Goal: Task Accomplishment & Management: Manage account settings

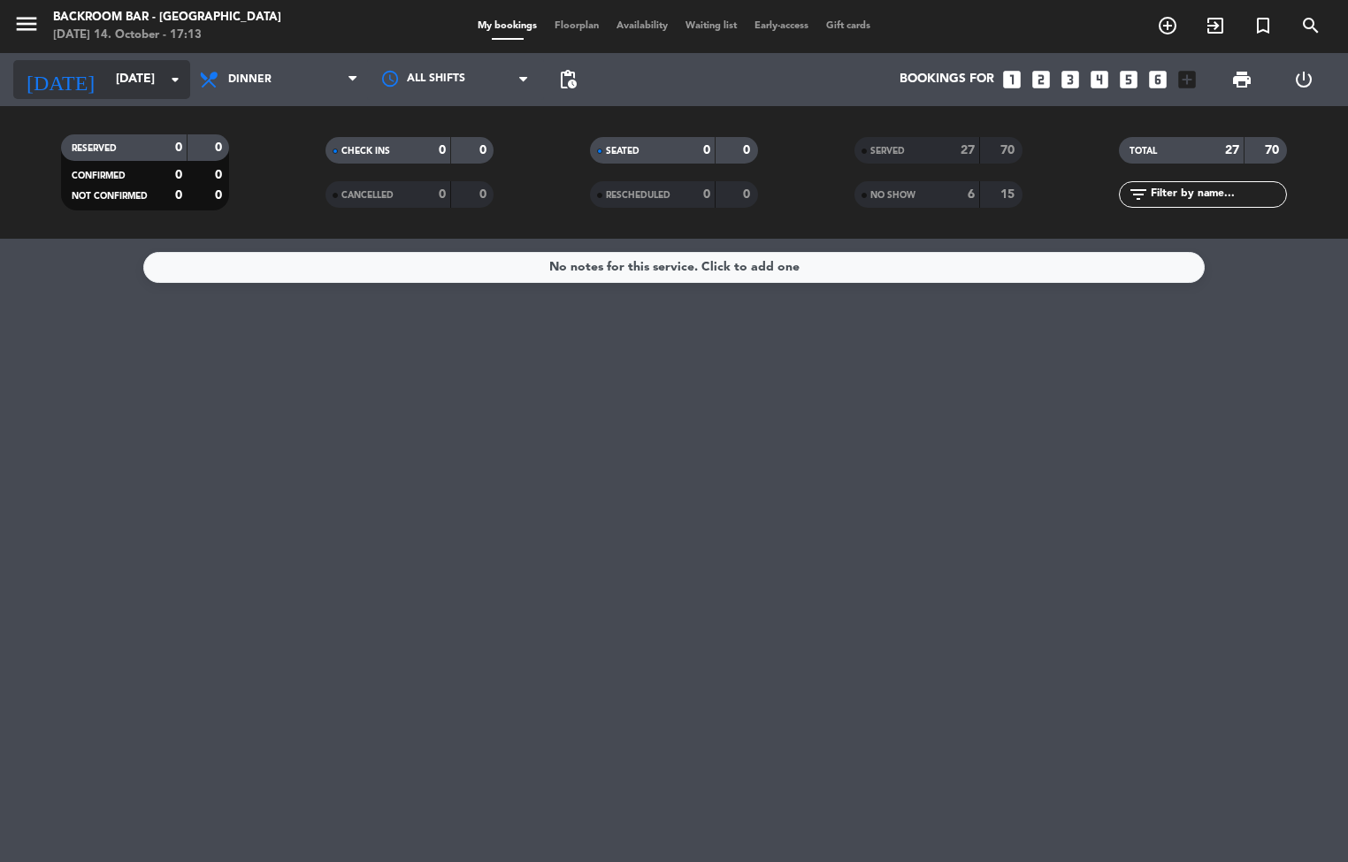
click at [136, 83] on input "[DATE]" at bounding box center [191, 80] width 168 height 32
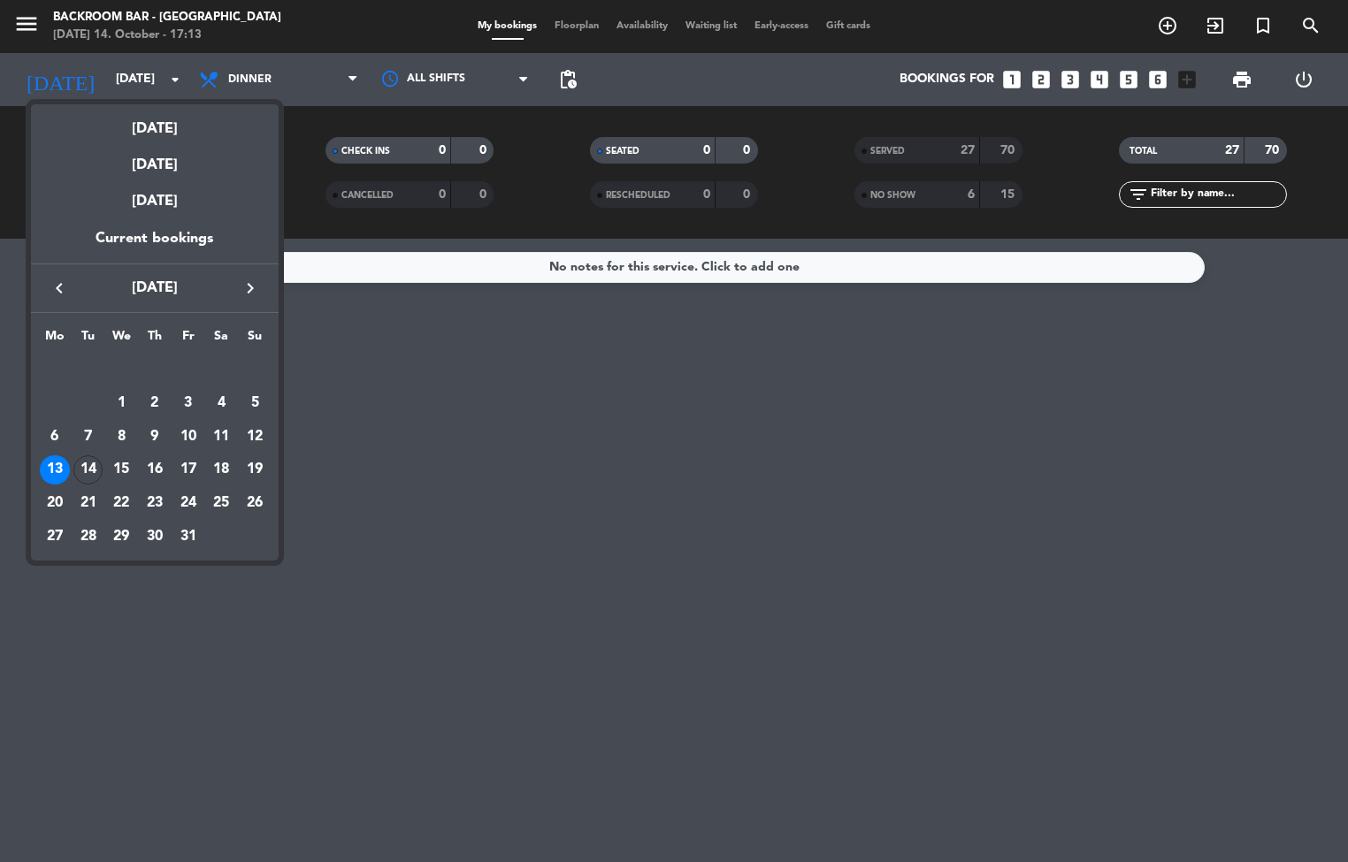
click at [240, 287] on icon "keyboard_arrow_right" at bounding box center [250, 288] width 21 height 21
click at [62, 289] on icon "keyboard_arrow_left" at bounding box center [59, 288] width 21 height 21
click at [88, 358] on div "14" at bounding box center [88, 470] width 30 height 30
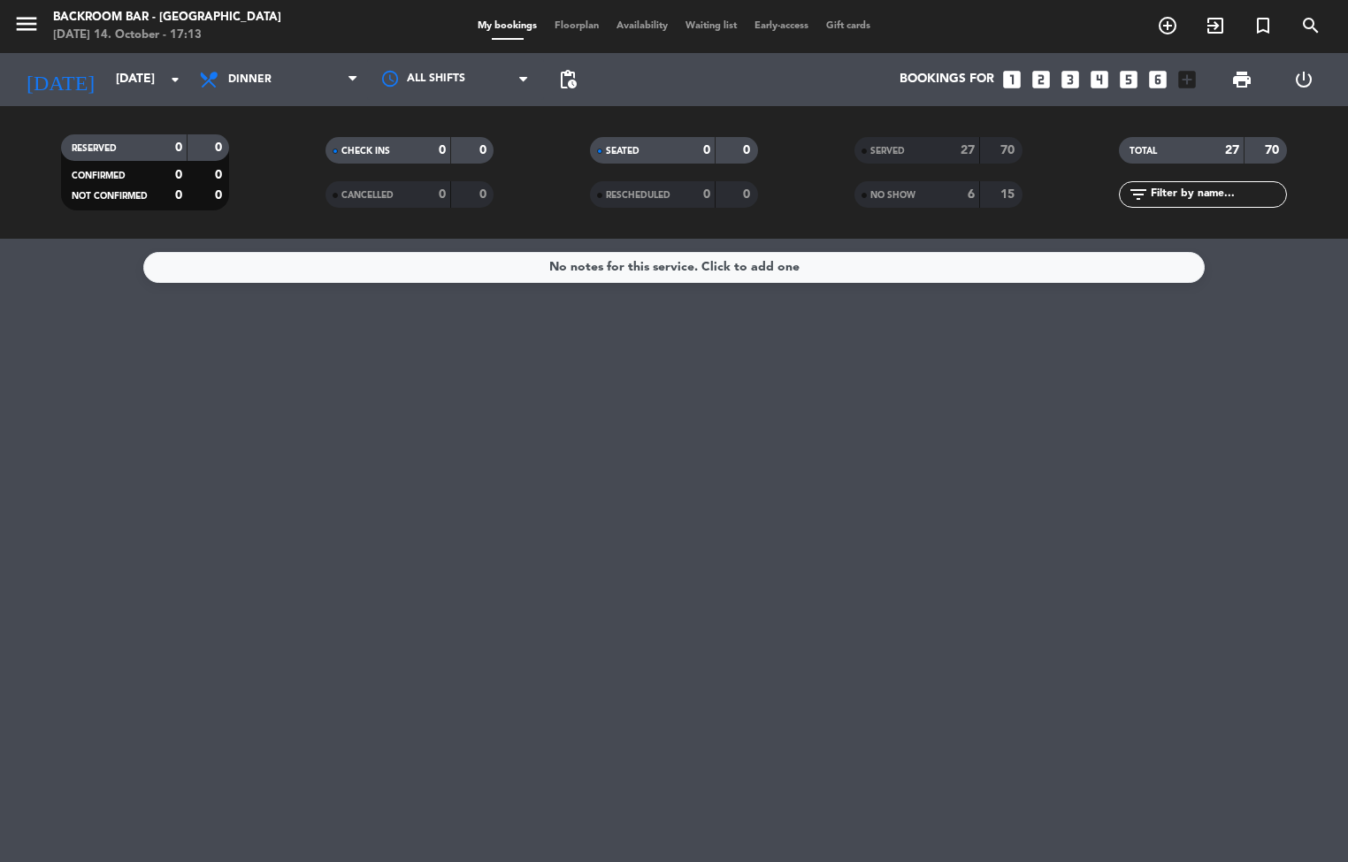
type input "[DATE]"
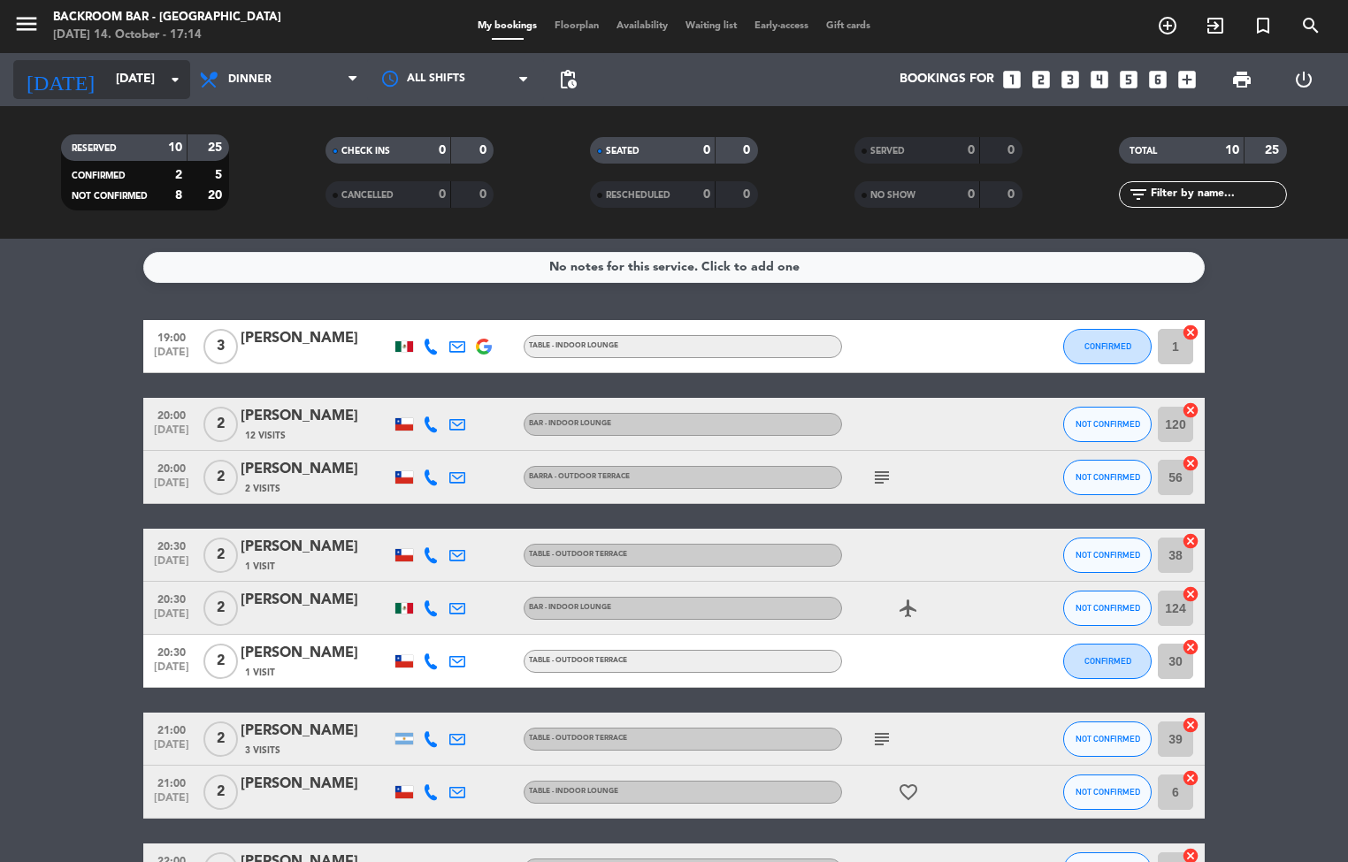
click at [107, 82] on input "[DATE]" at bounding box center [191, 80] width 168 height 32
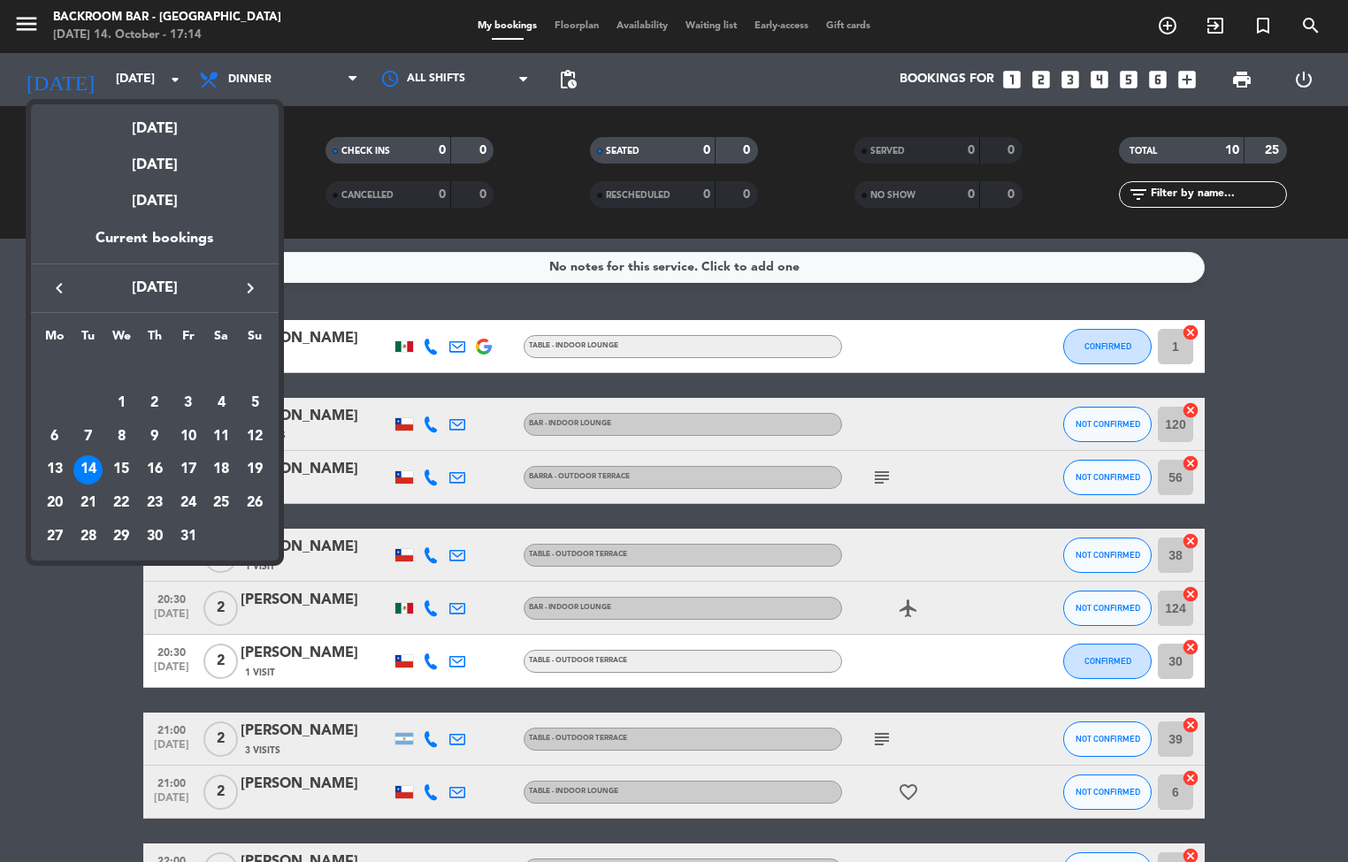
click at [94, 358] on div at bounding box center [674, 431] width 1348 height 862
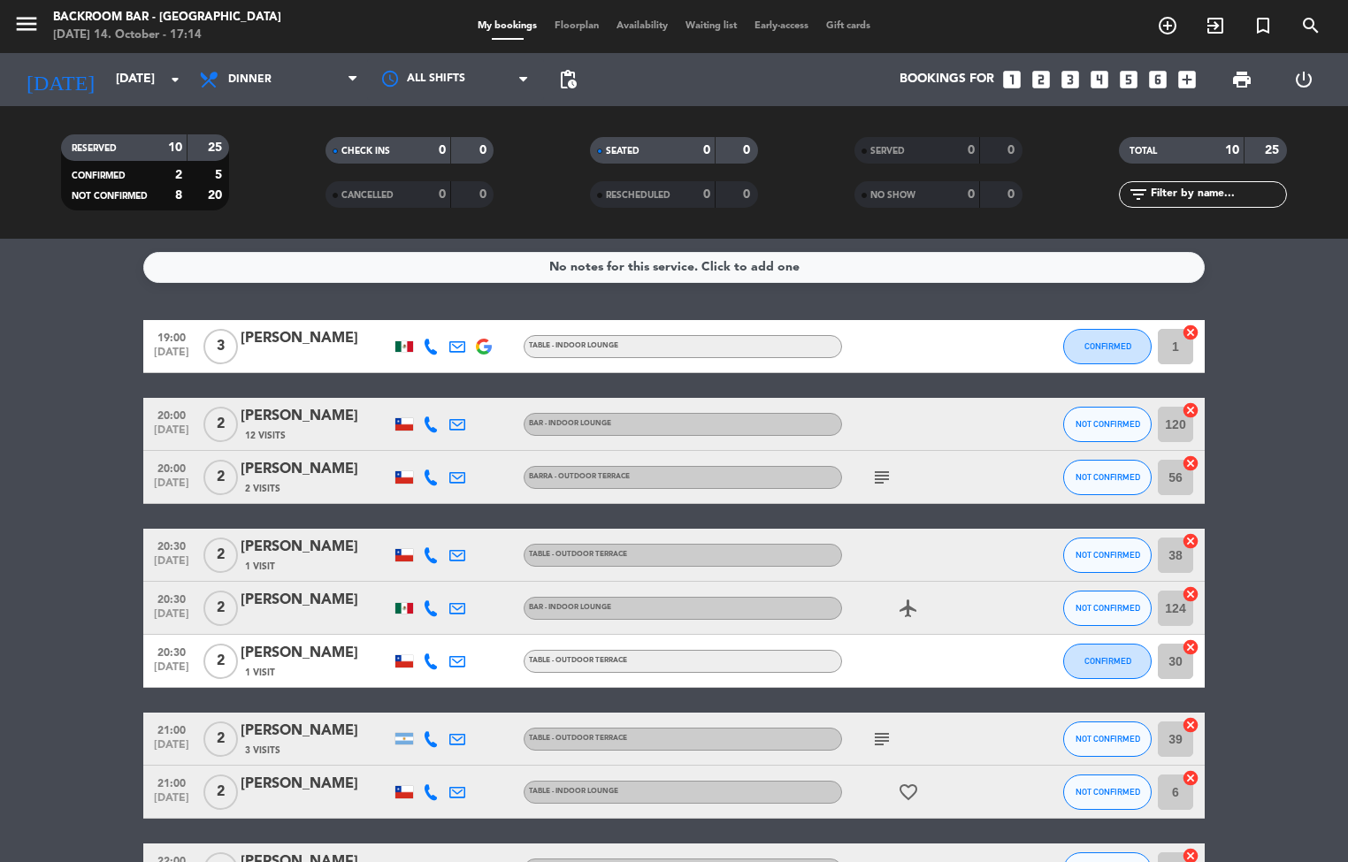
click at [561, 27] on span "Floorplan" at bounding box center [577, 26] width 62 height 10
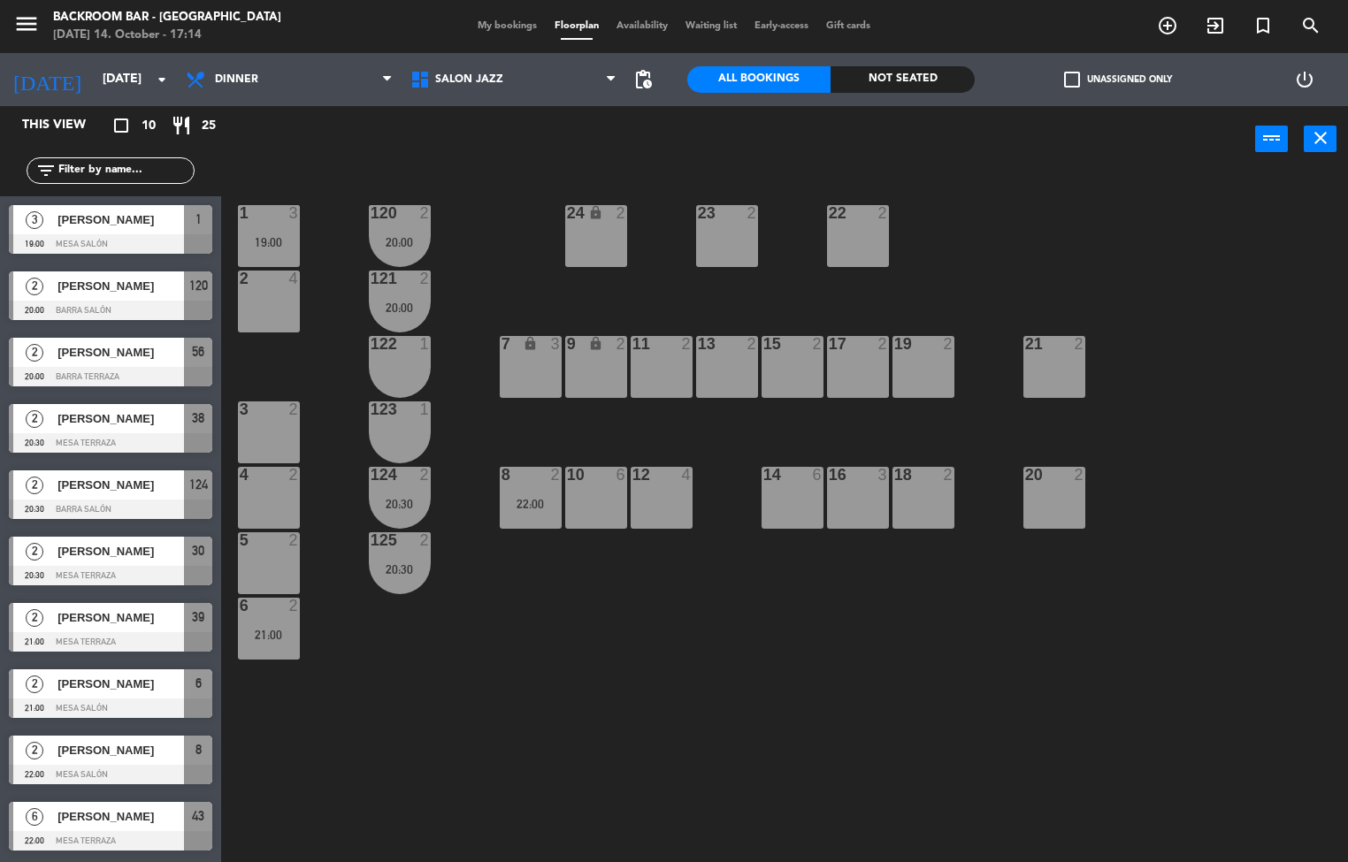
click at [569, 358] on div "10 6" at bounding box center [596, 498] width 62 height 62
click at [608, 358] on div "1 3 19:00 24 lock 2 23 2 22 2 120 2 20:00 2 4 121 2 20:00 19 2 7 lock 3 9 lock …" at bounding box center [790, 518] width 1113 height 690
click at [539, 358] on div "8 2 22:00" at bounding box center [531, 498] width 62 height 62
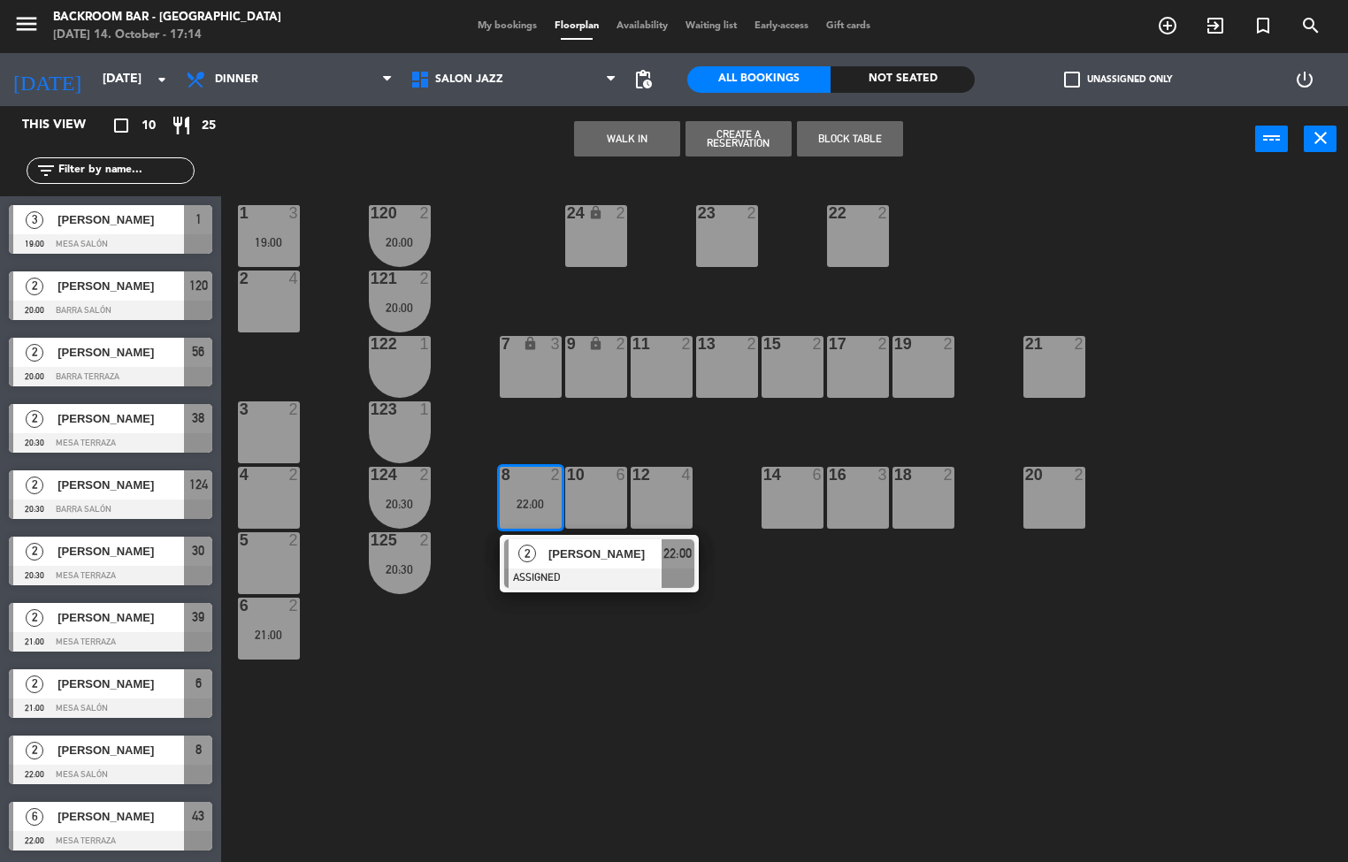
click at [629, 358] on div at bounding box center [599, 578] width 190 height 19
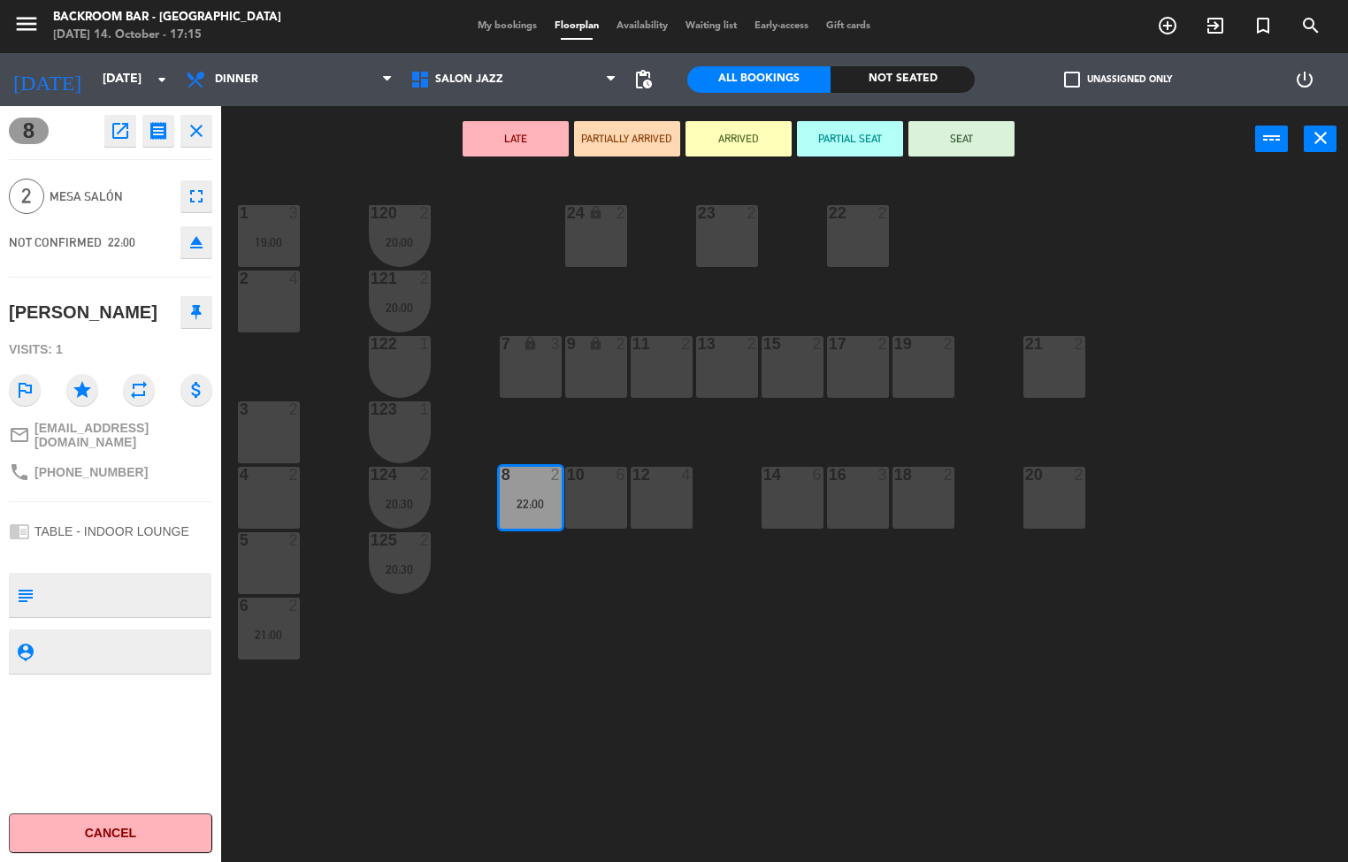
click at [120, 138] on icon "open_in_new" at bounding box center [120, 130] width 21 height 21
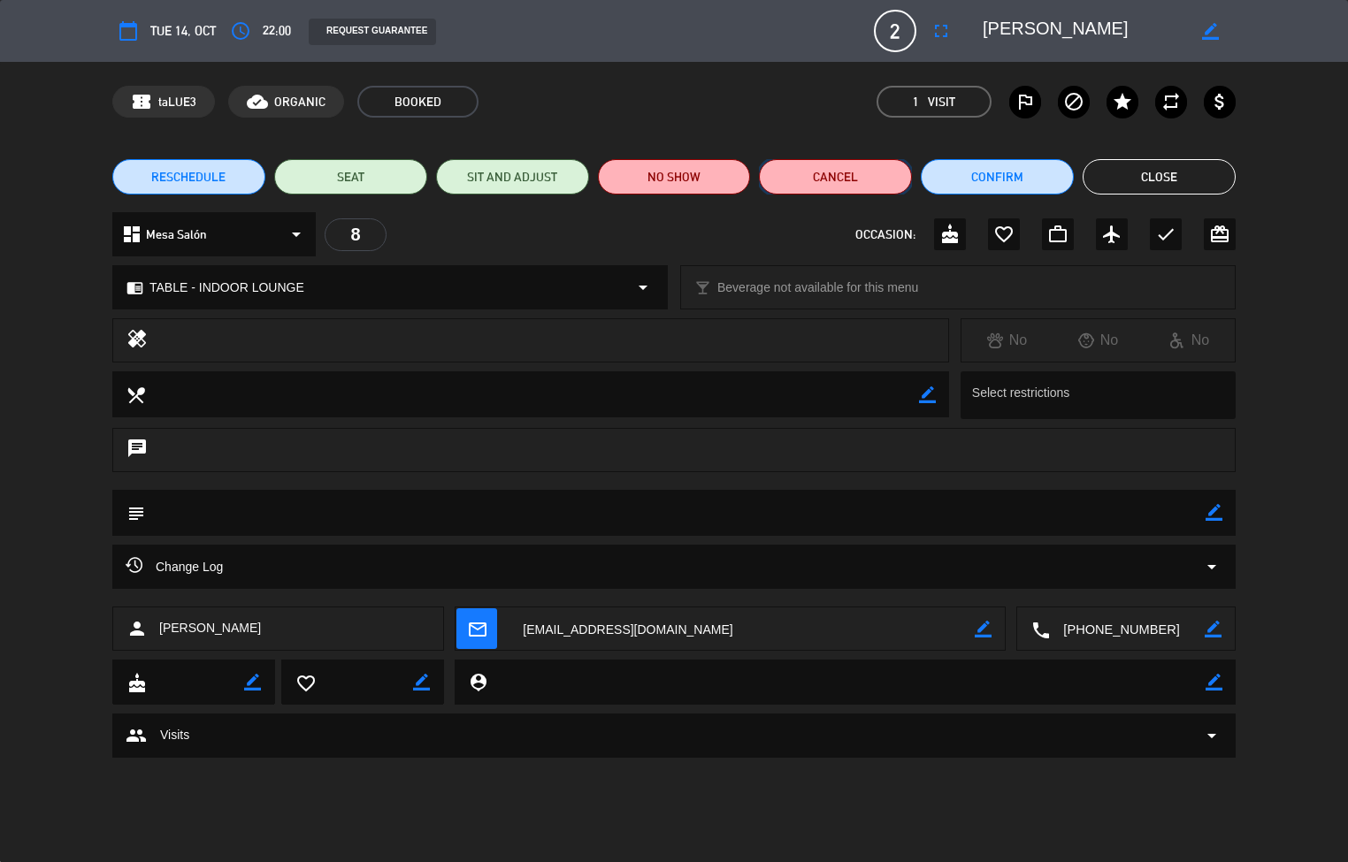
click at [652, 173] on button "Cancel" at bounding box center [835, 176] width 153 height 35
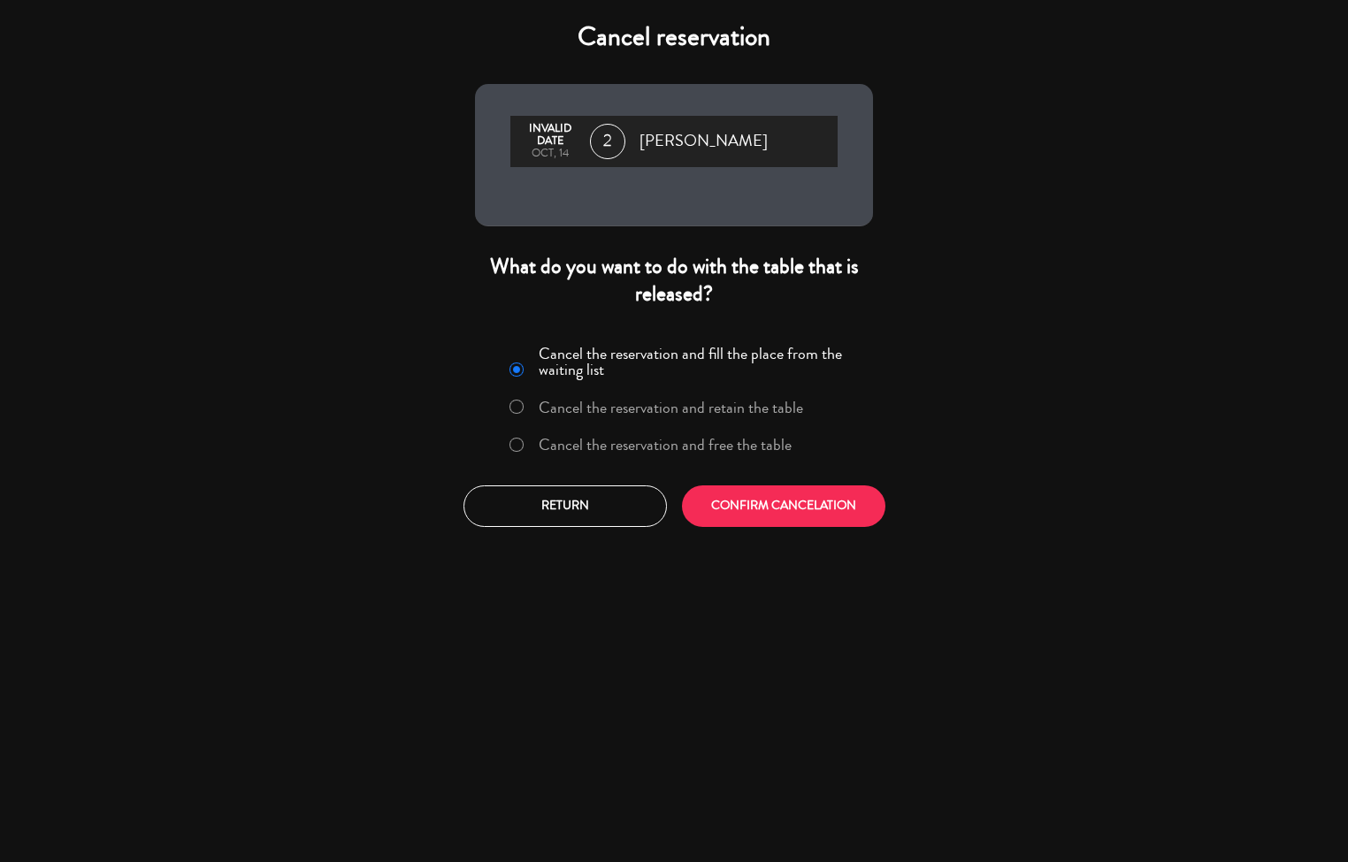
click at [652, 358] on button "CONFIRM CANCELATION" at bounding box center [783, 506] width 203 height 42
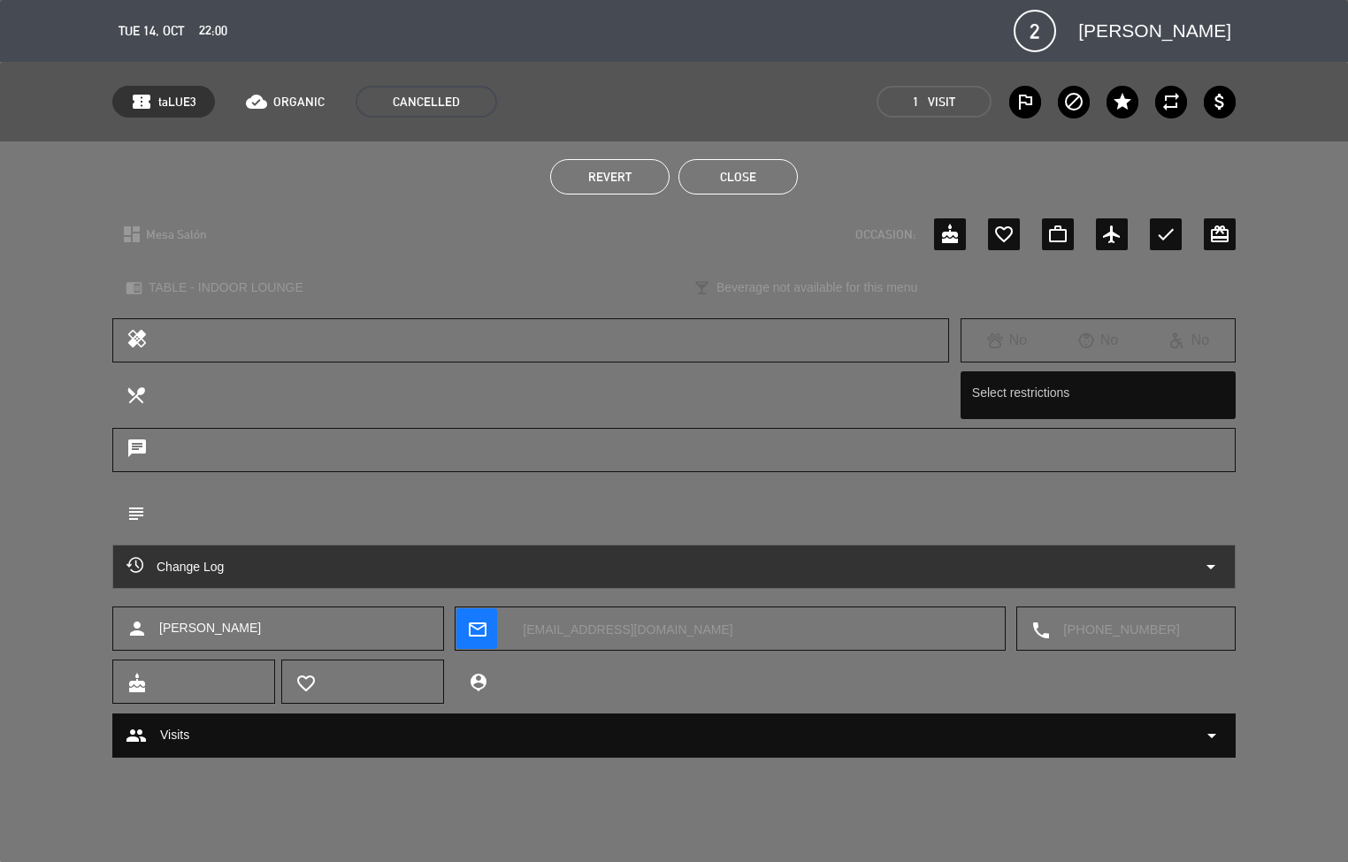
click at [652, 181] on button "Close" at bounding box center [737, 176] width 119 height 35
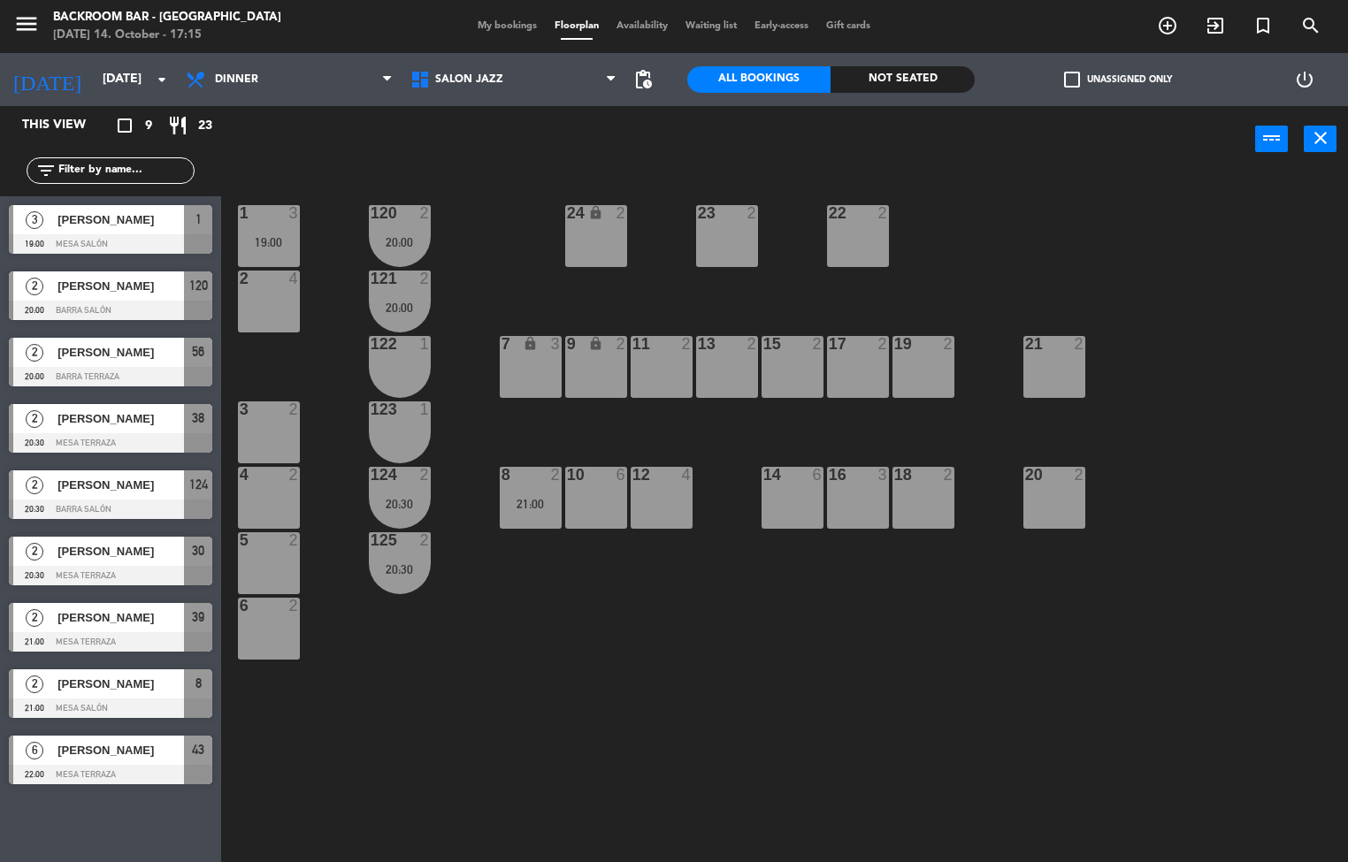
click at [531, 358] on div "21:00" at bounding box center [531, 504] width 62 height 12
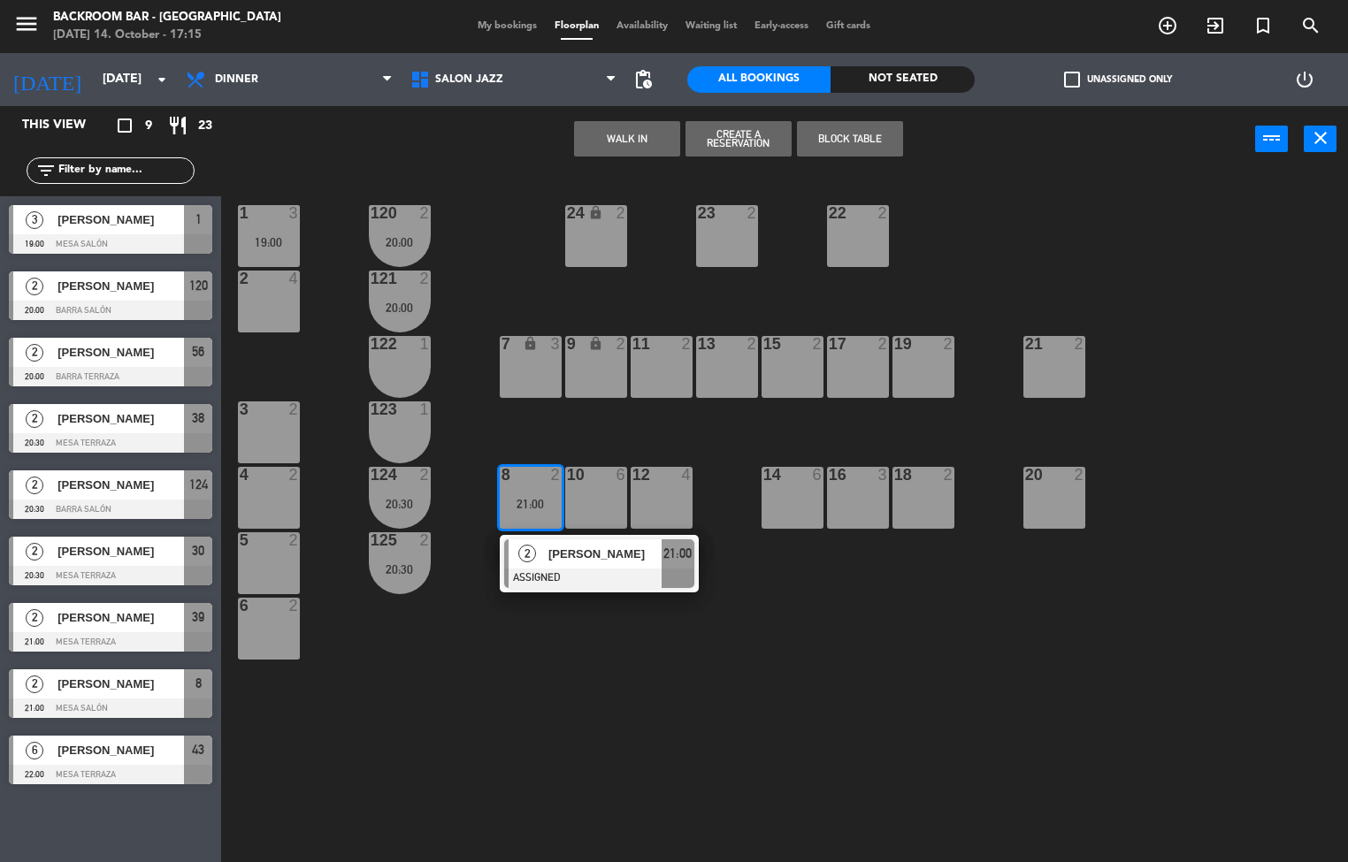
click at [574, 358] on div at bounding box center [599, 578] width 190 height 19
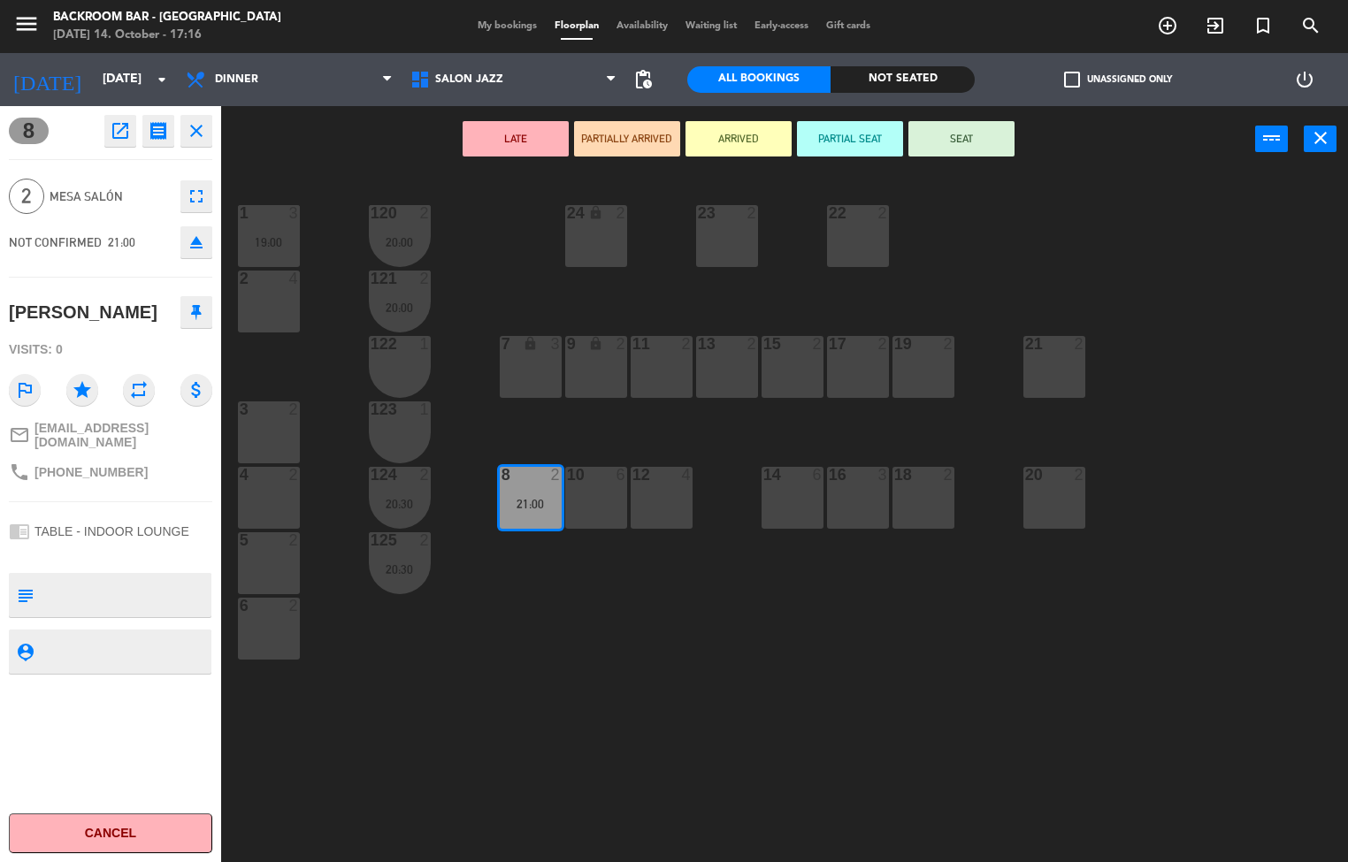
click at [118, 138] on icon "open_in_new" at bounding box center [120, 130] width 21 height 21
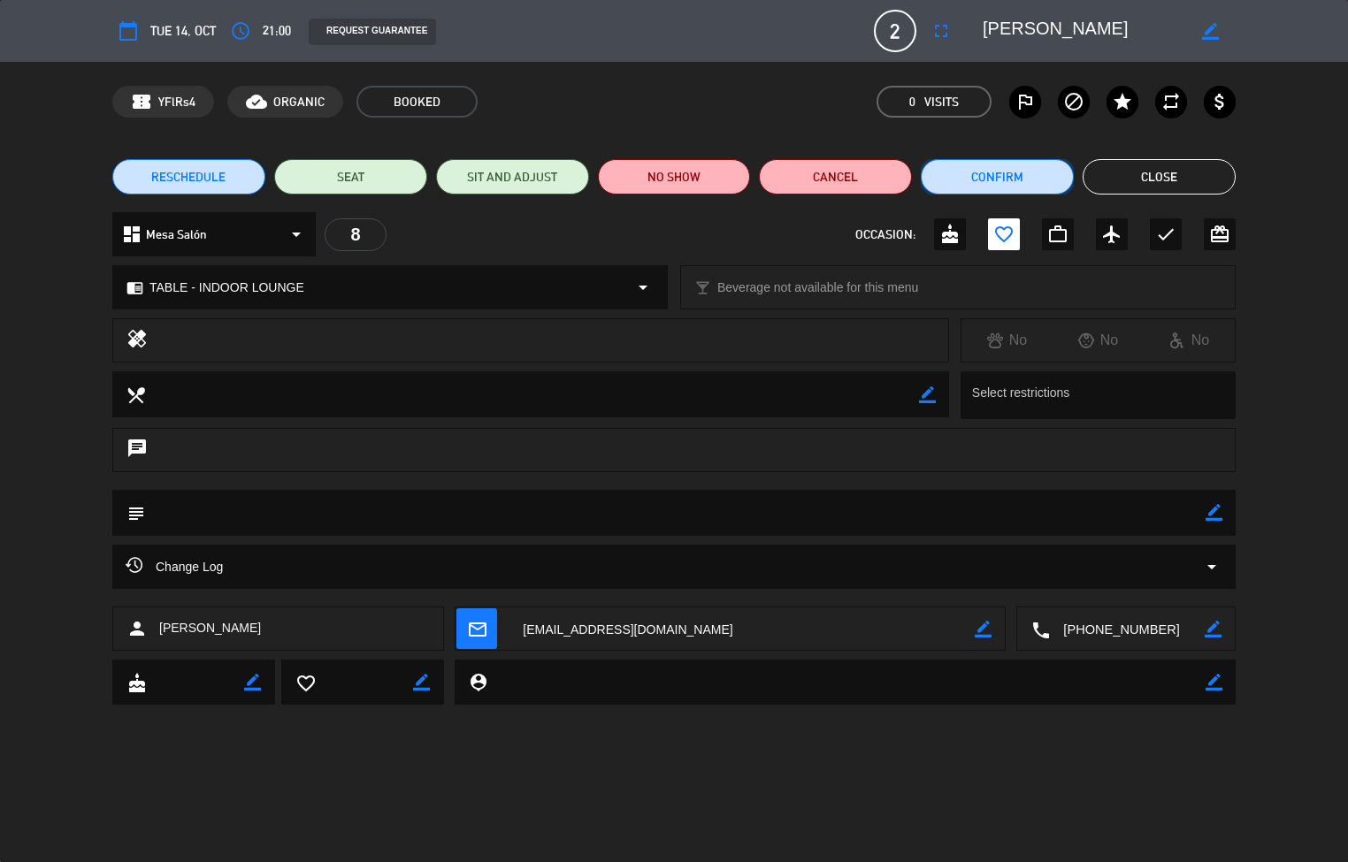
click at [652, 186] on button "Confirm" at bounding box center [997, 176] width 153 height 35
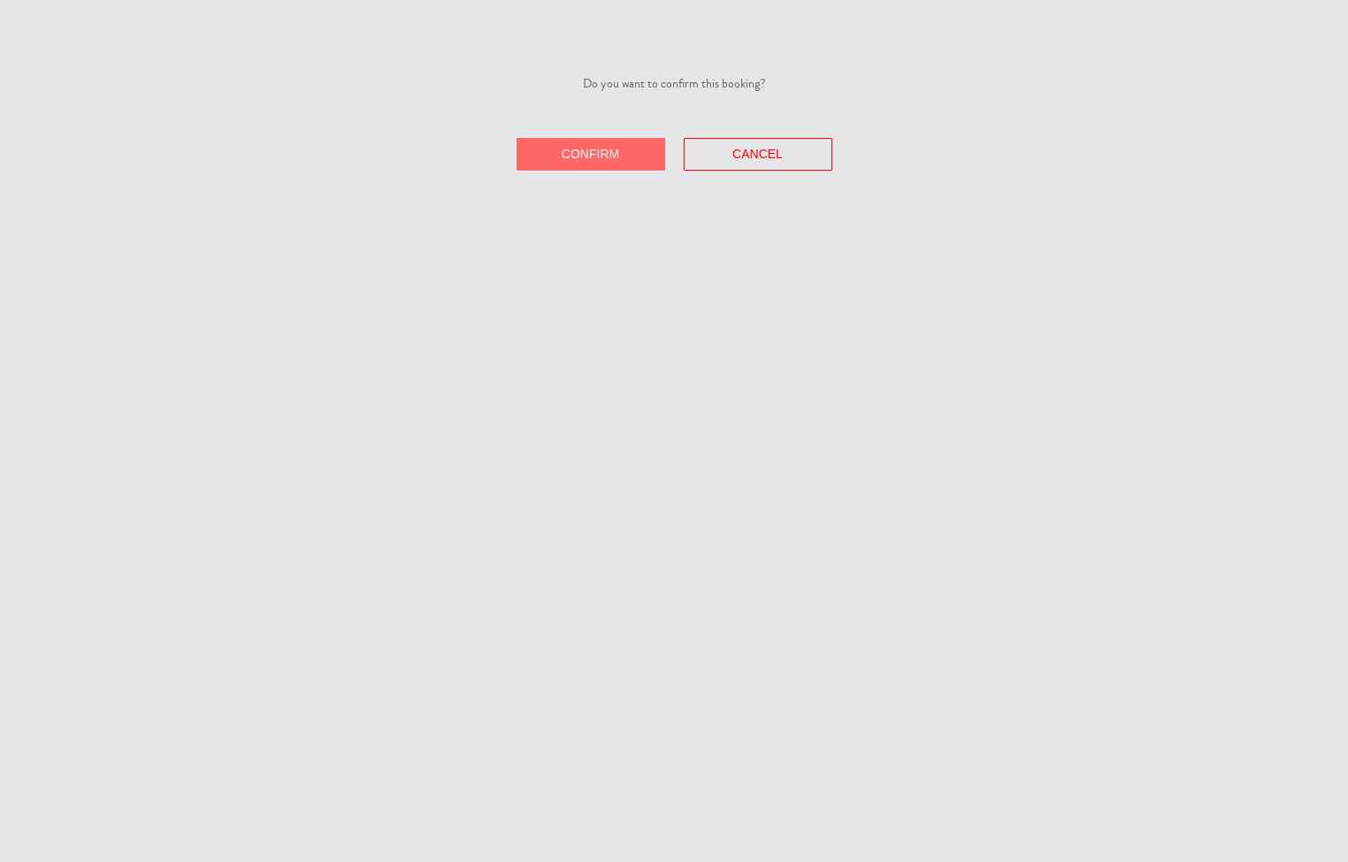
click at [587, 152] on span "Confirm" at bounding box center [590, 154] width 57 height 14
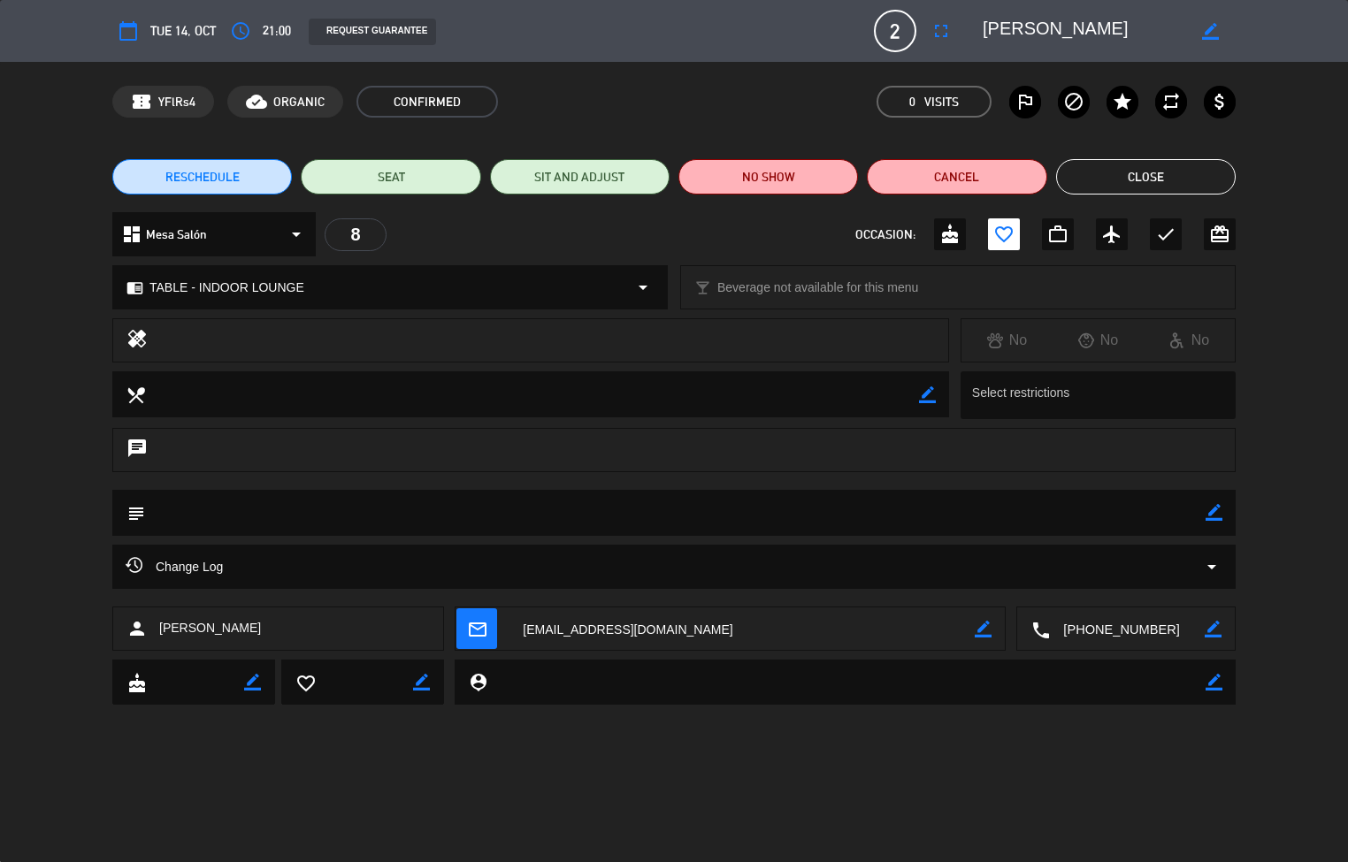
click at [652, 183] on button "Close" at bounding box center [1146, 176] width 180 height 35
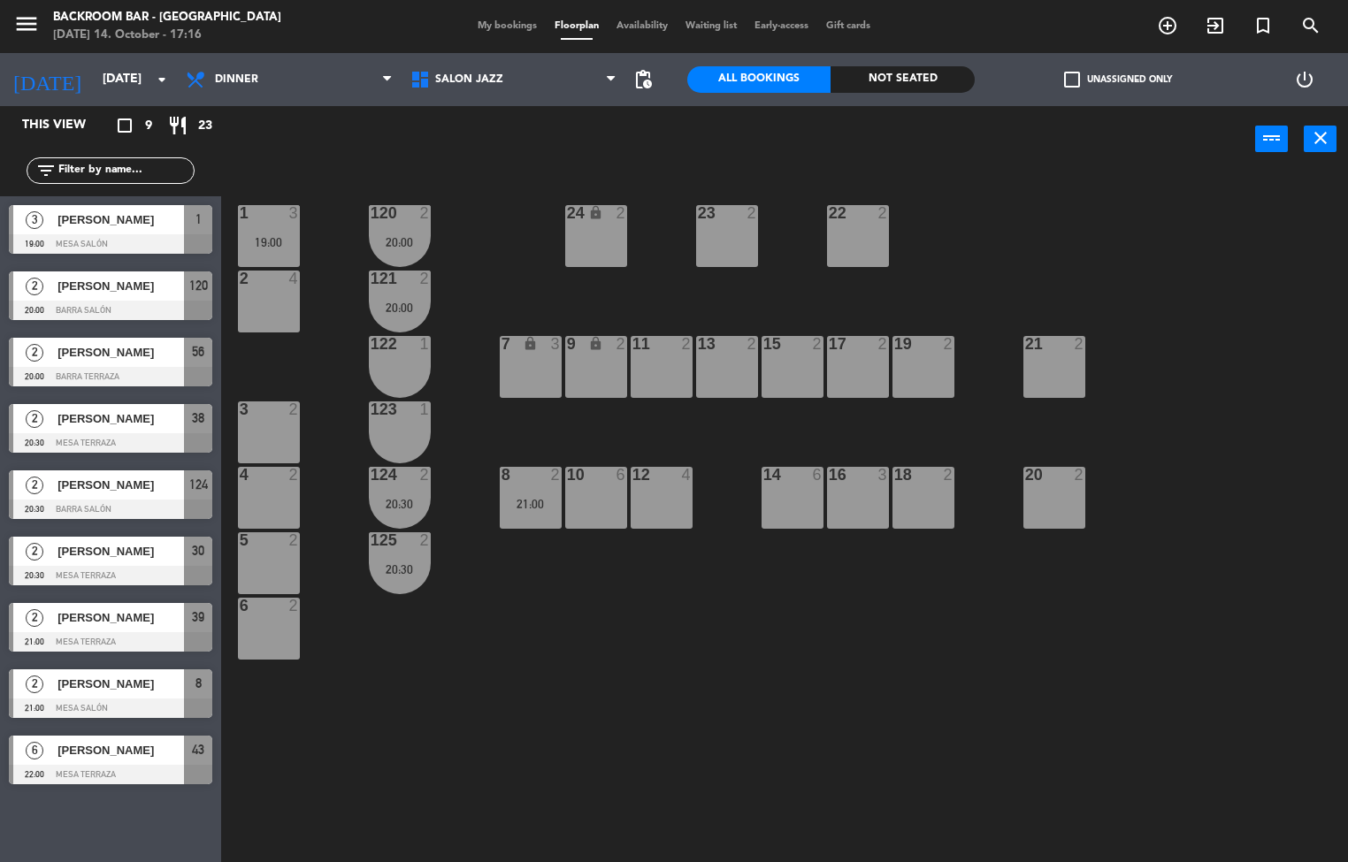
click at [509, 358] on div "21:00" at bounding box center [531, 504] width 62 height 12
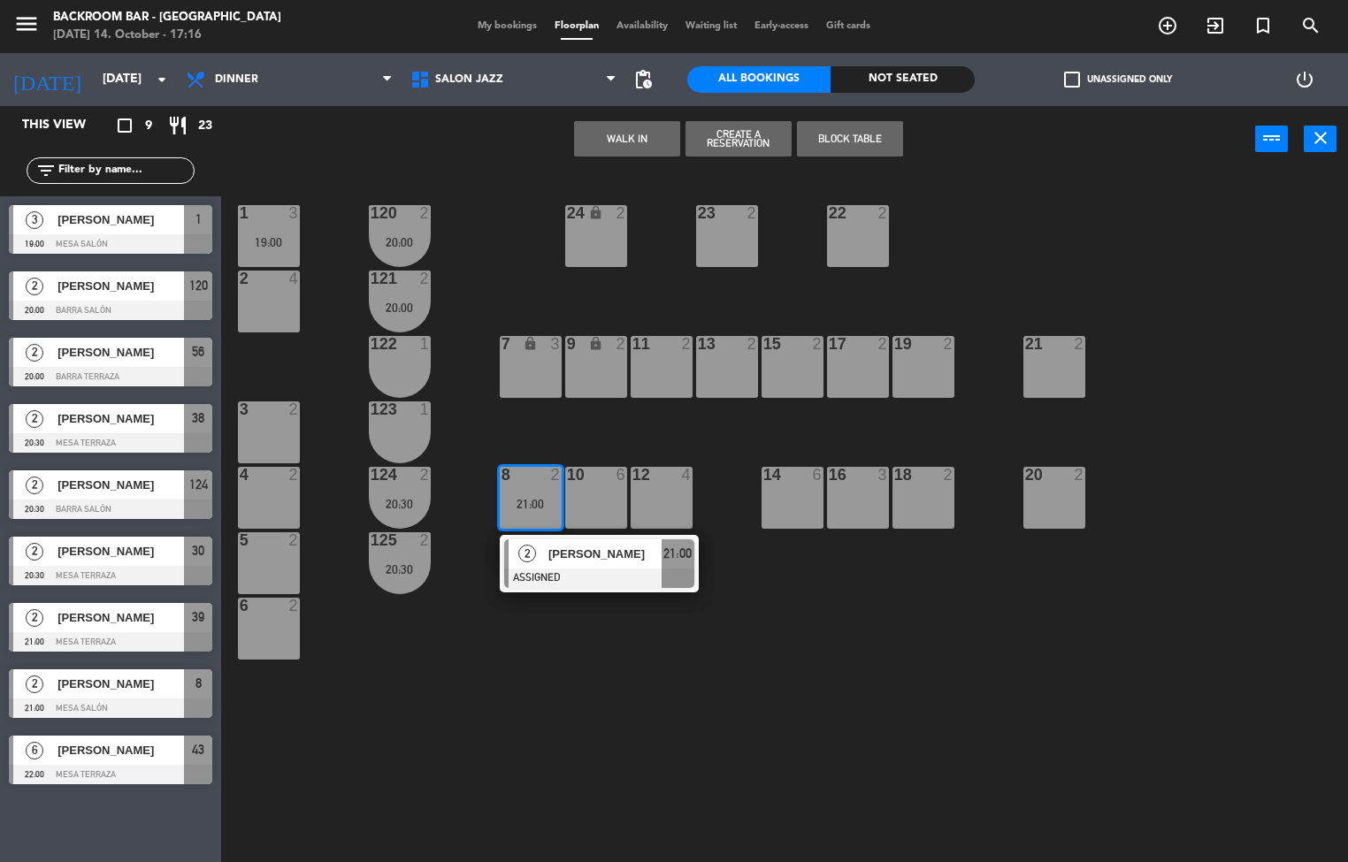
click at [652, 358] on div "17 2" at bounding box center [858, 367] width 62 height 62
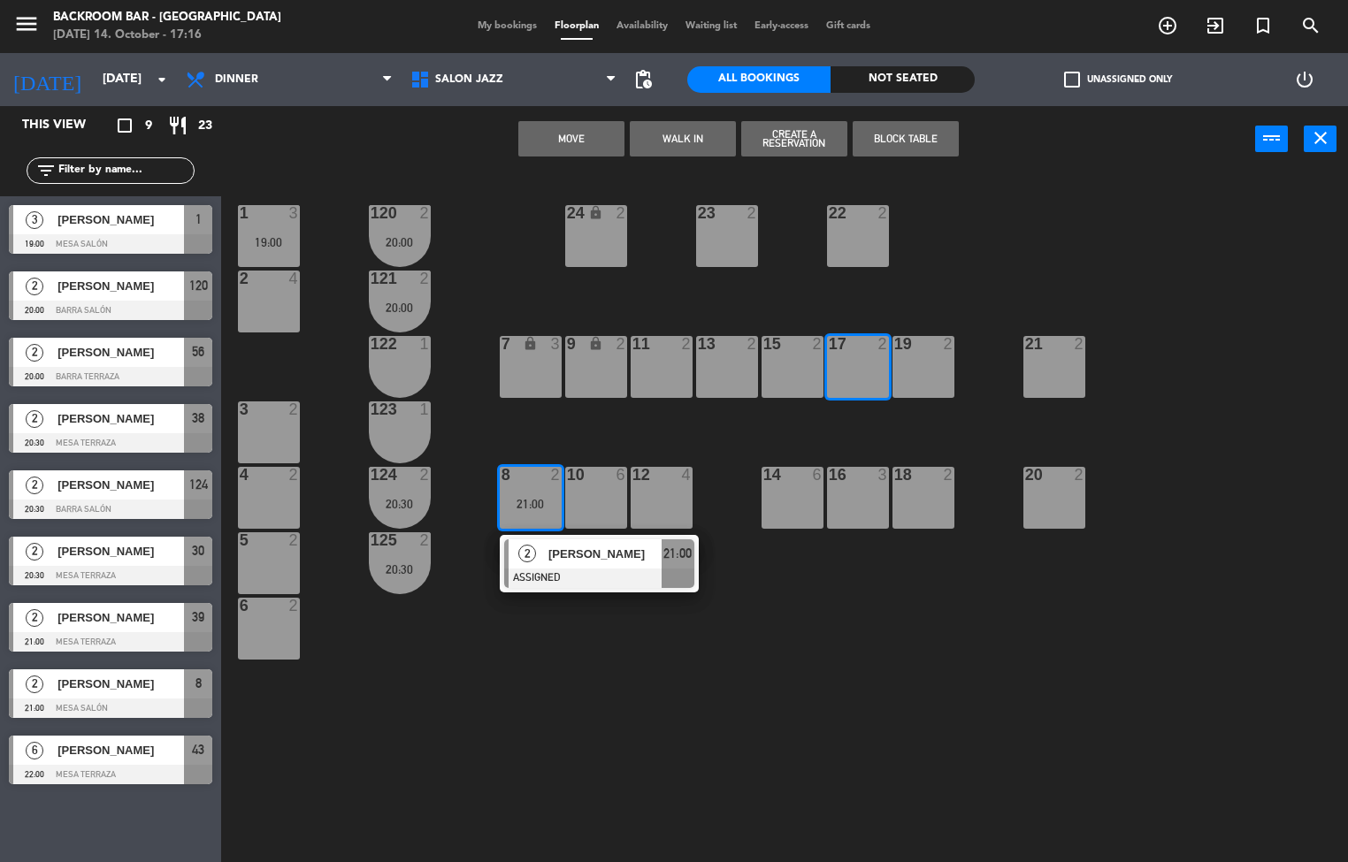
click at [560, 155] on button "Move" at bounding box center [571, 138] width 106 height 35
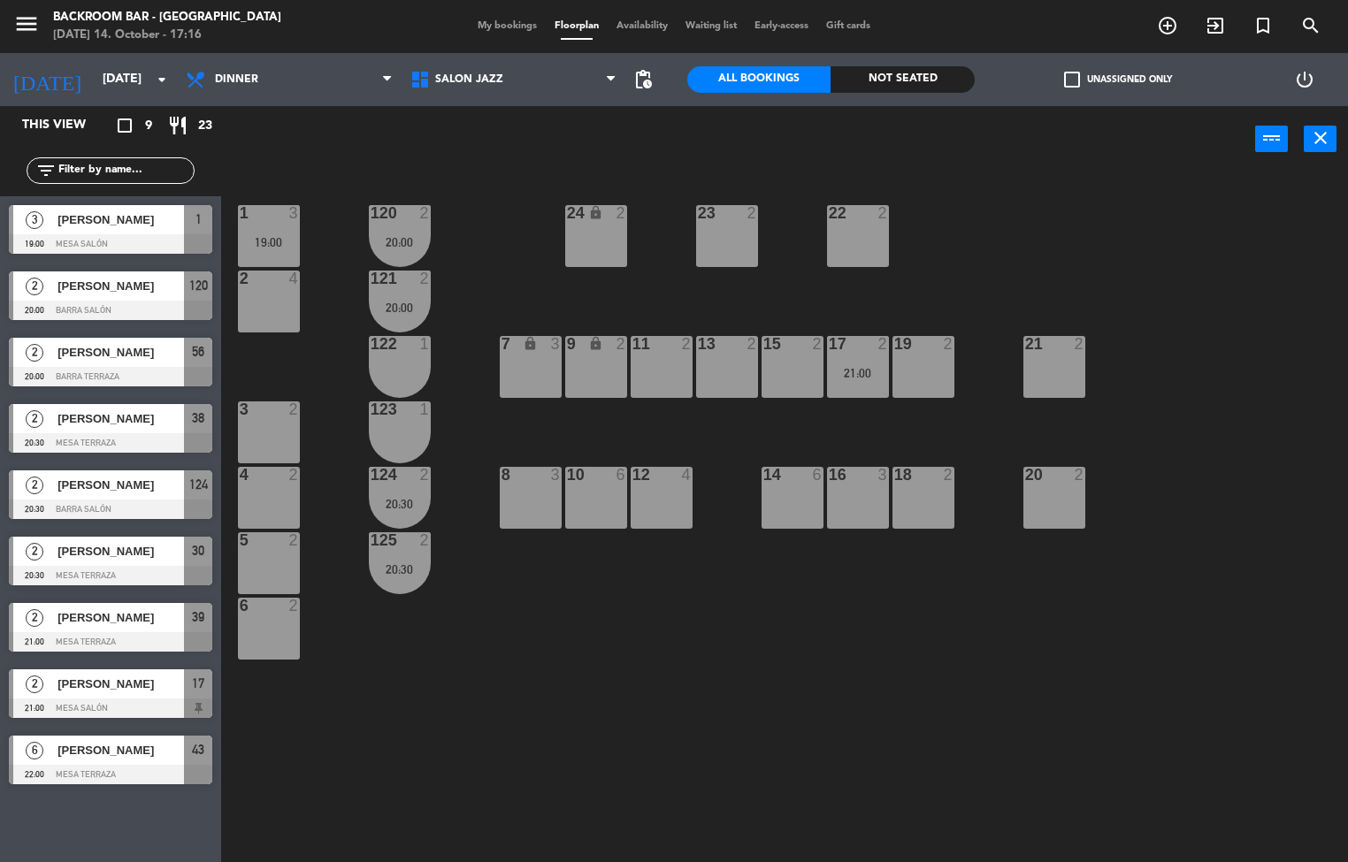
click at [268, 242] on div "19:00" at bounding box center [269, 242] width 62 height 12
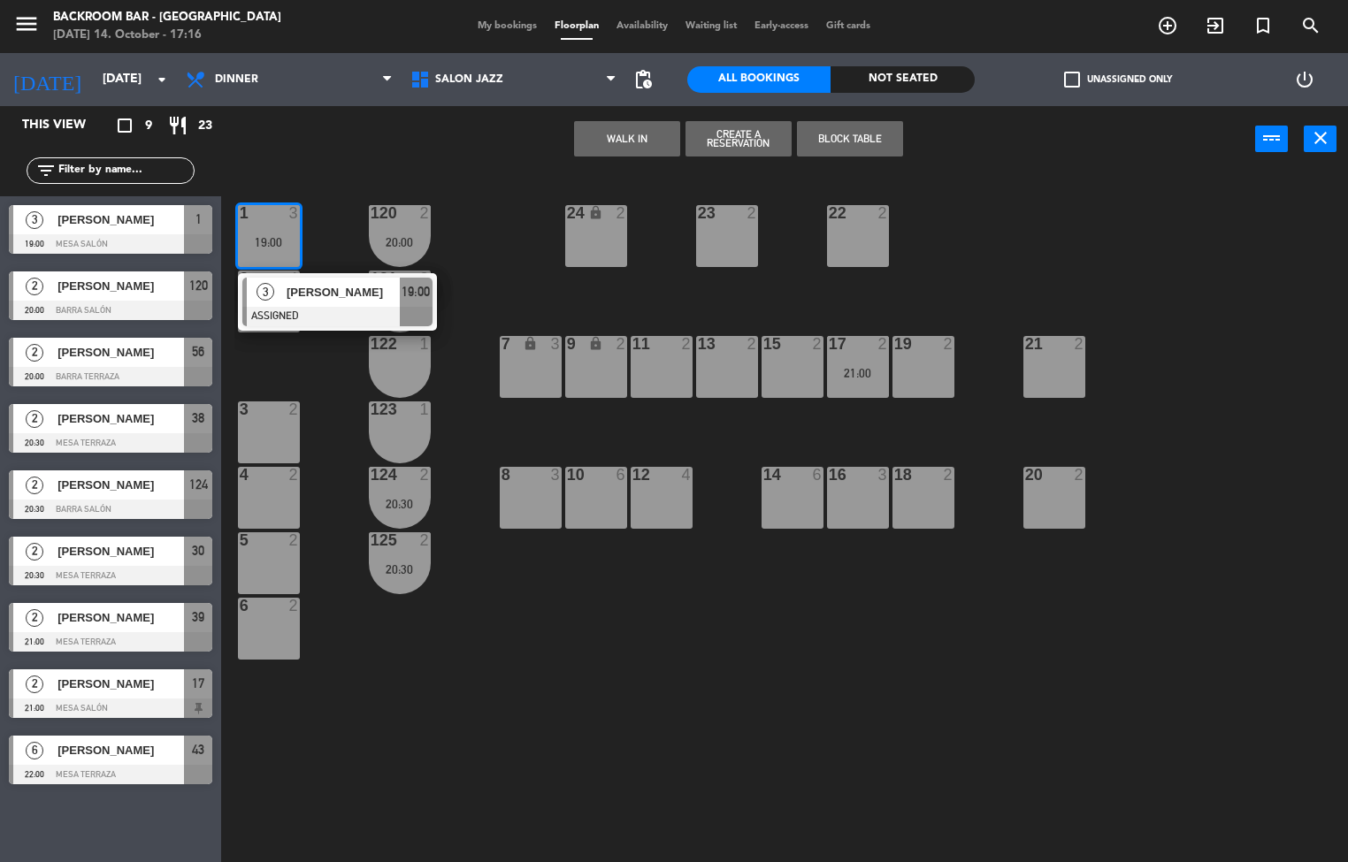
click at [652, 358] on div "16 3" at bounding box center [858, 498] width 62 height 62
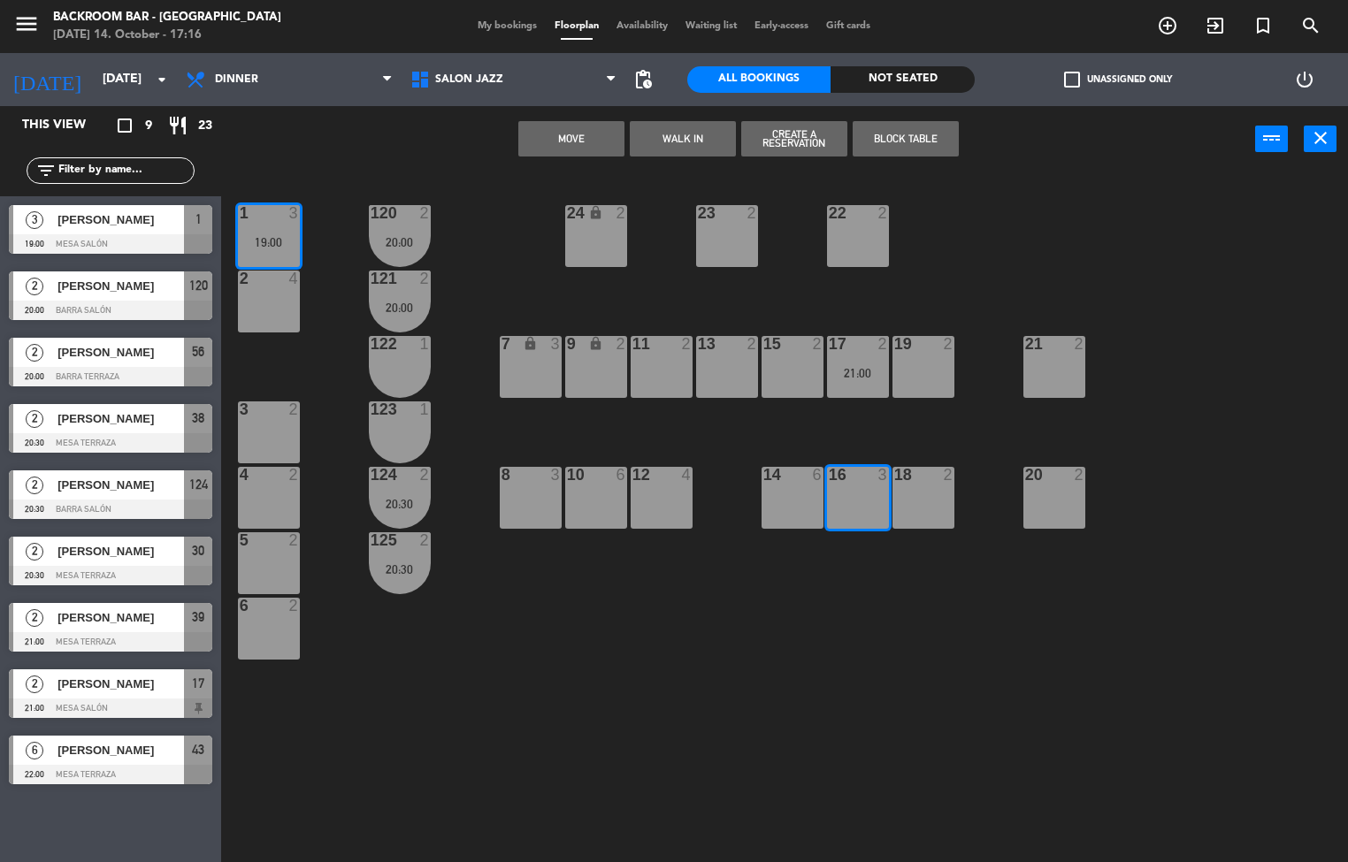
click at [557, 122] on button "Move" at bounding box center [571, 138] width 106 height 35
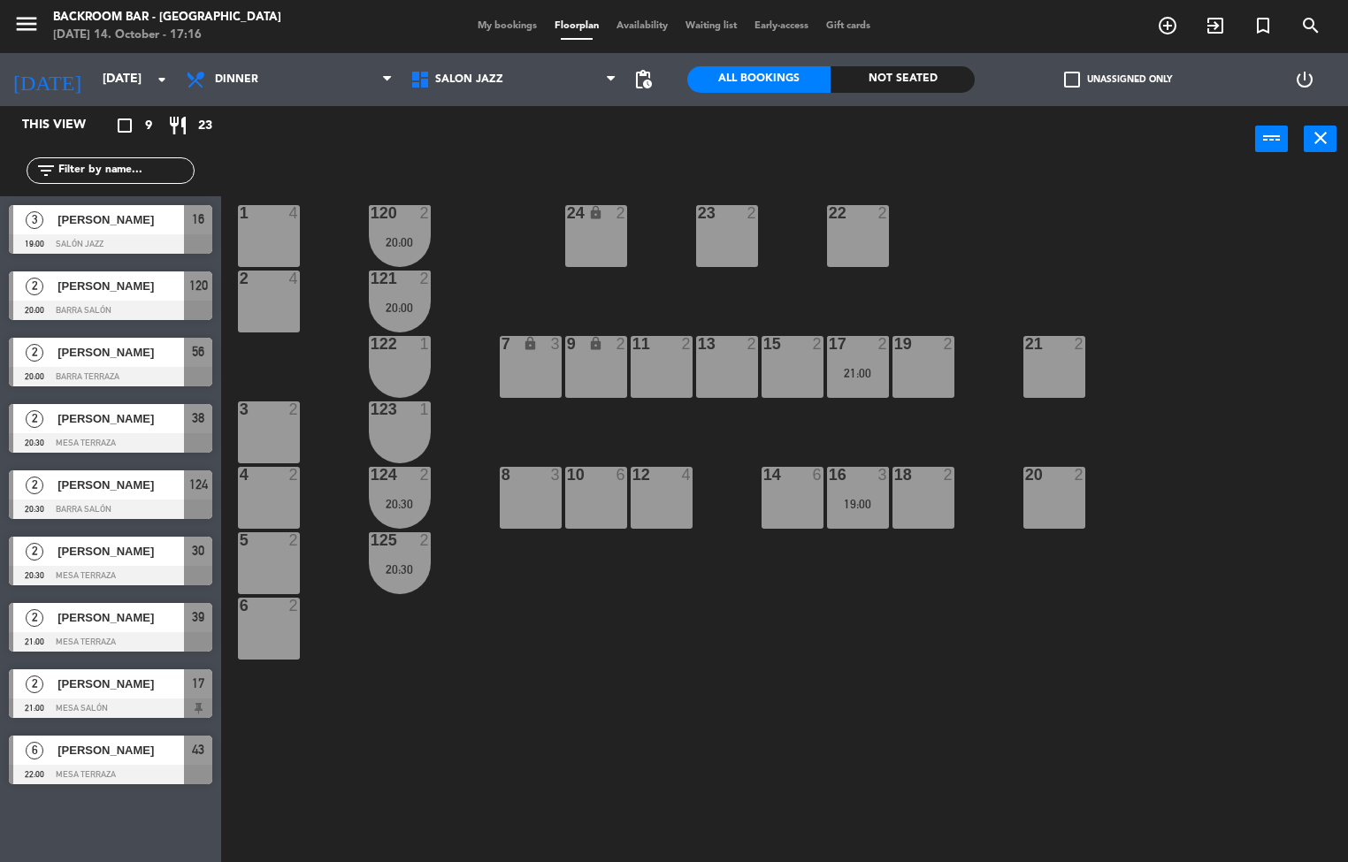
click at [652, 358] on div "19:00" at bounding box center [858, 504] width 62 height 12
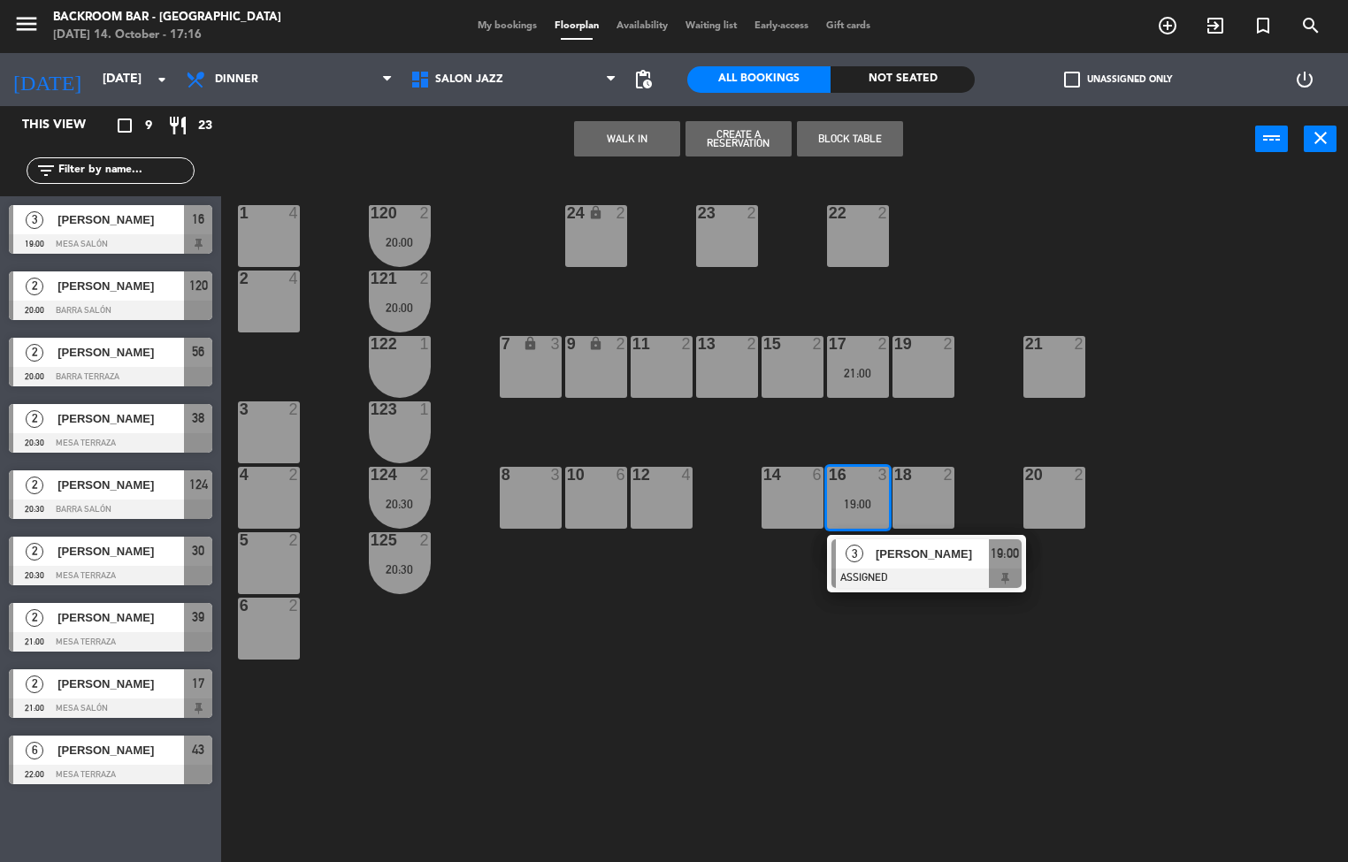
click at [652, 358] on div at bounding box center [926, 578] width 190 height 19
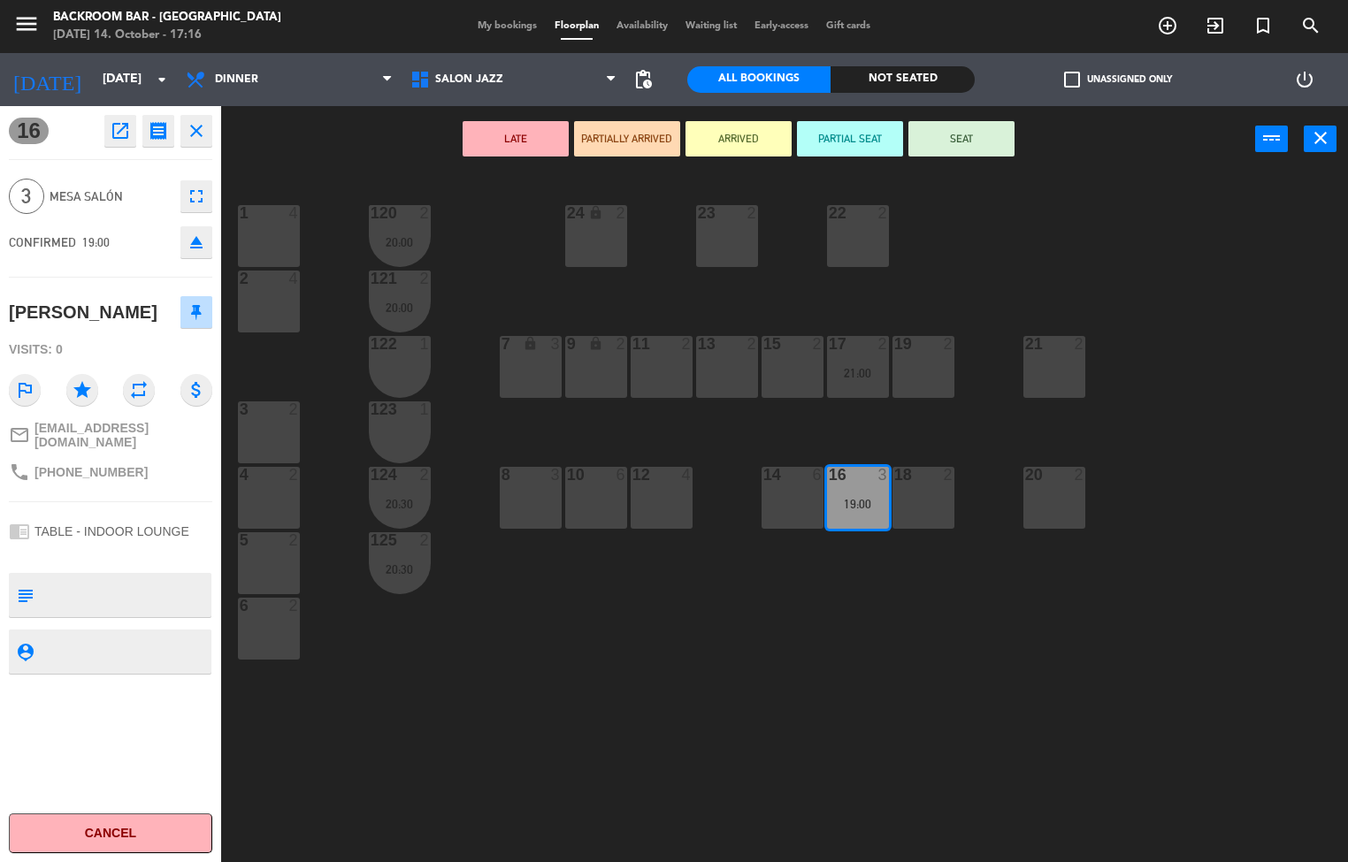
click at [652, 358] on div "1 4 24 lock 2 23 2 22 2 120 2 20:00 2 4 121 2 20:00 19 2 7 lock 3 9 lock 2 13 2…" at bounding box center [790, 518] width 1113 height 690
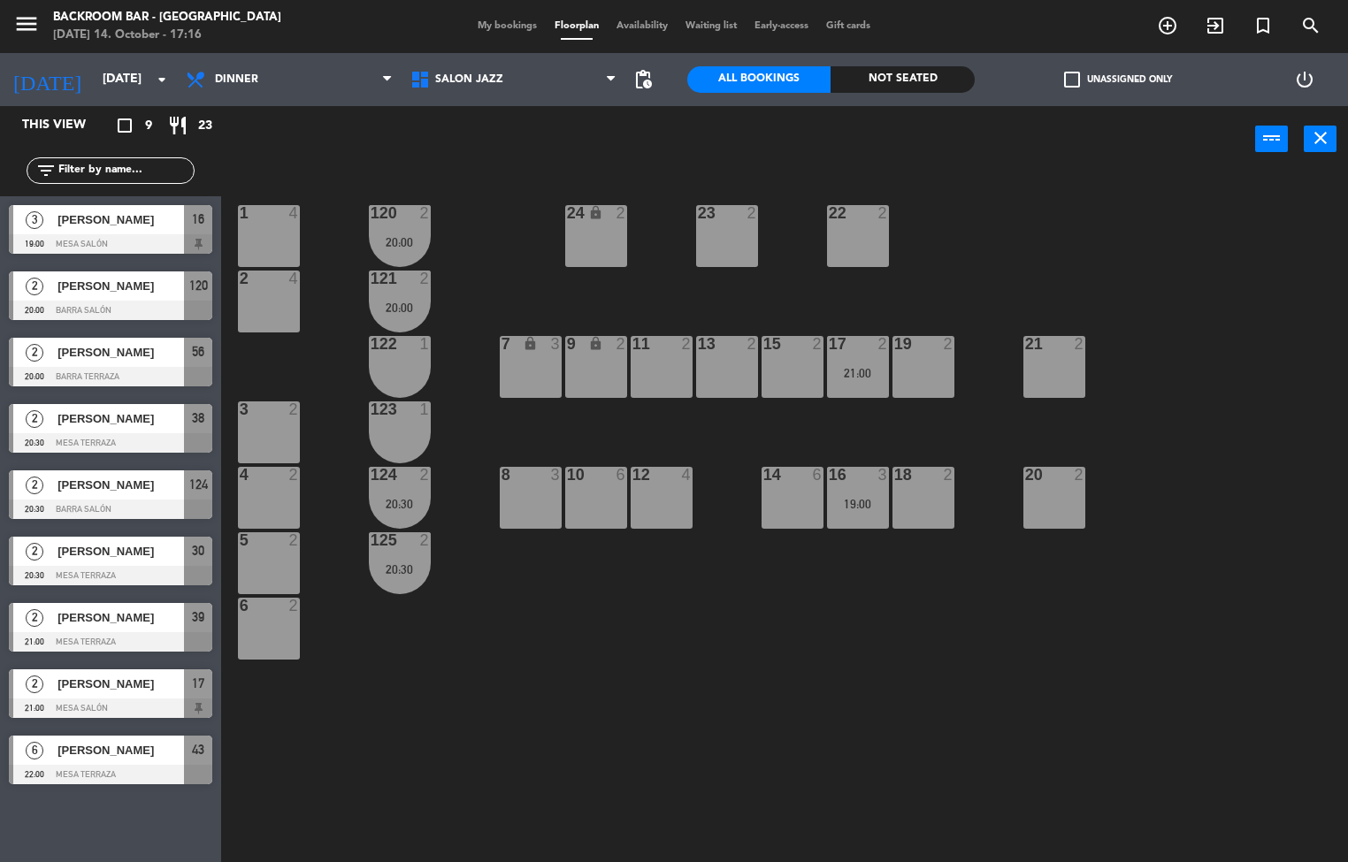
click at [409, 358] on div "20:30" at bounding box center [400, 569] width 62 height 12
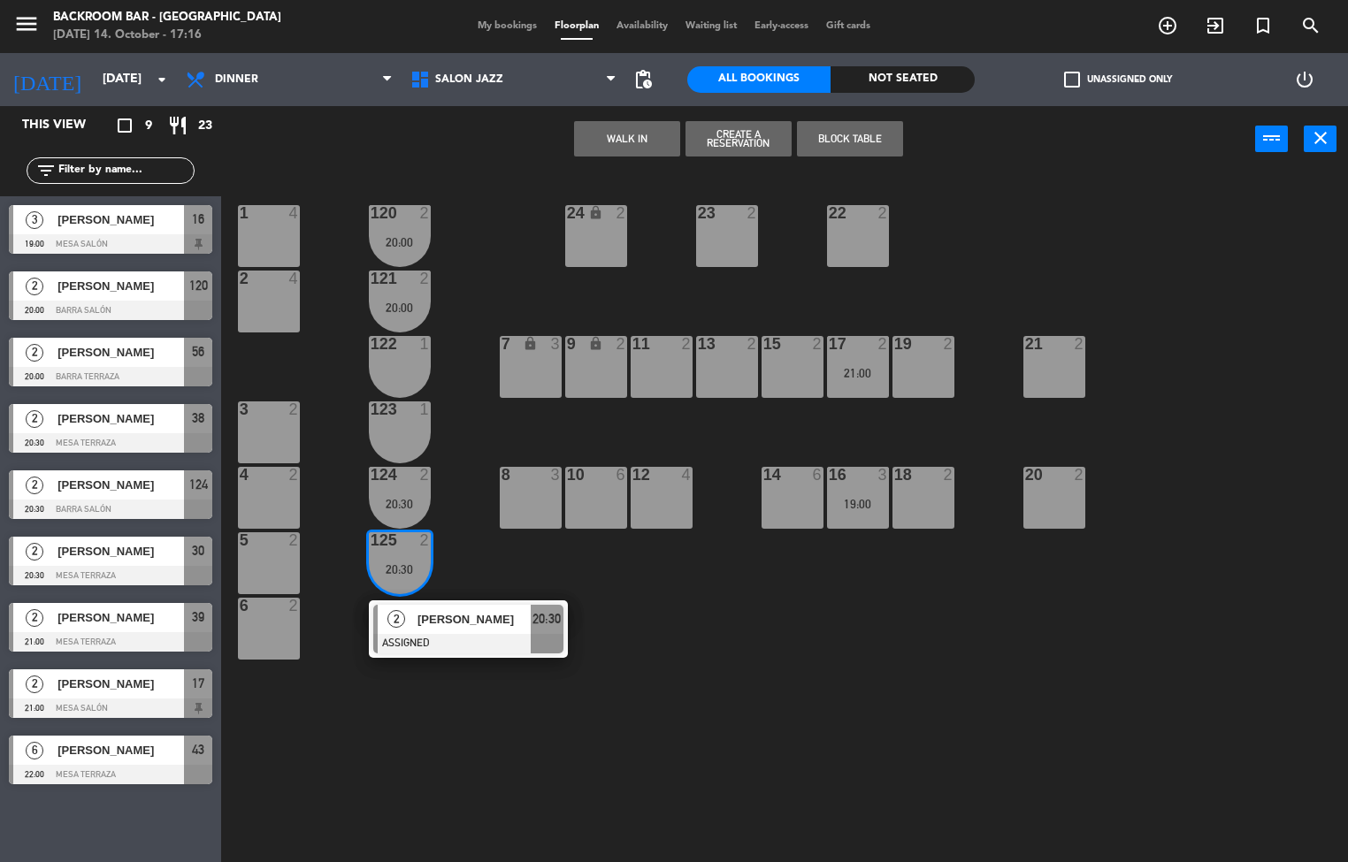
click at [531, 358] on div at bounding box center [468, 643] width 190 height 19
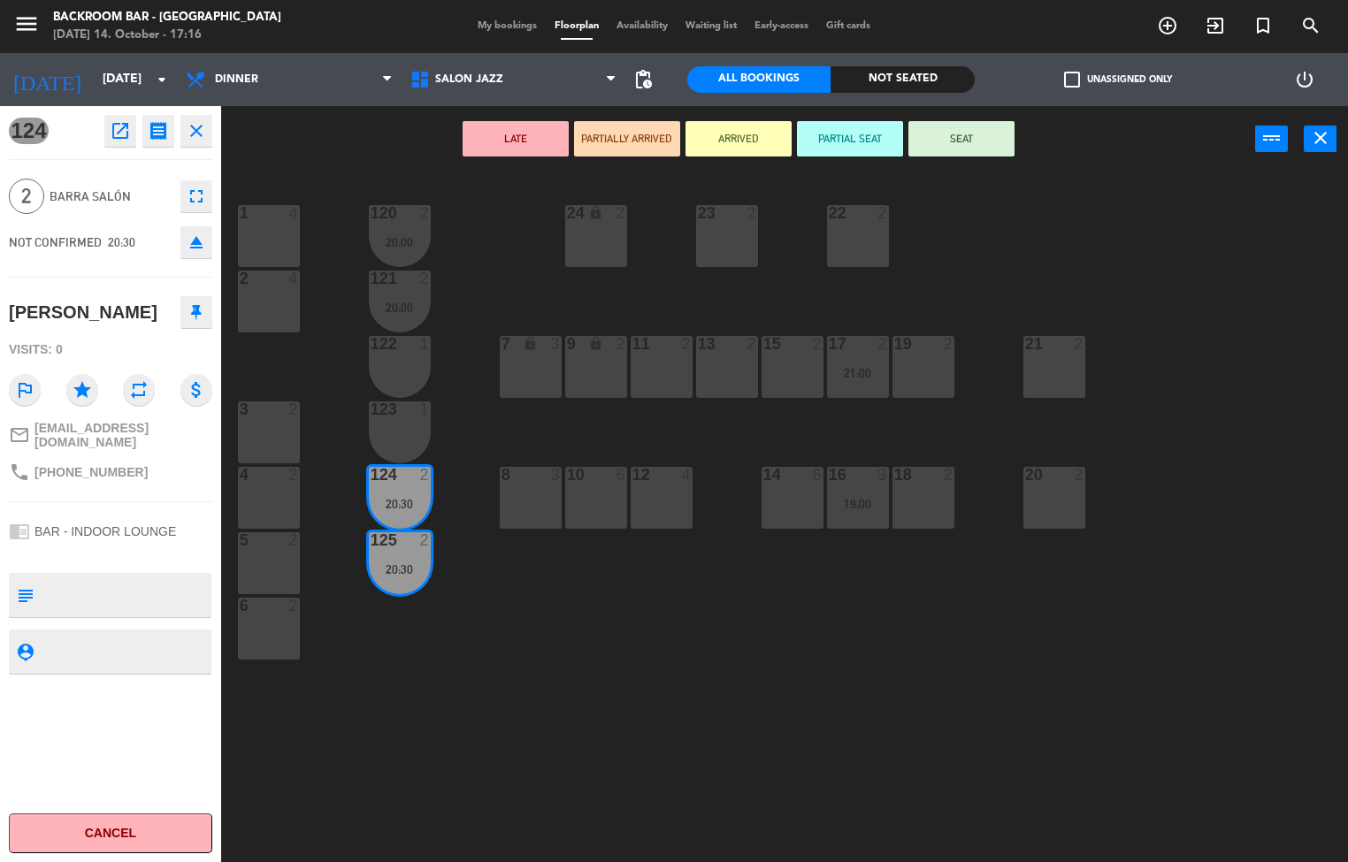
click at [652, 358] on div "1 4 24 lock 2 23 2 22 2 120 2 20:00 2 4 121 2 20:00 19 2 7 lock 3 9 lock 2 13 2…" at bounding box center [790, 518] width 1113 height 690
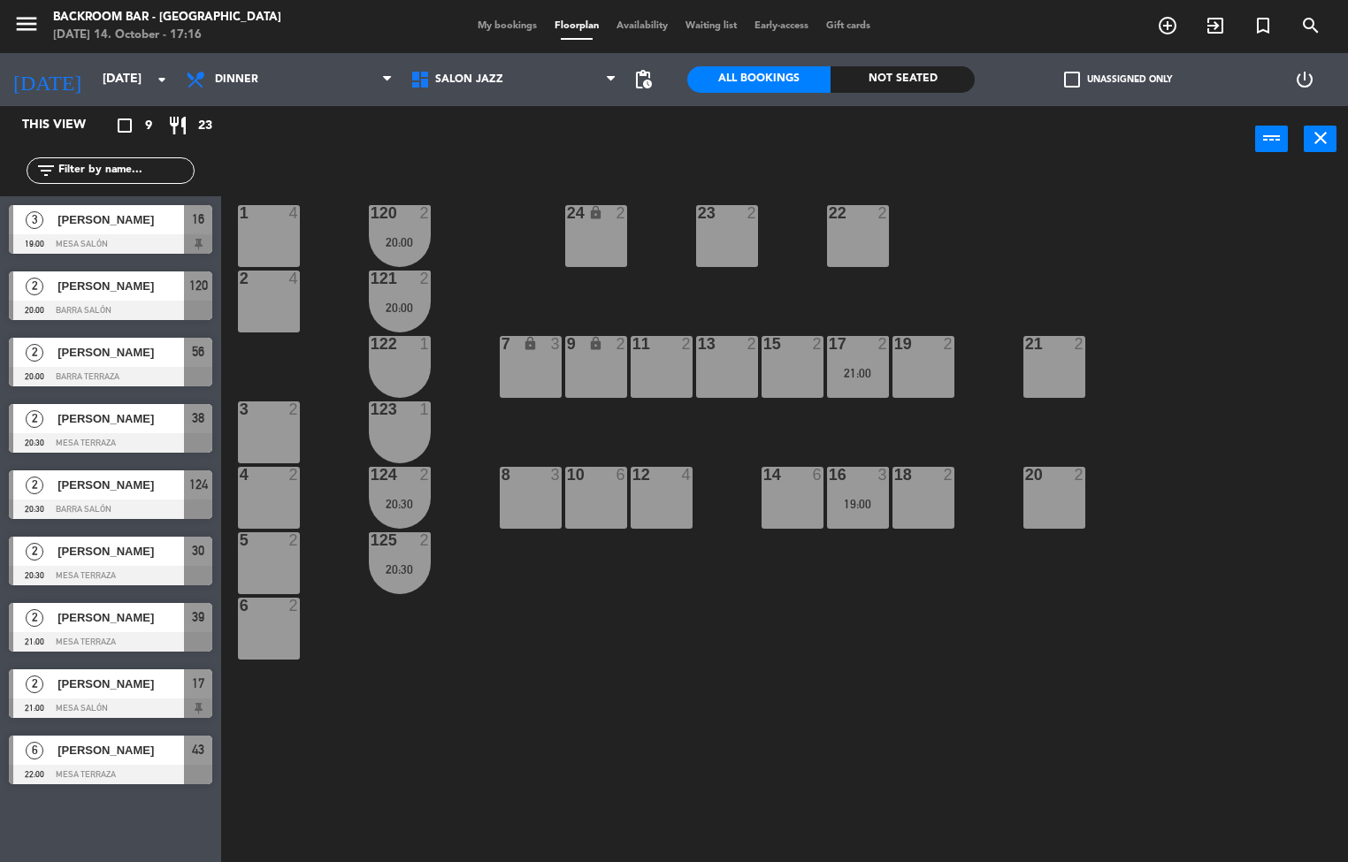
click at [409, 295] on div "121 2 20:00" at bounding box center [400, 302] width 62 height 62
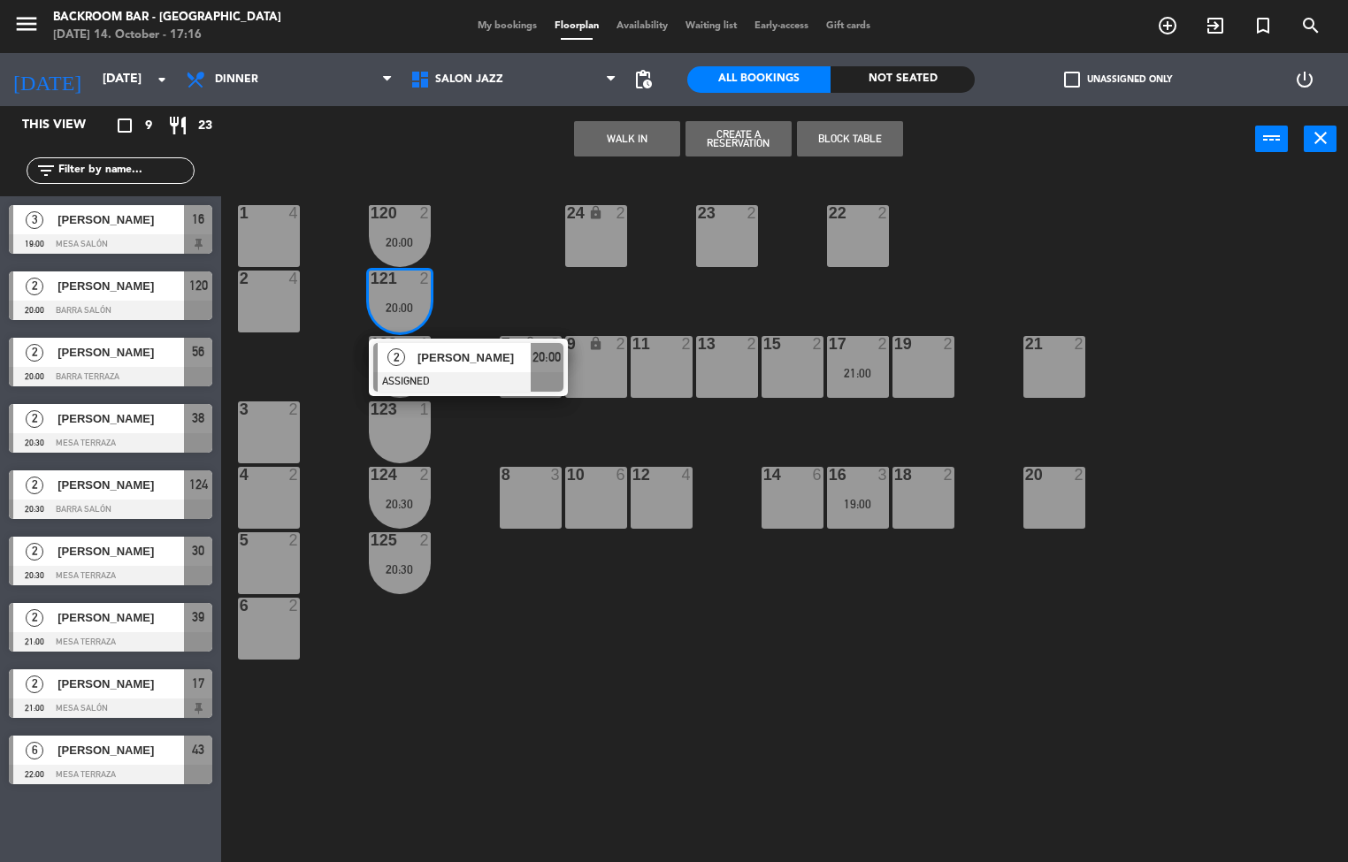
click at [424, 358] on div "1" at bounding box center [424, 409] width 11 height 16
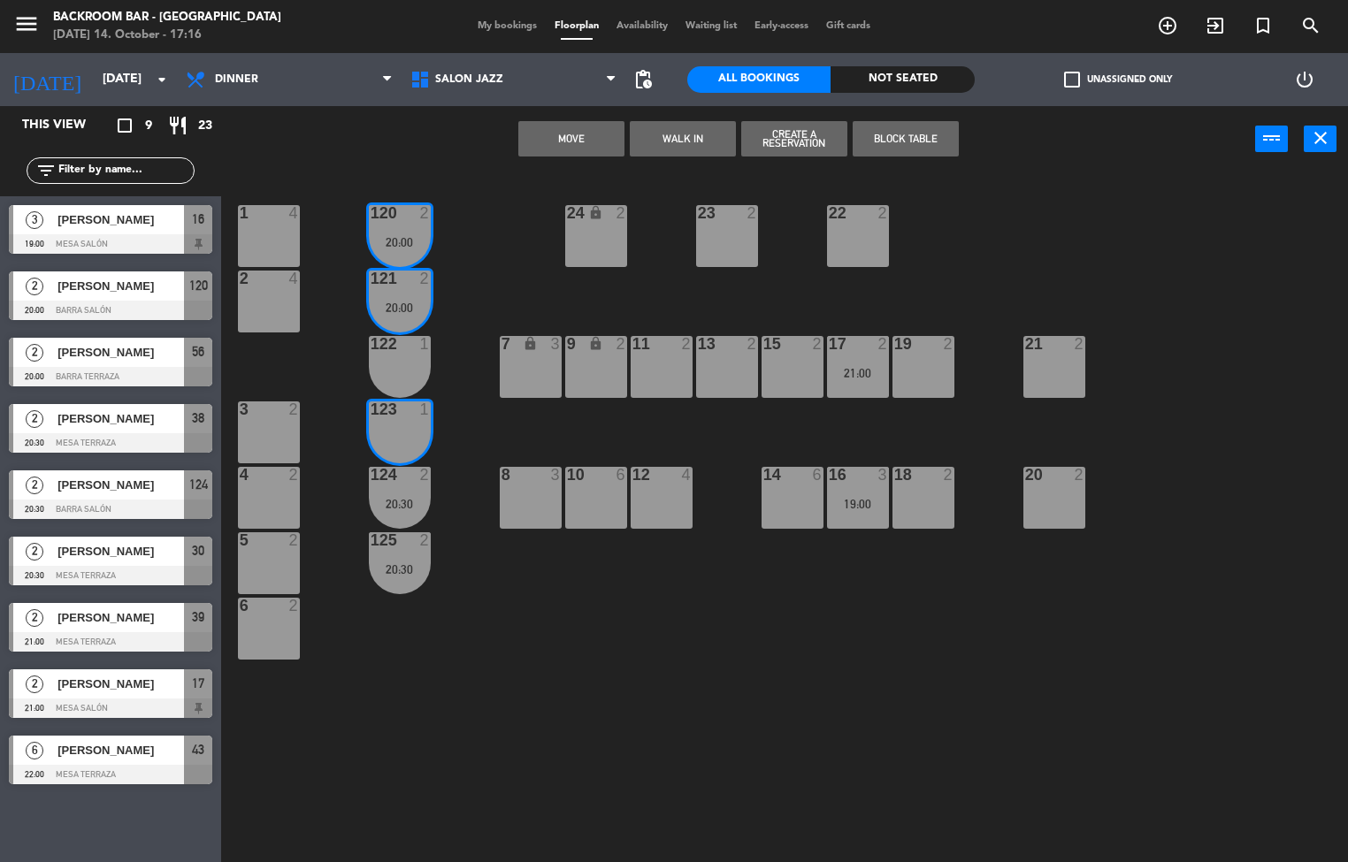
click at [577, 358] on div "1 4 24 lock 2 23 2 22 2 120 2 20:00 2 4 121 2 20:00 19 2 7 lock 3 9 lock 2 13 2…" at bounding box center [790, 518] width 1113 height 690
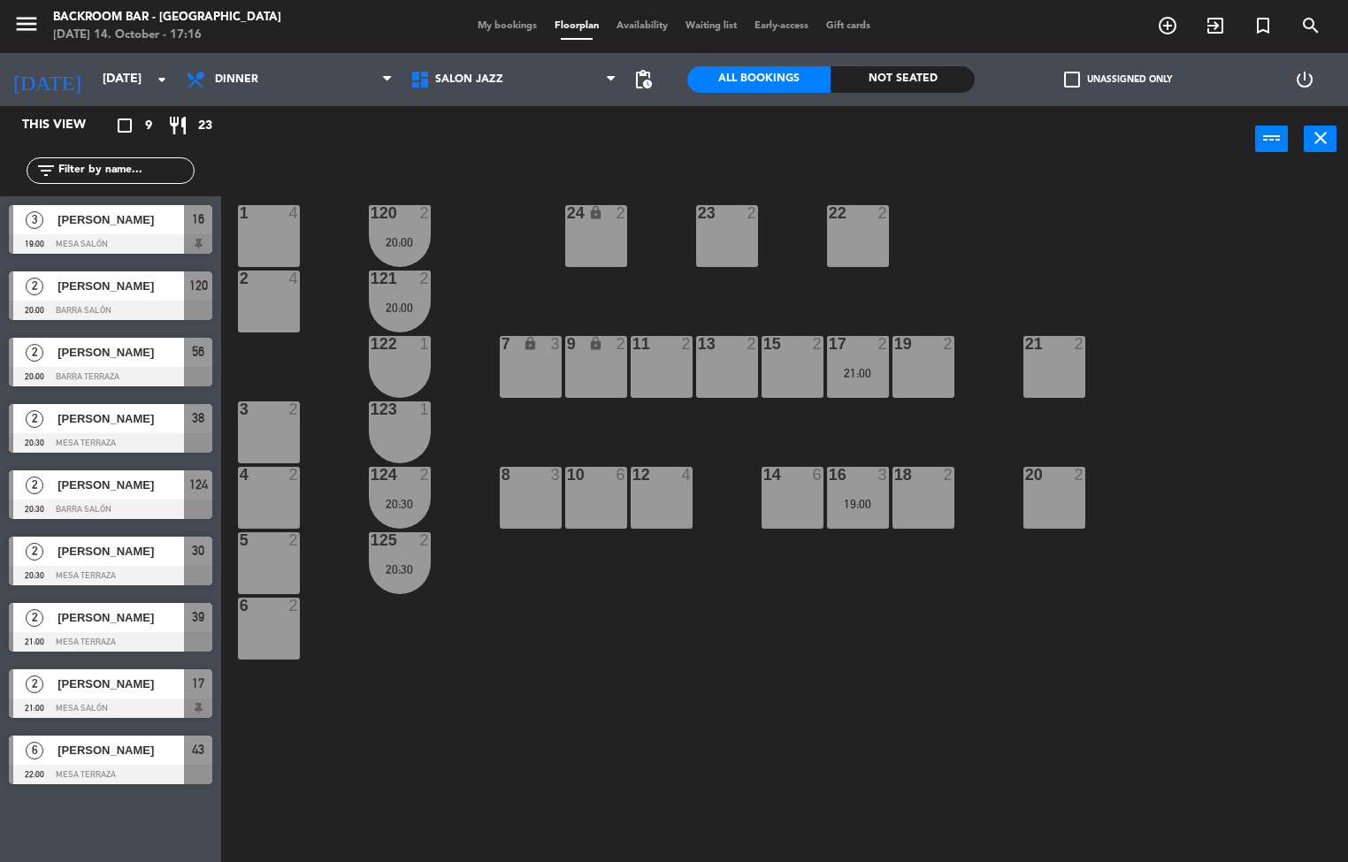
click at [417, 308] on div "20:00" at bounding box center [400, 308] width 62 height 12
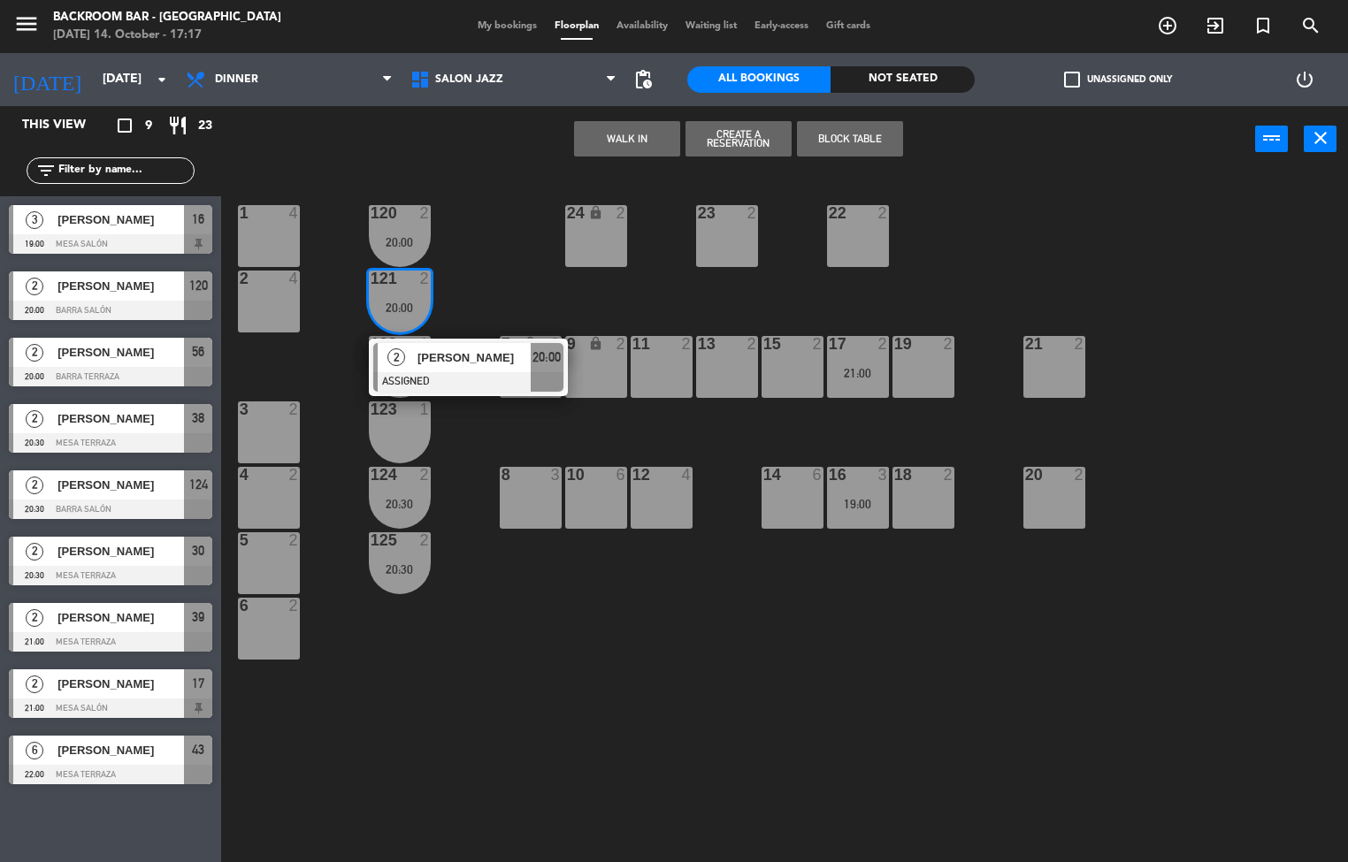
click at [472, 358] on div at bounding box center [468, 381] width 190 height 19
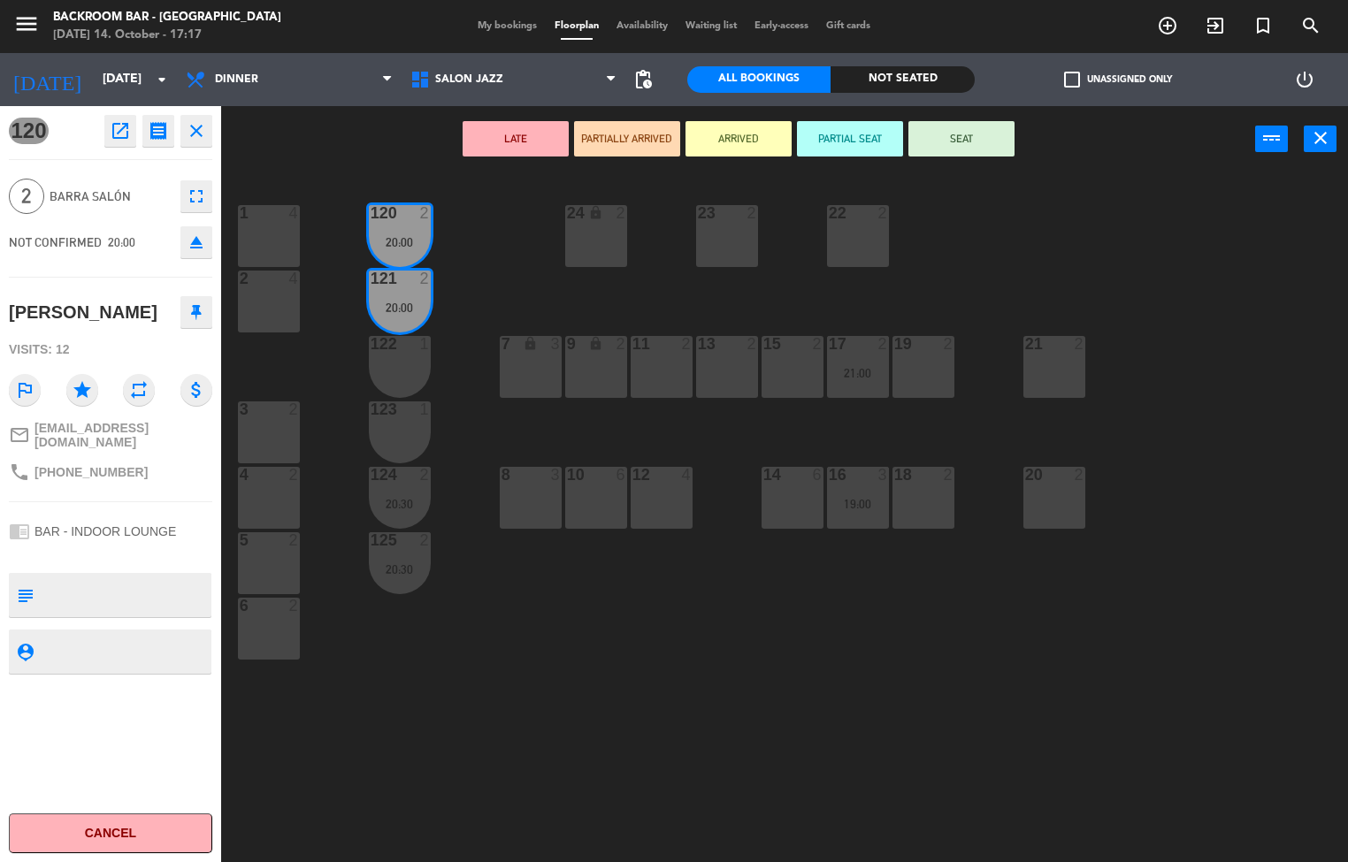
click at [110, 141] on icon "open_in_new" at bounding box center [120, 130] width 21 height 21
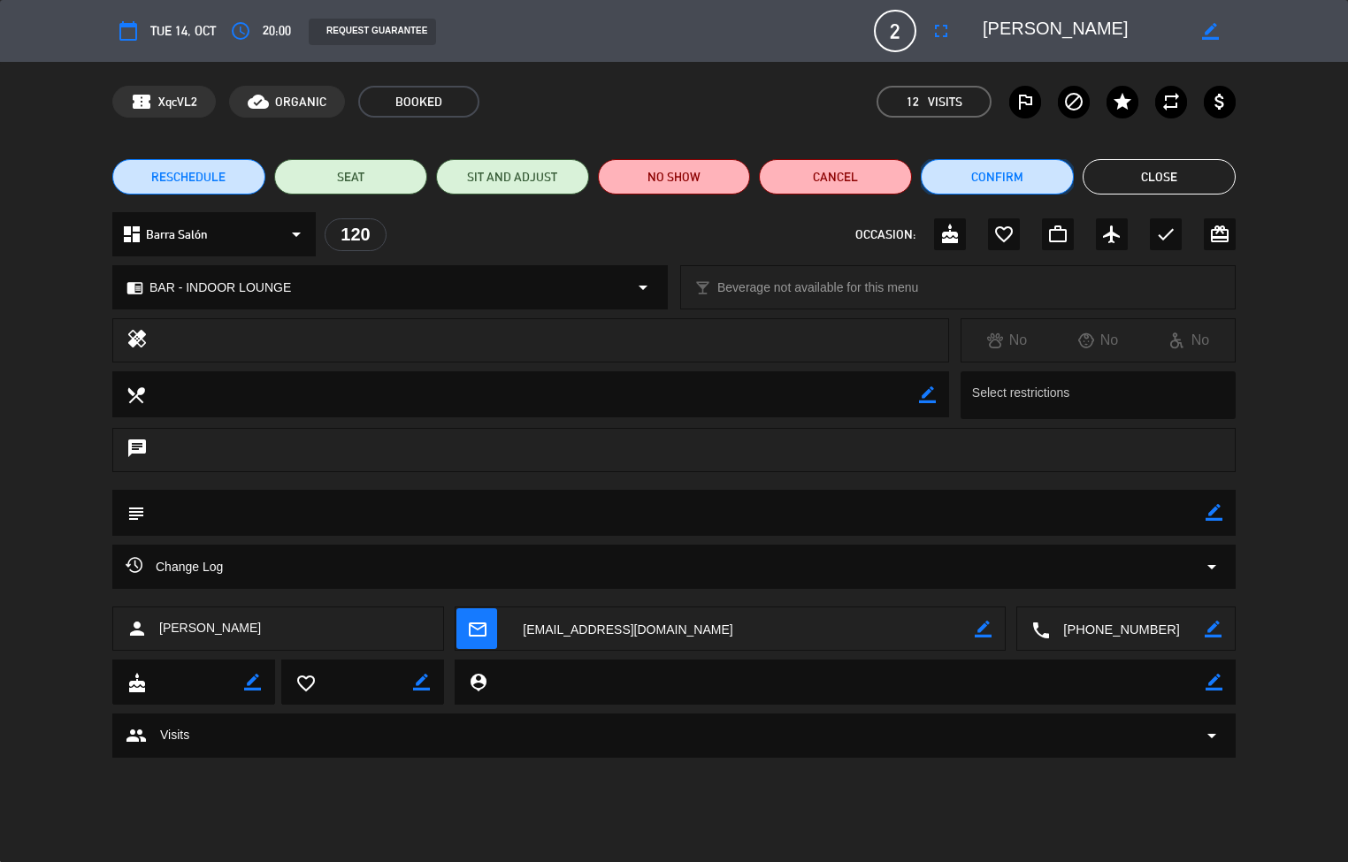
click at [652, 173] on button "Confirm" at bounding box center [997, 176] width 153 height 35
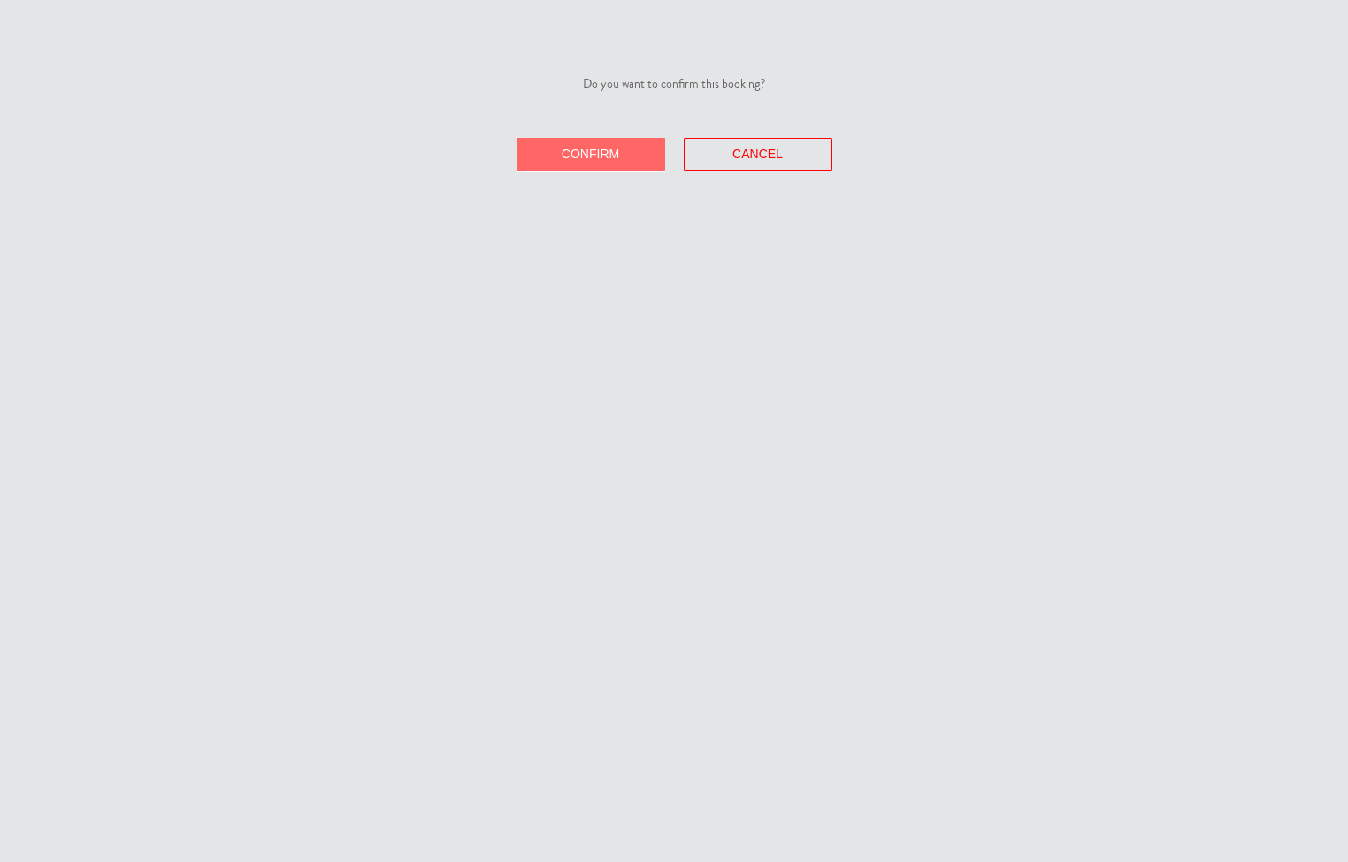
click at [592, 154] on span "Confirm" at bounding box center [590, 154] width 57 height 14
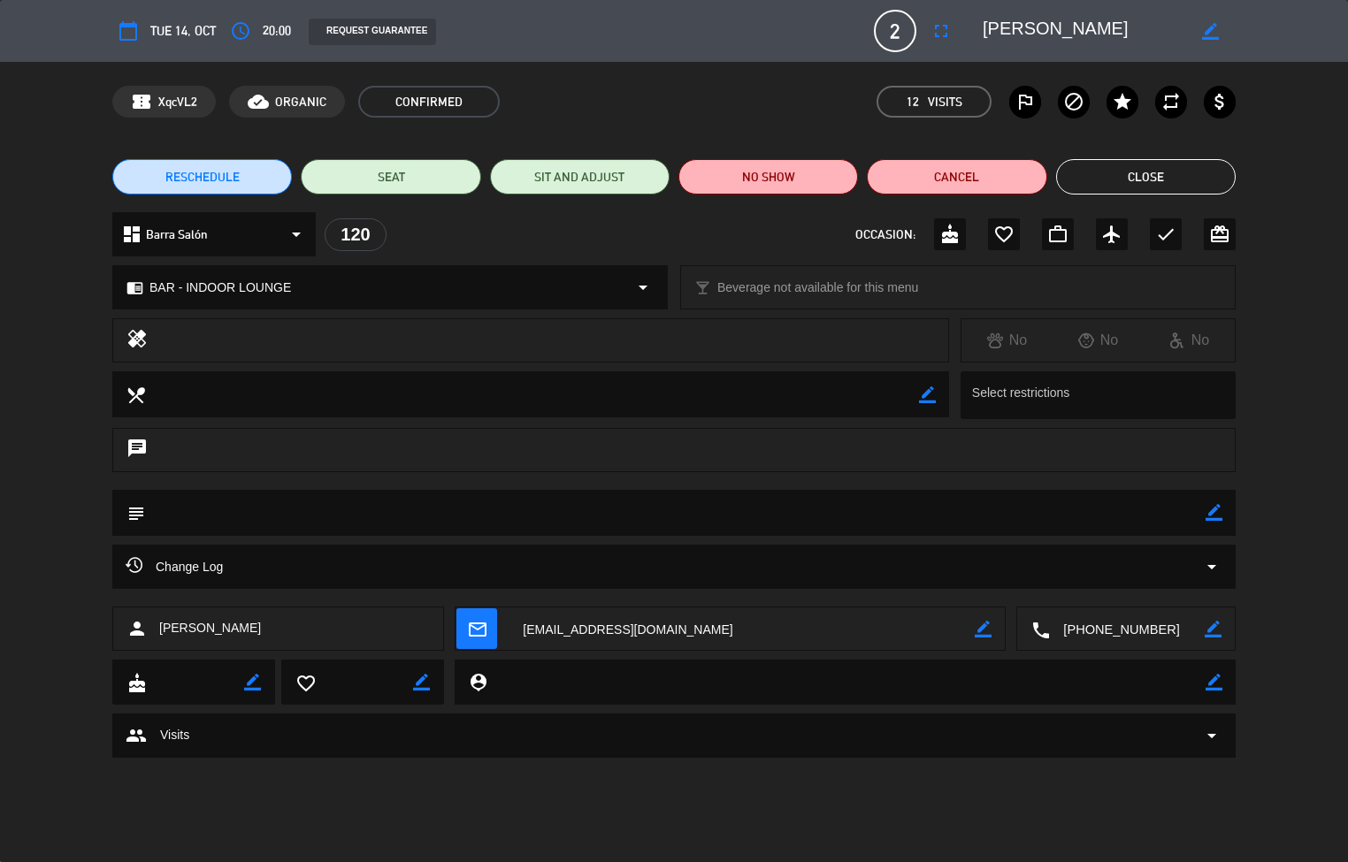
click at [652, 181] on button "Close" at bounding box center [1146, 176] width 180 height 35
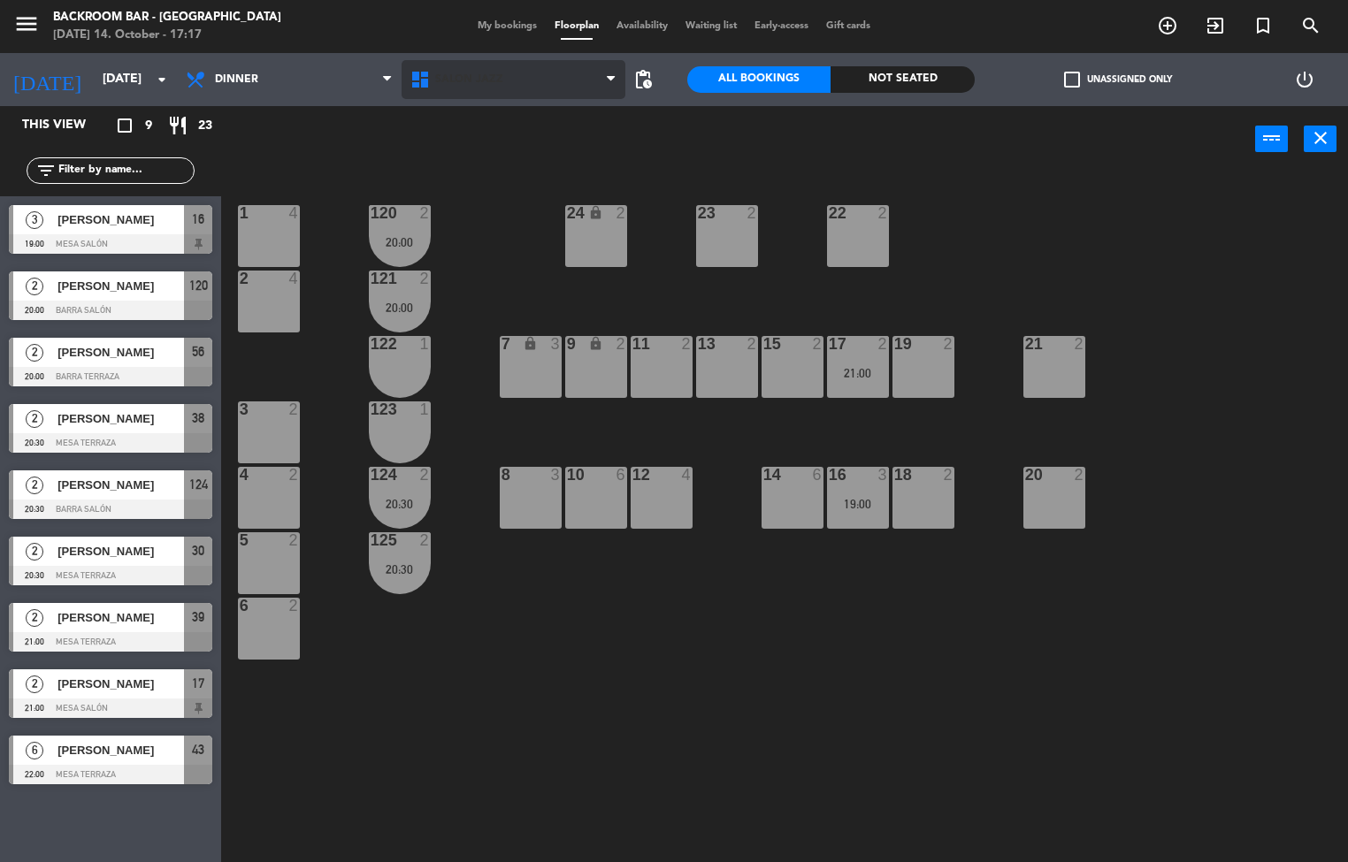
click at [497, 90] on span "Salón jazz" at bounding box center [513, 79] width 225 height 39
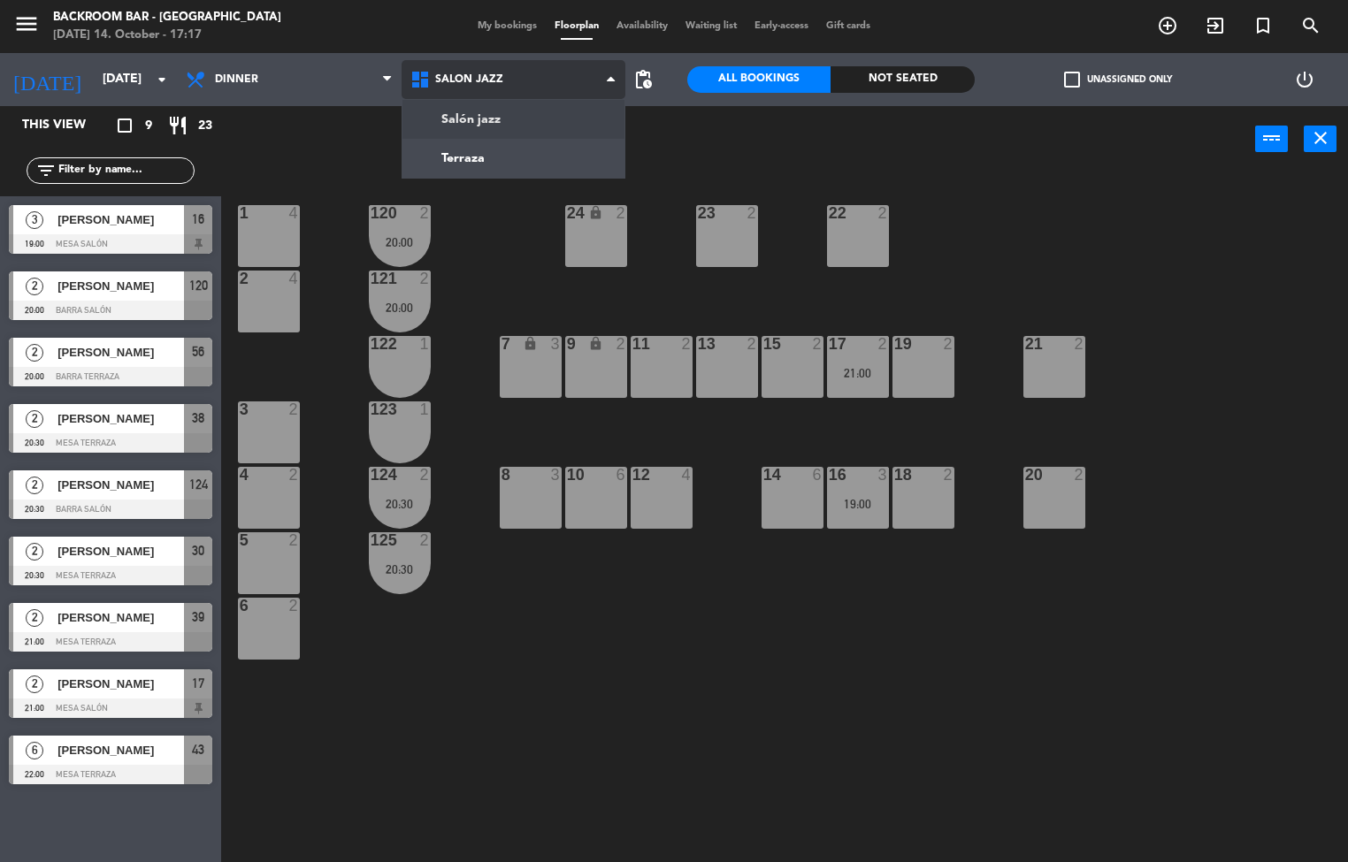
click at [460, 176] on ng-component "menu Backroom Bar - [GEOGRAPHIC_DATA] [DATE] 14. October - 17:17 My bookings Fl…" at bounding box center [674, 431] width 1348 height 863
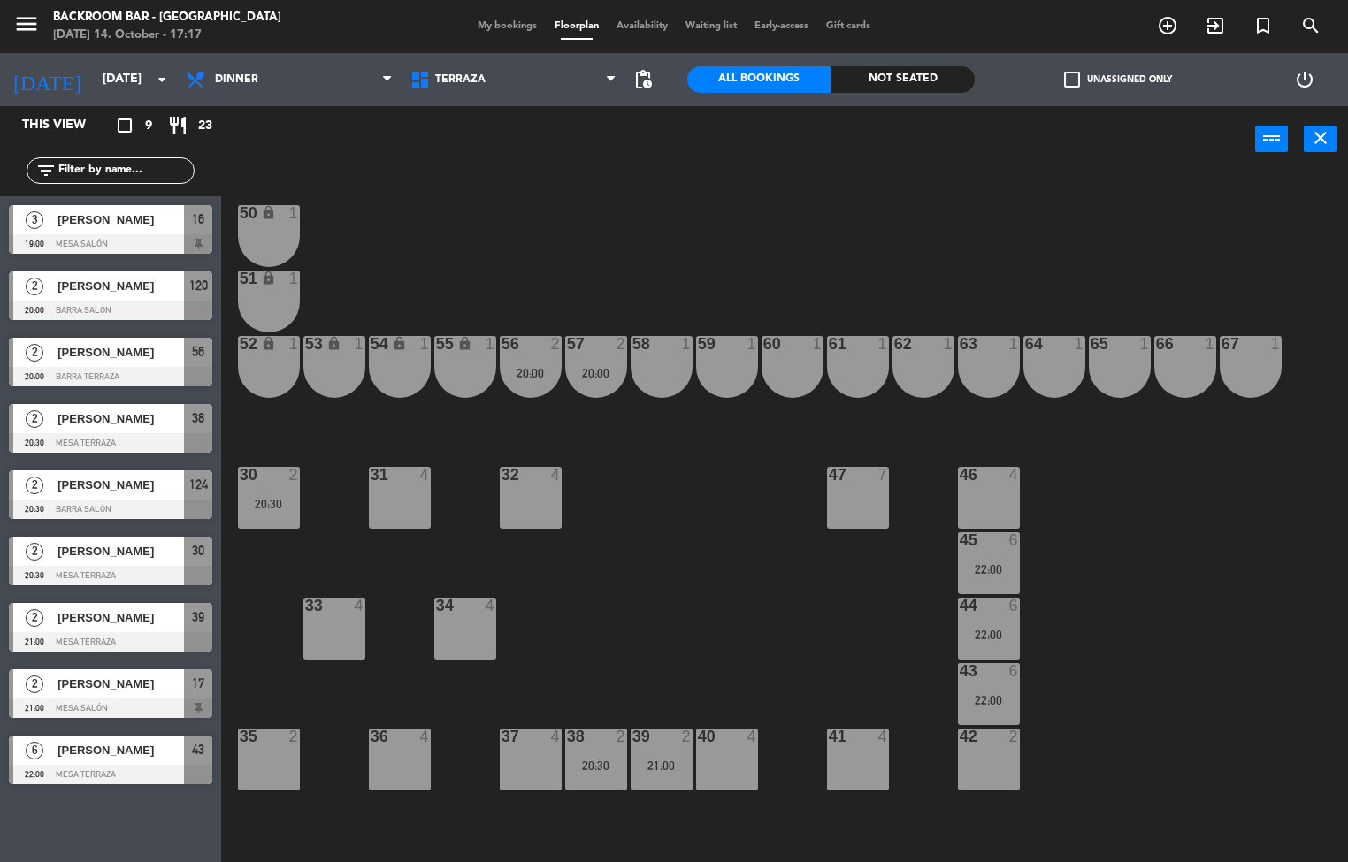
click at [266, 358] on div "20:30" at bounding box center [269, 504] width 62 height 12
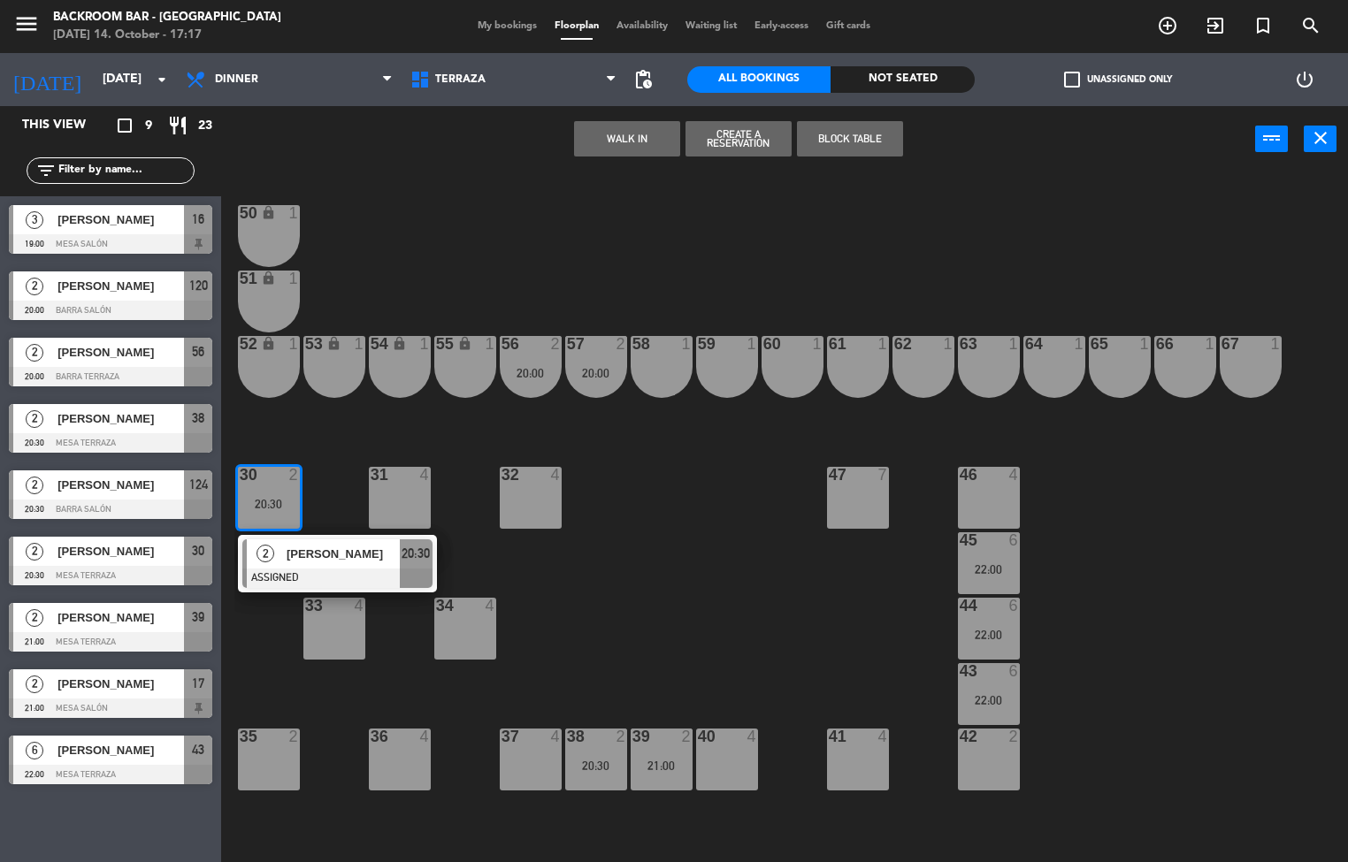
click at [342, 358] on span "[PERSON_NAME]" at bounding box center [343, 554] width 113 height 19
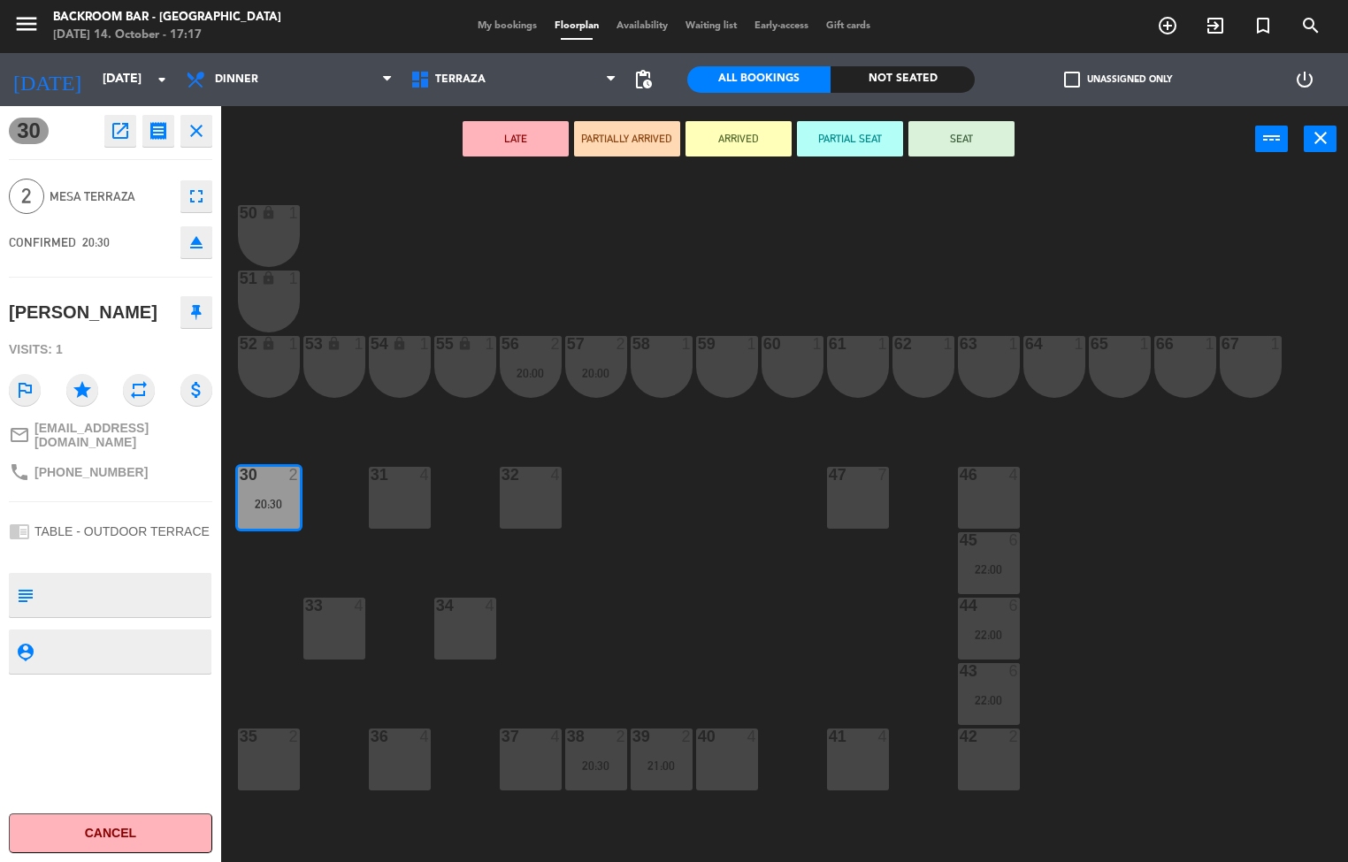
click at [652, 358] on div "50 lock 1 51 lock 1 52 lock 1 53 lock 1 54 lock 1 55 lock 1 56 2 20:00 61 1 63 …" at bounding box center [790, 518] width 1113 height 690
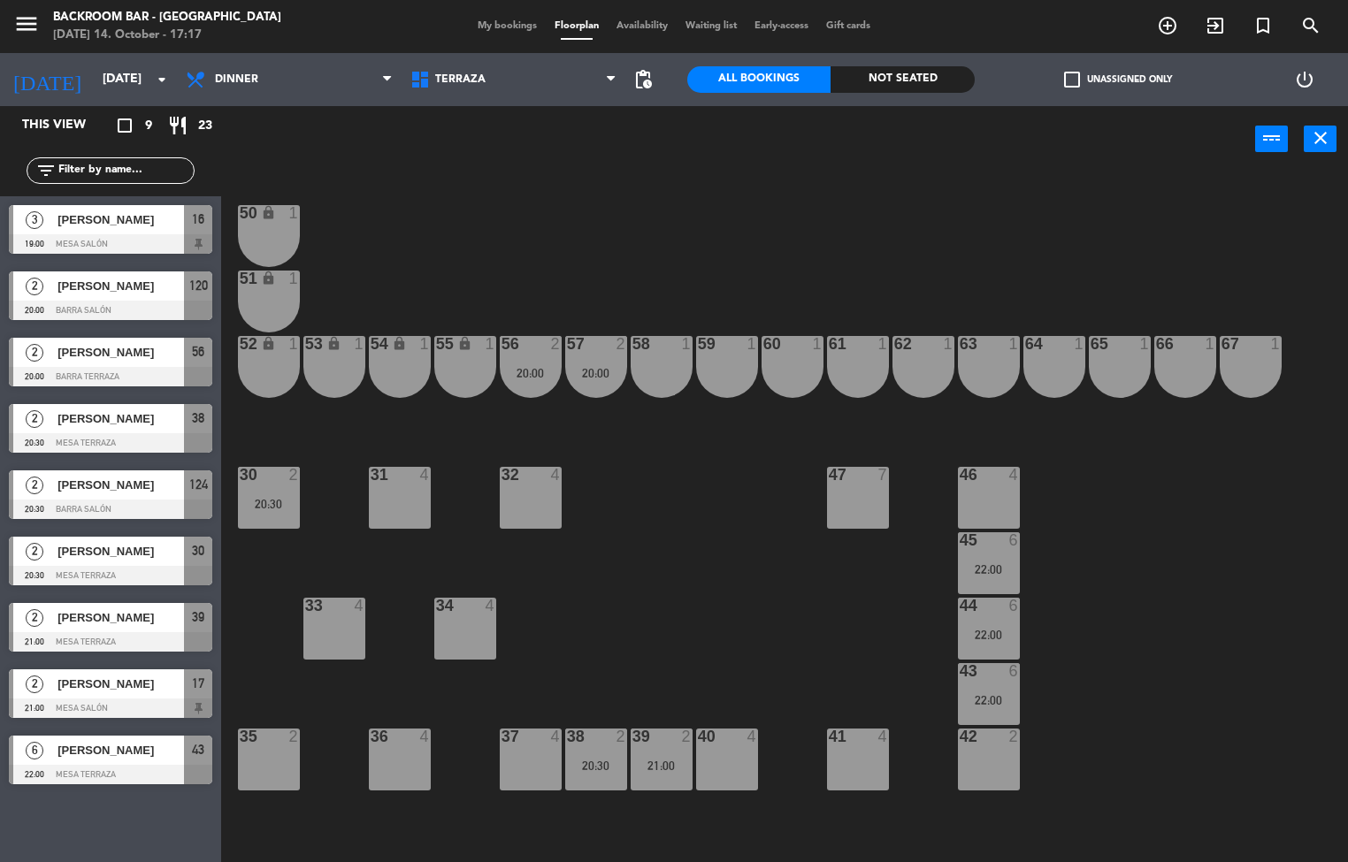
click at [600, 358] on div "20:30" at bounding box center [596, 766] width 62 height 12
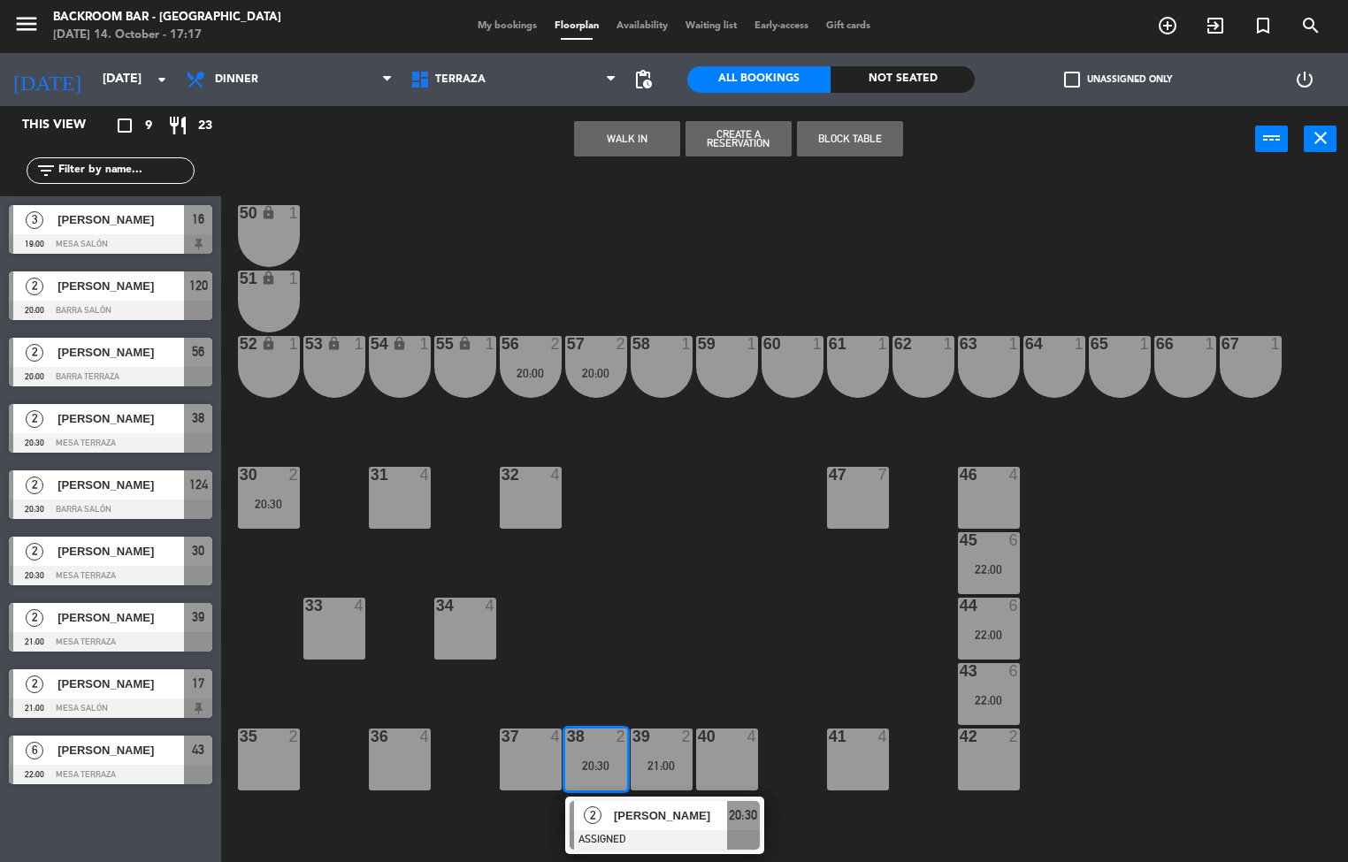
click at [642, 358] on div at bounding box center [665, 839] width 190 height 19
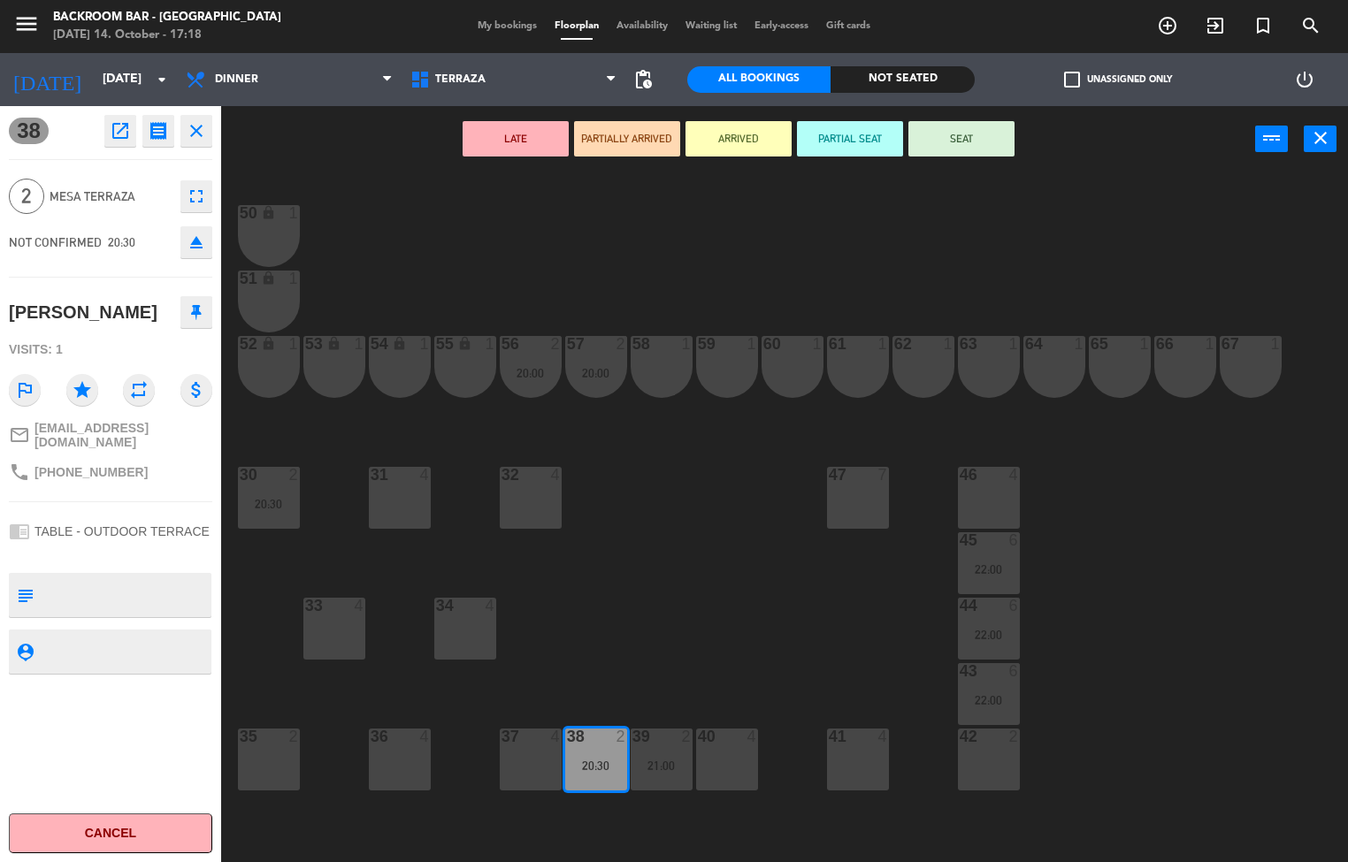
click at [126, 141] on icon "open_in_new" at bounding box center [120, 130] width 21 height 21
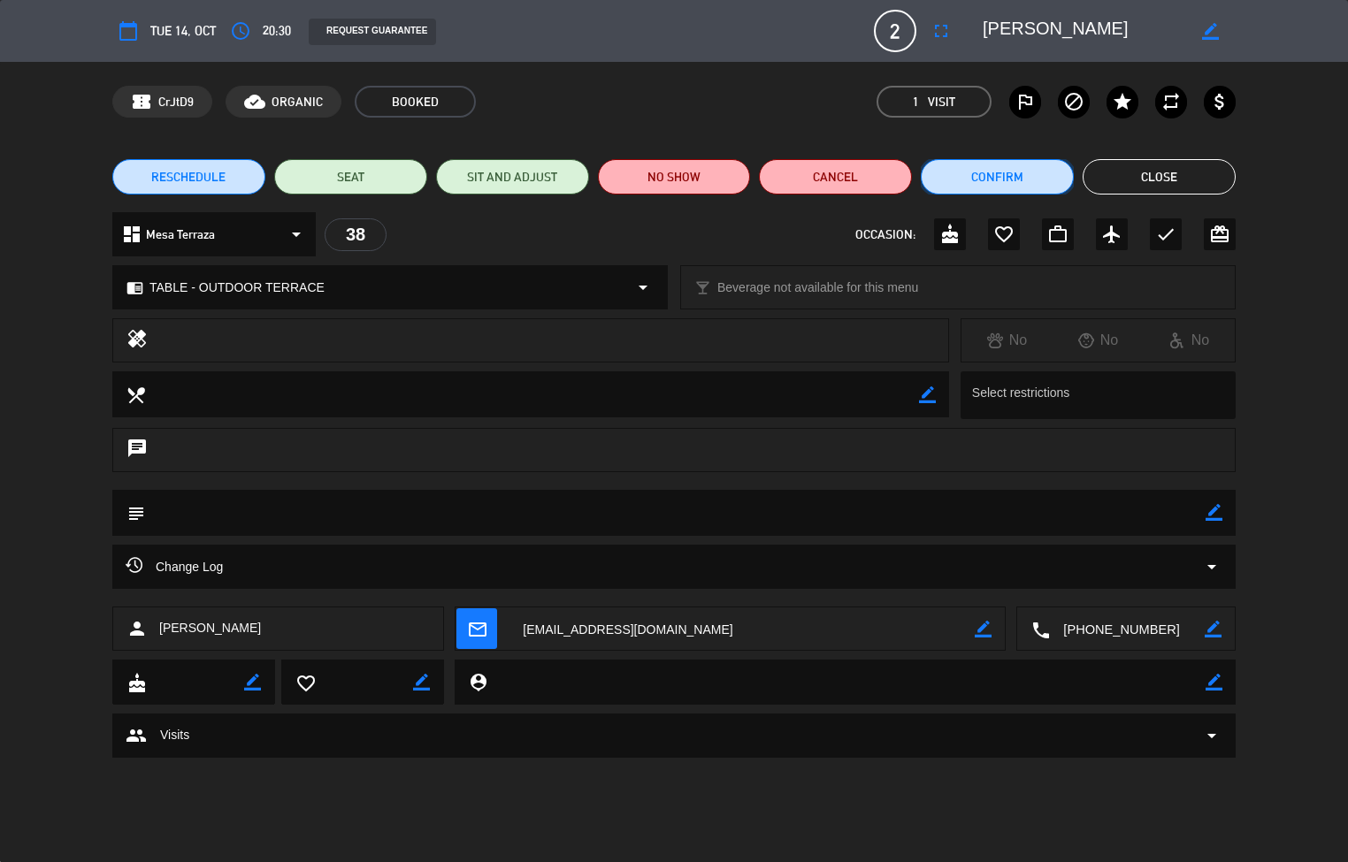
click at [652, 192] on button "Confirm" at bounding box center [997, 176] width 153 height 35
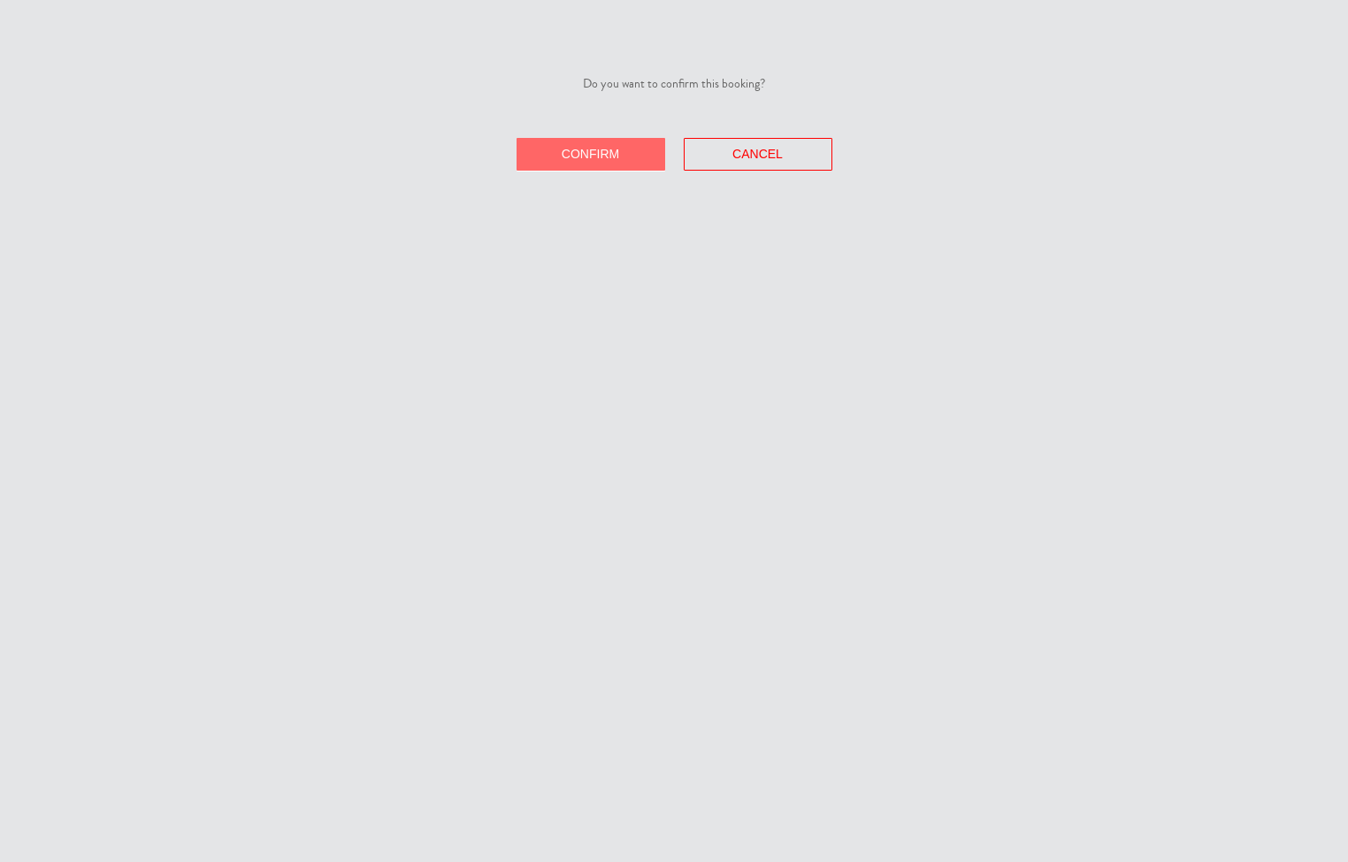
click at [545, 160] on button "Confirm" at bounding box center [590, 154] width 149 height 33
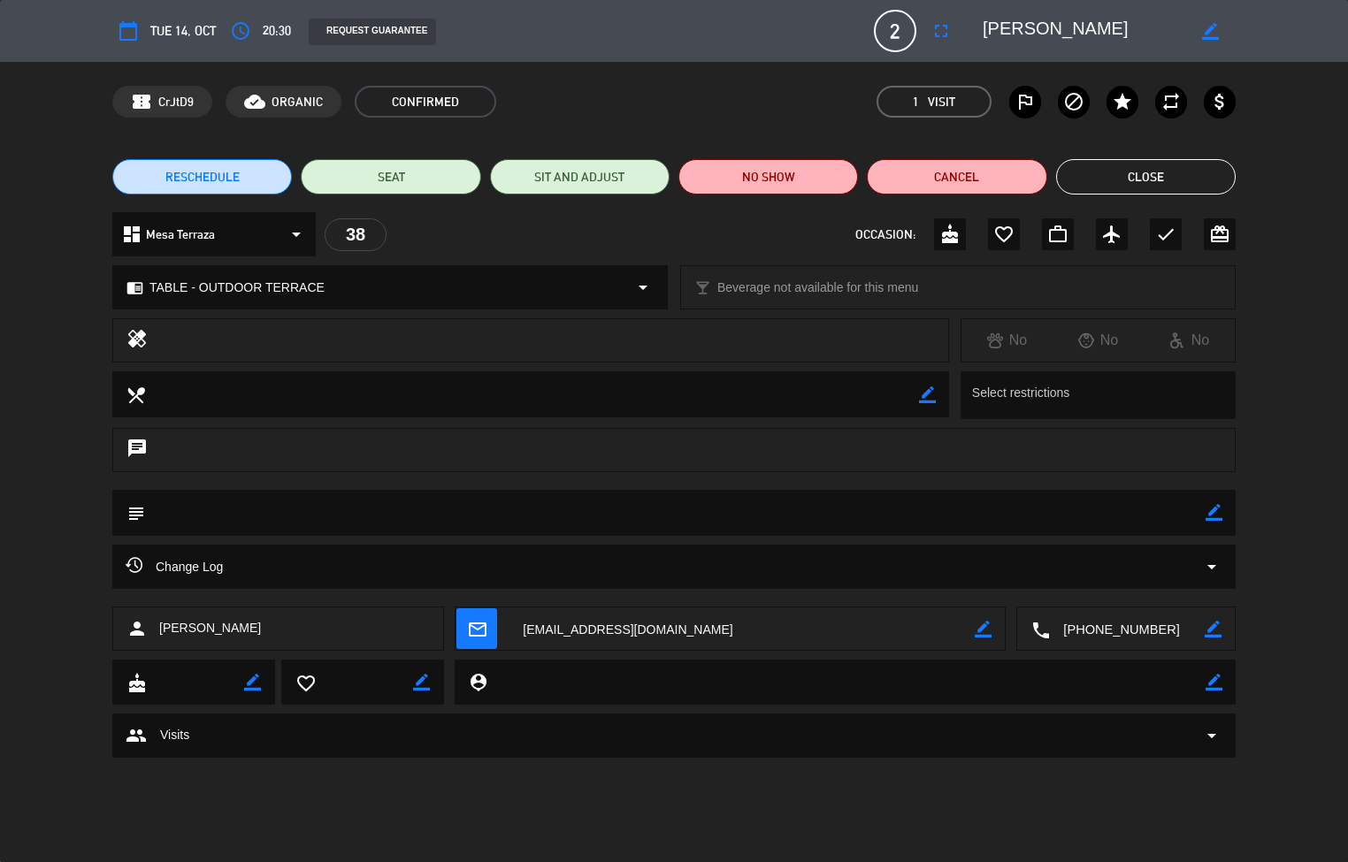
click at [652, 175] on button "Close" at bounding box center [1146, 176] width 180 height 35
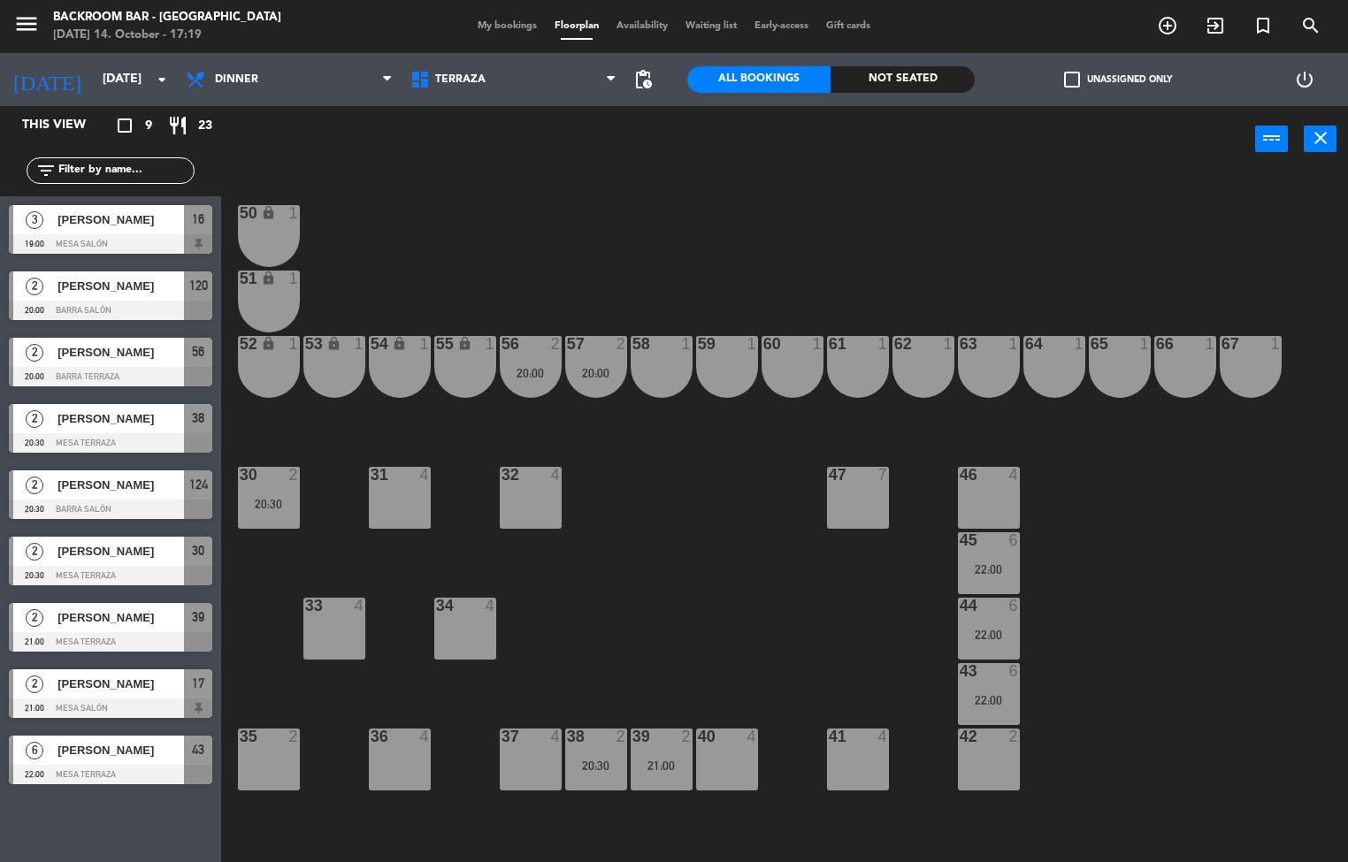
click at [652, 358] on div "22:00" at bounding box center [989, 569] width 62 height 12
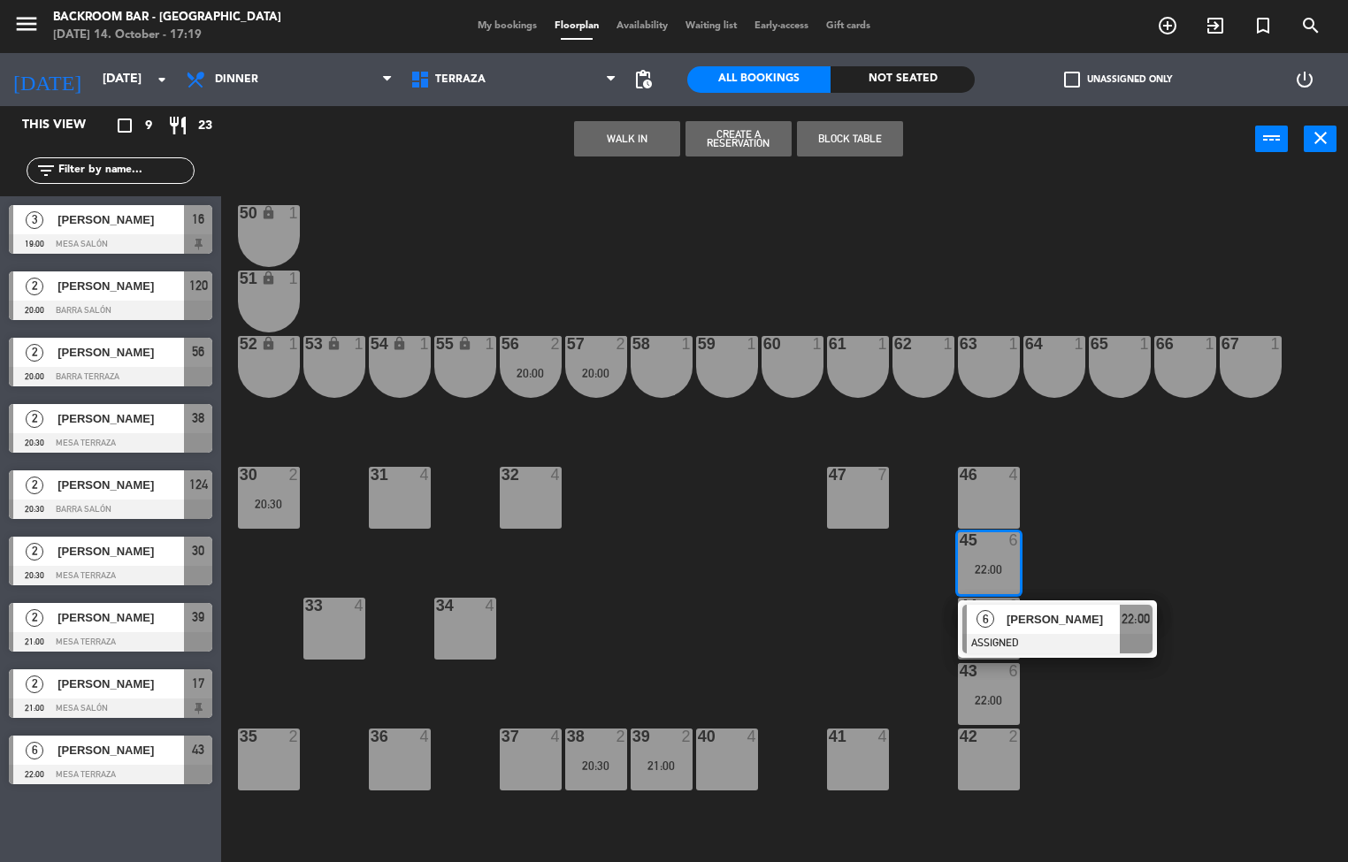
click at [652, 358] on span "[PERSON_NAME]" at bounding box center [1062, 619] width 113 height 19
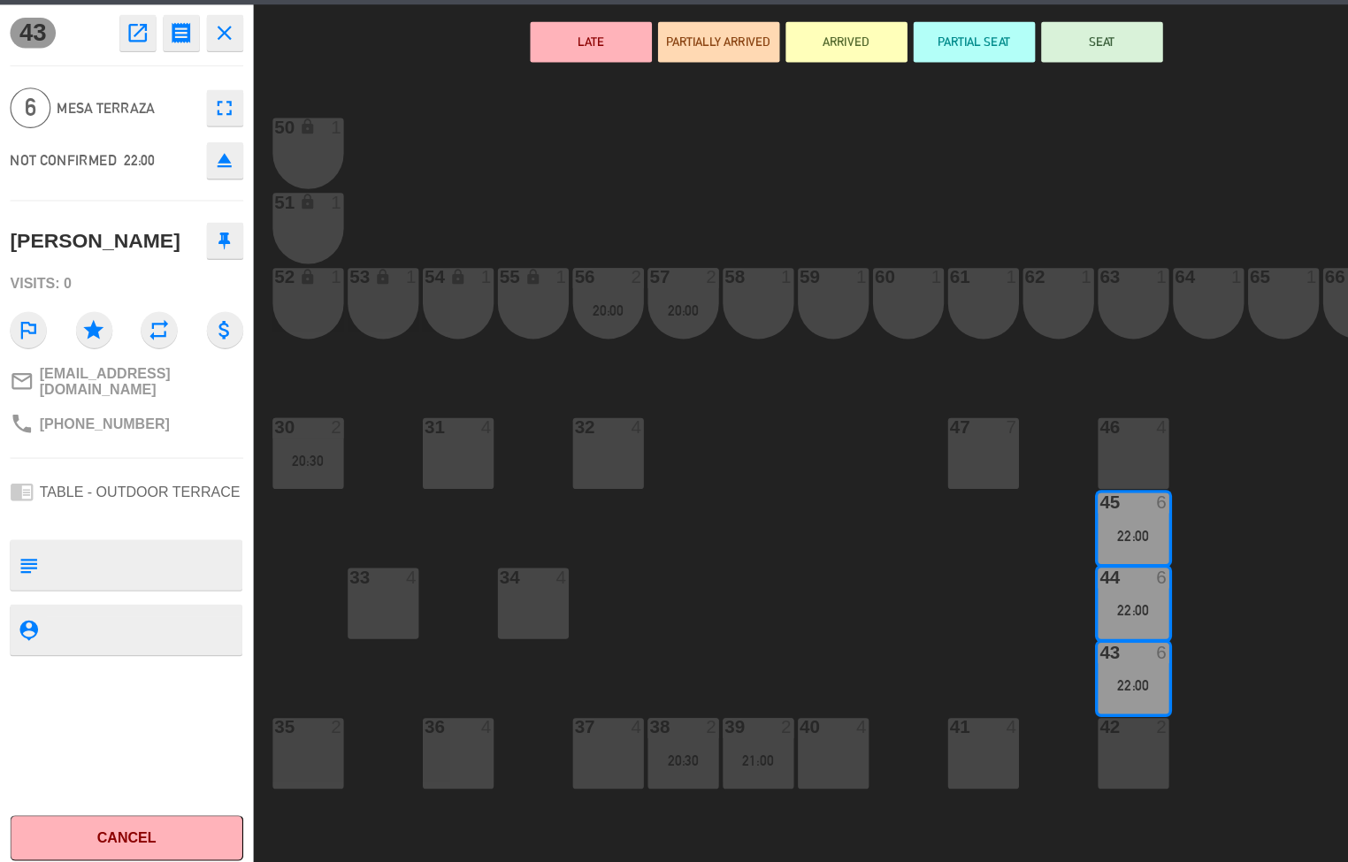
click at [652, 358] on div "50 lock 1 51 lock 1 52 lock 1 53 lock 1 54 lock 1 55 lock 1 56 2 20:00 61 1 63 …" at bounding box center [790, 518] width 1113 height 690
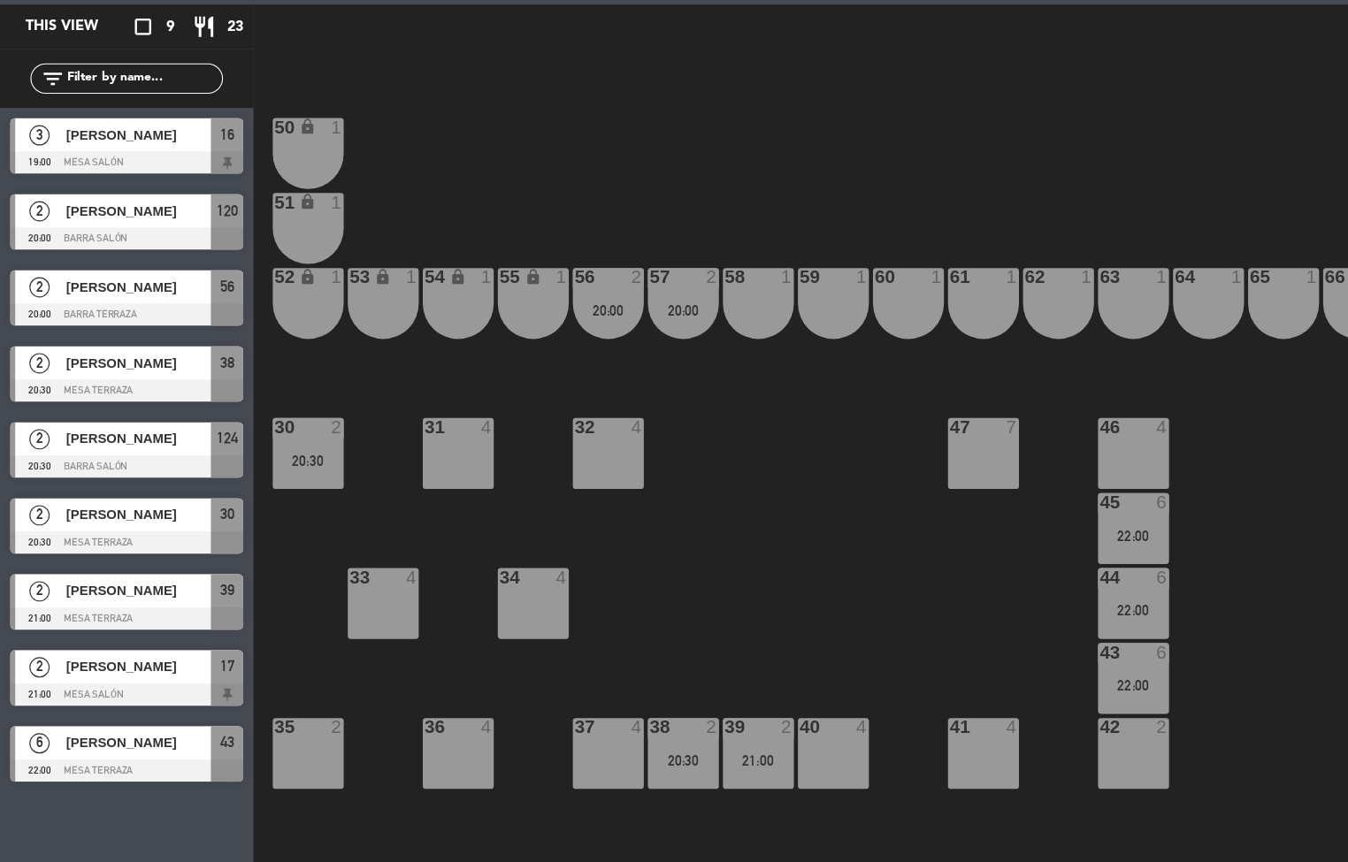
click at [258, 358] on div "30 2 20:30" at bounding box center [269, 498] width 62 height 62
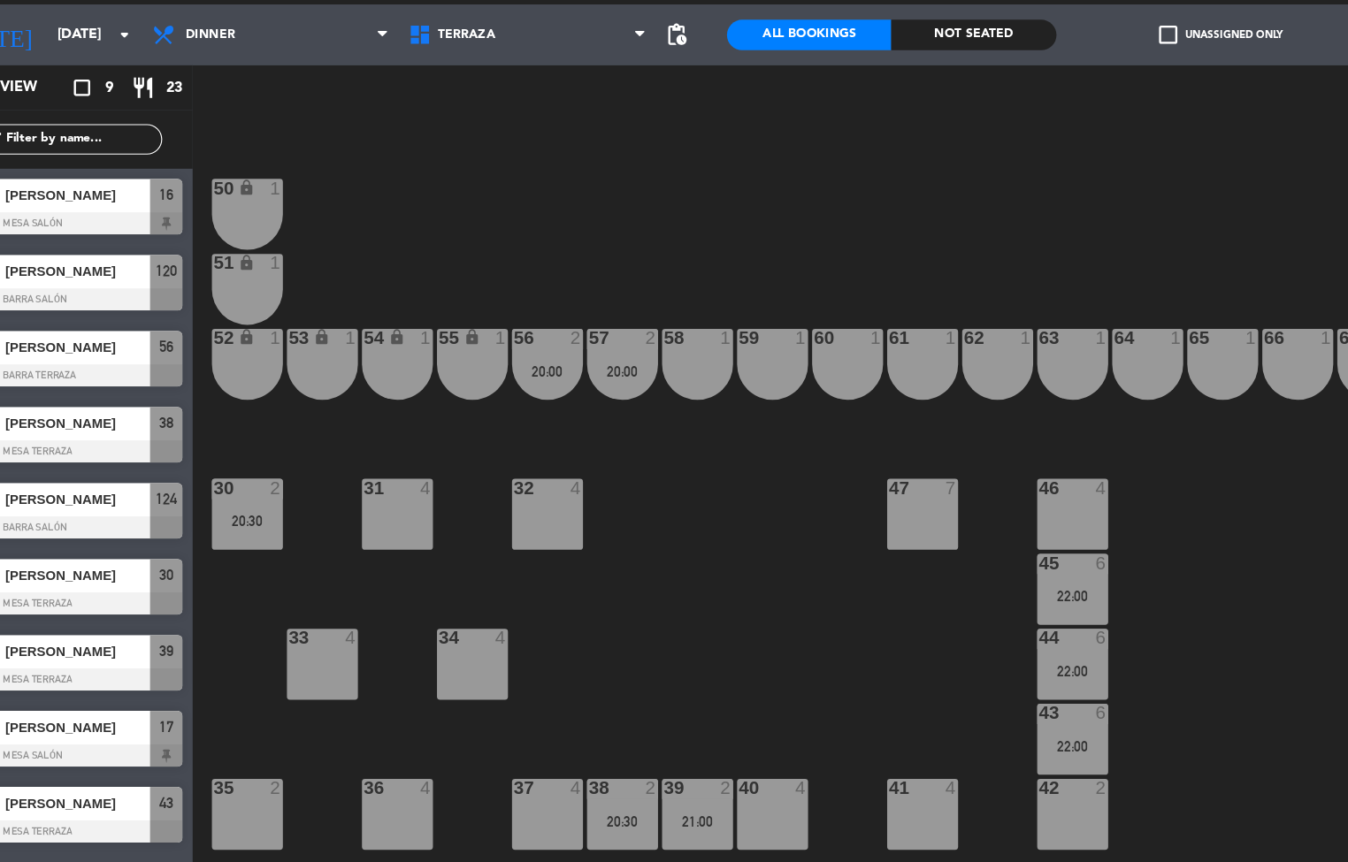
click at [623, 358] on div "50 lock 1 51 lock 1 52 lock 1 53 lock 1 54 lock 1 55 lock 1 56 2 20:00 61 1 63 …" at bounding box center [790, 518] width 1113 height 690
click at [261, 358] on div "20:30" at bounding box center [269, 504] width 62 height 12
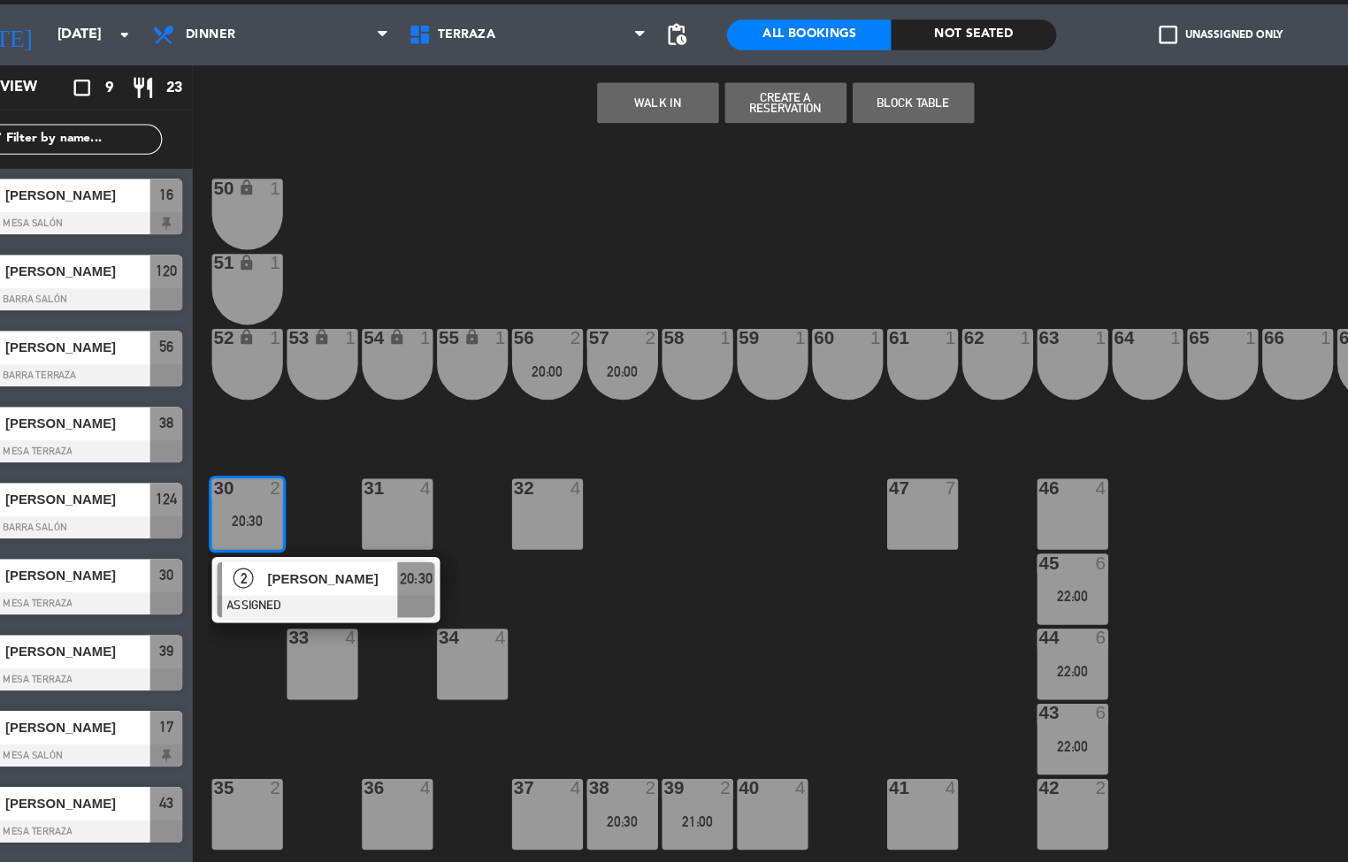
click at [359, 358] on div "4" at bounding box center [359, 606] width 11 height 16
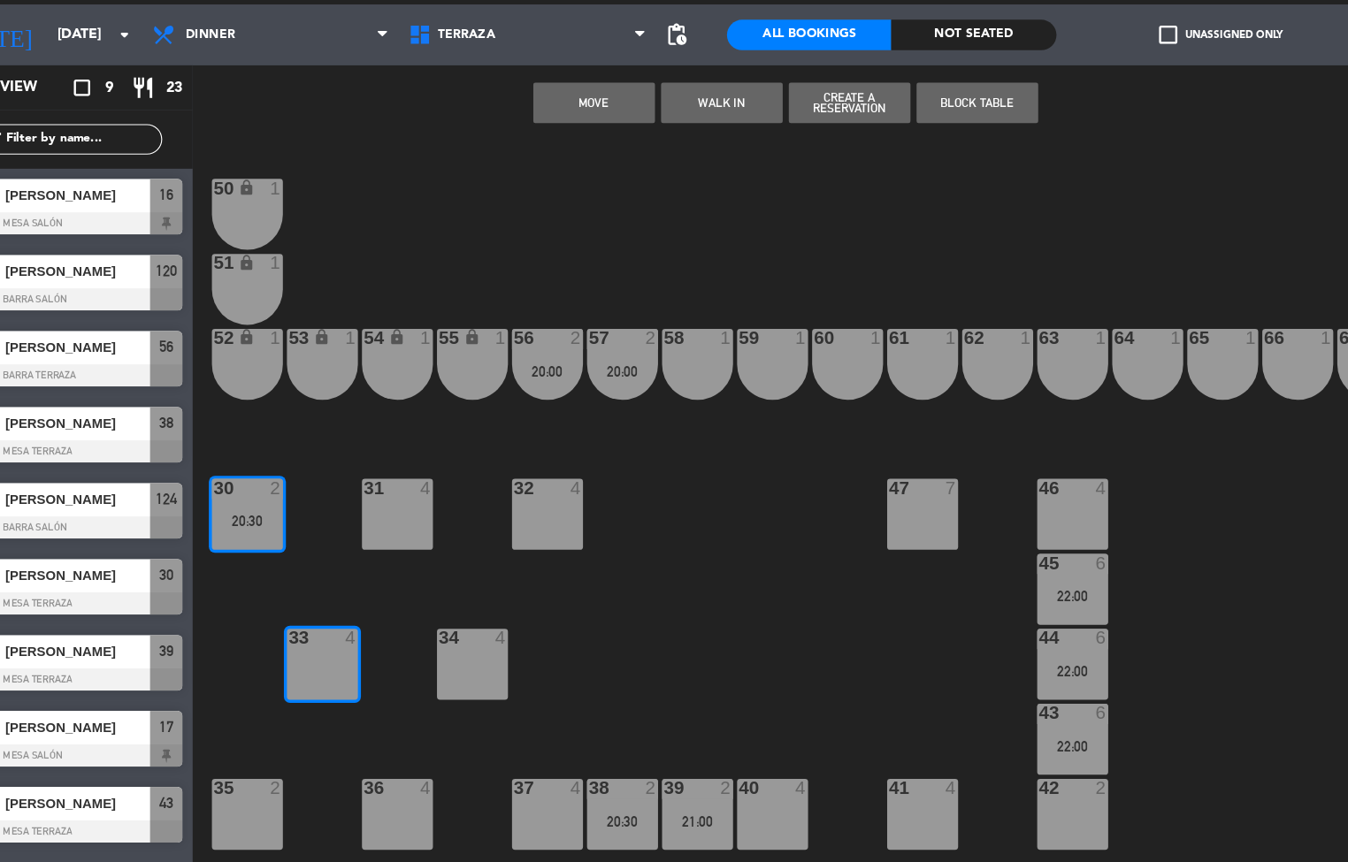
click at [652, 358] on div "50 lock 1 51 lock 1 52 lock 1 53 lock 1 54 lock 1 55 lock 1 56 2 20:00 61 1 63 …" at bounding box center [790, 518] width 1113 height 690
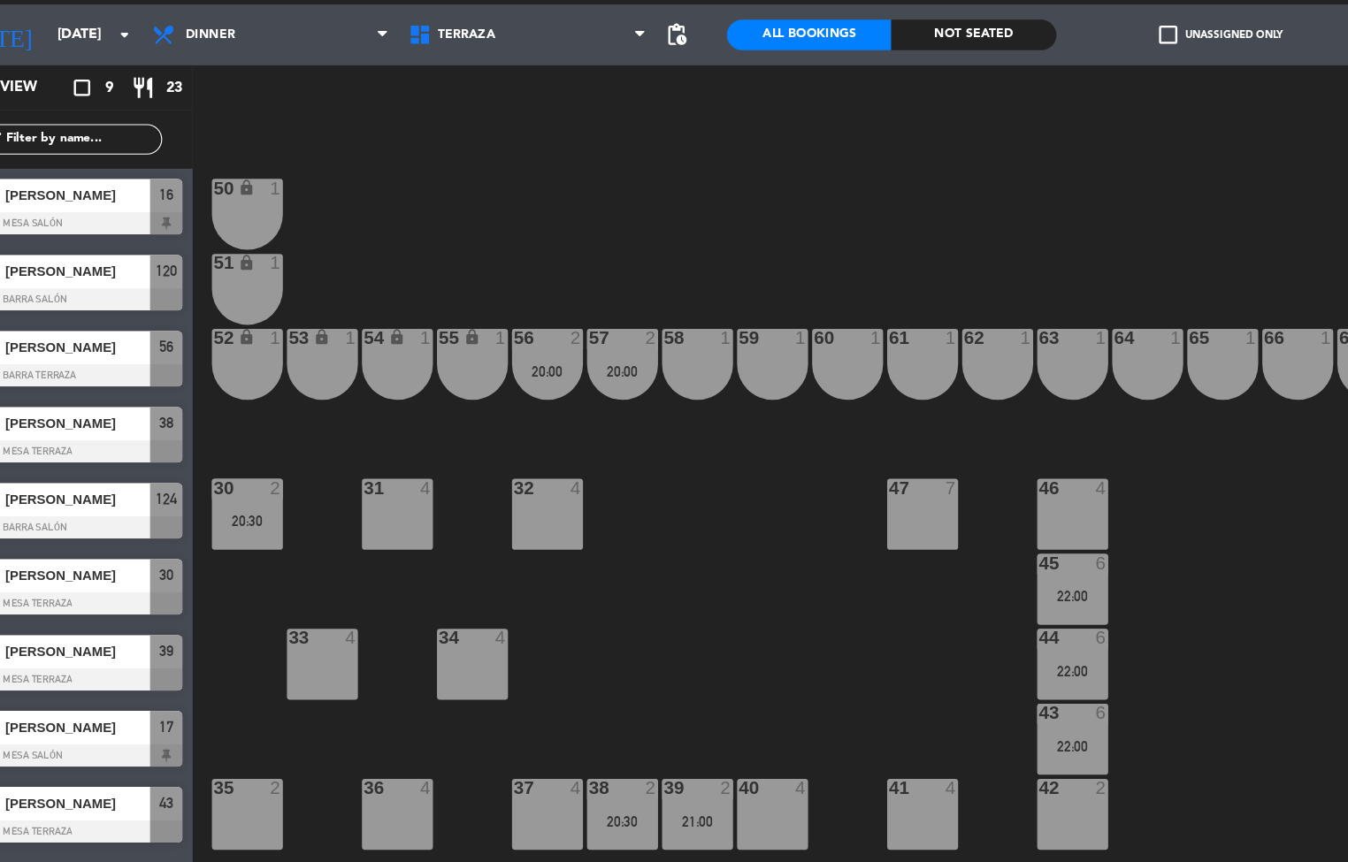
click at [266, 358] on div "20:30" at bounding box center [269, 504] width 62 height 12
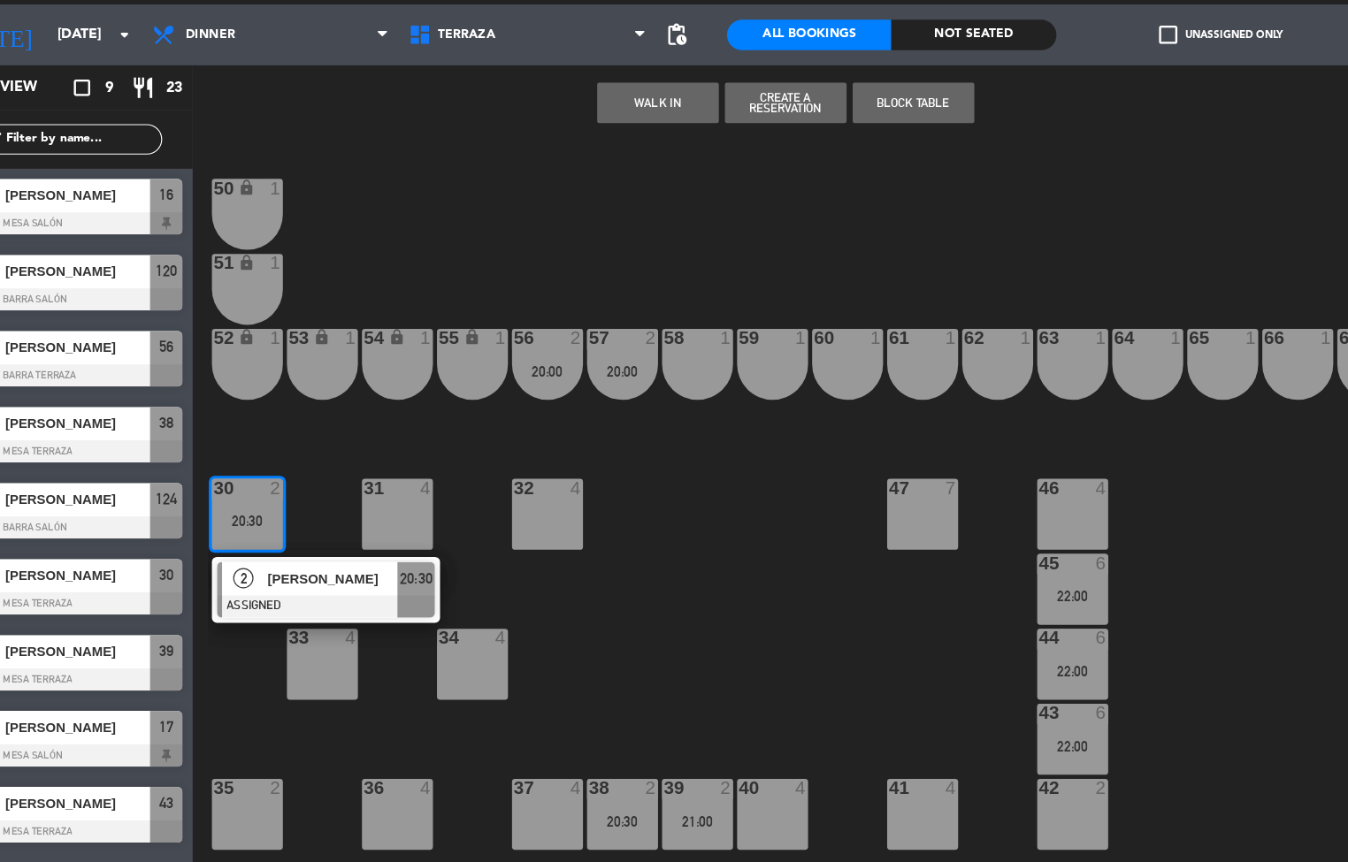
click at [333, 358] on div at bounding box center [333, 606] width 29 height 16
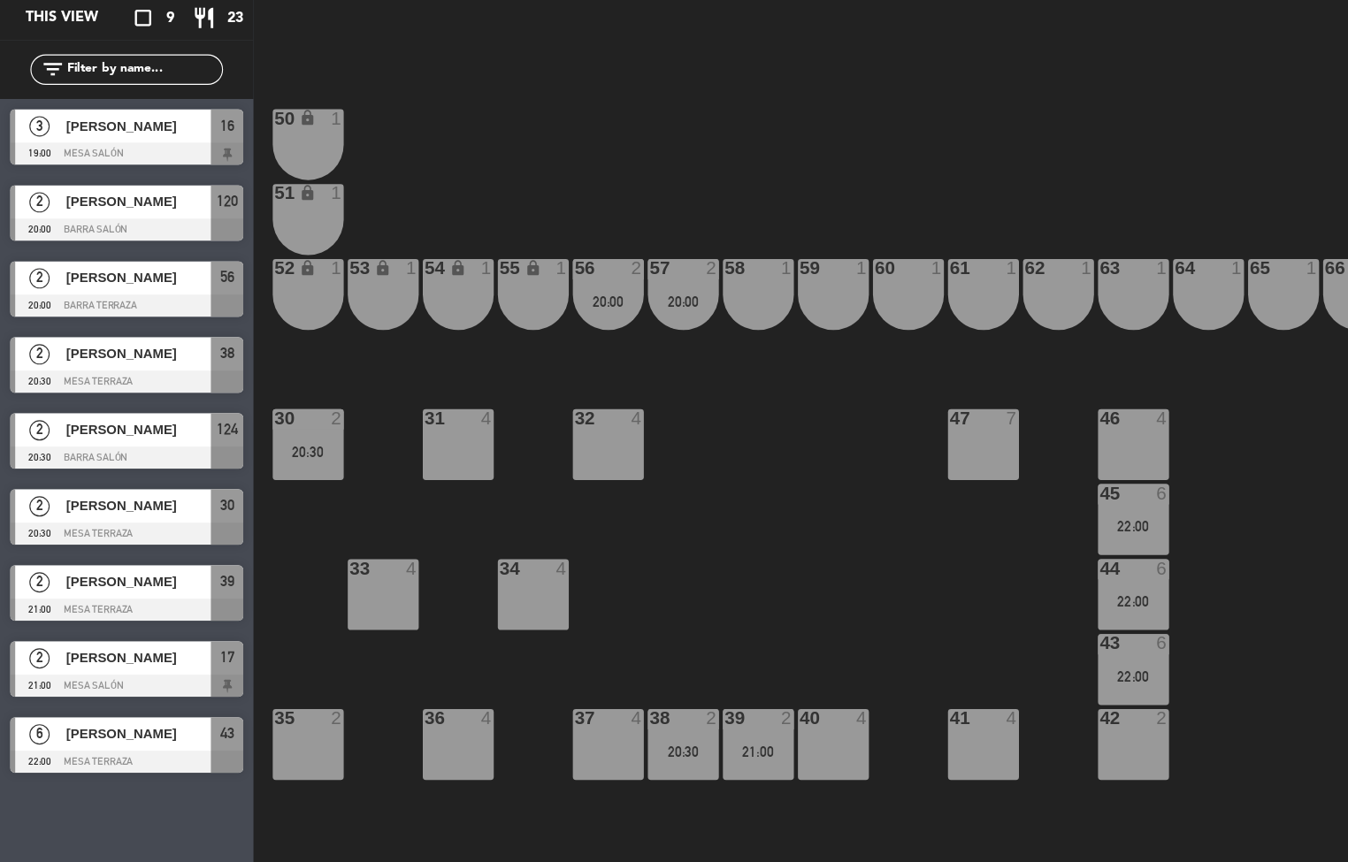
click at [284, 358] on div "30 2 20:30" at bounding box center [269, 498] width 62 height 62
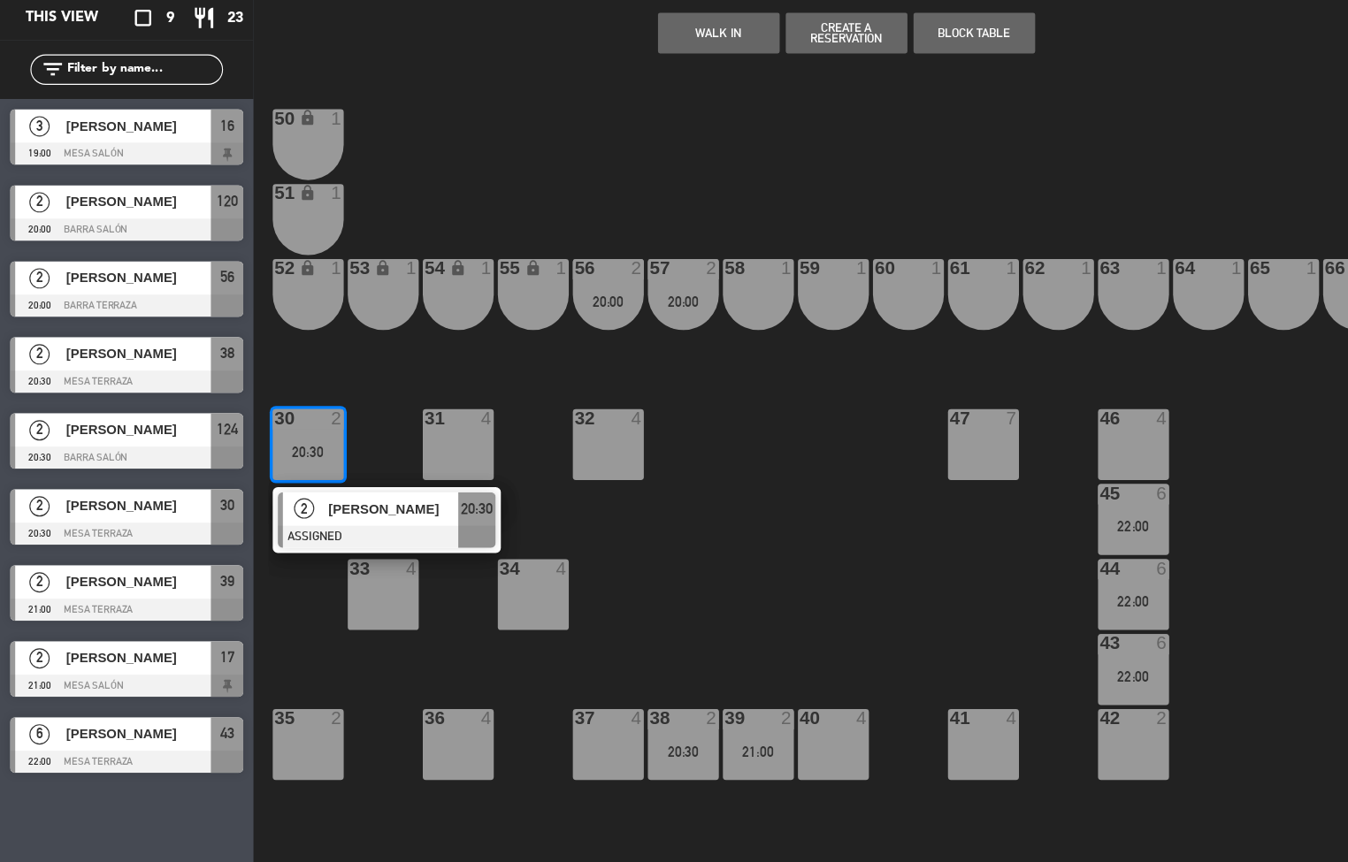
click at [343, 358] on span "[PERSON_NAME]" at bounding box center [343, 554] width 113 height 19
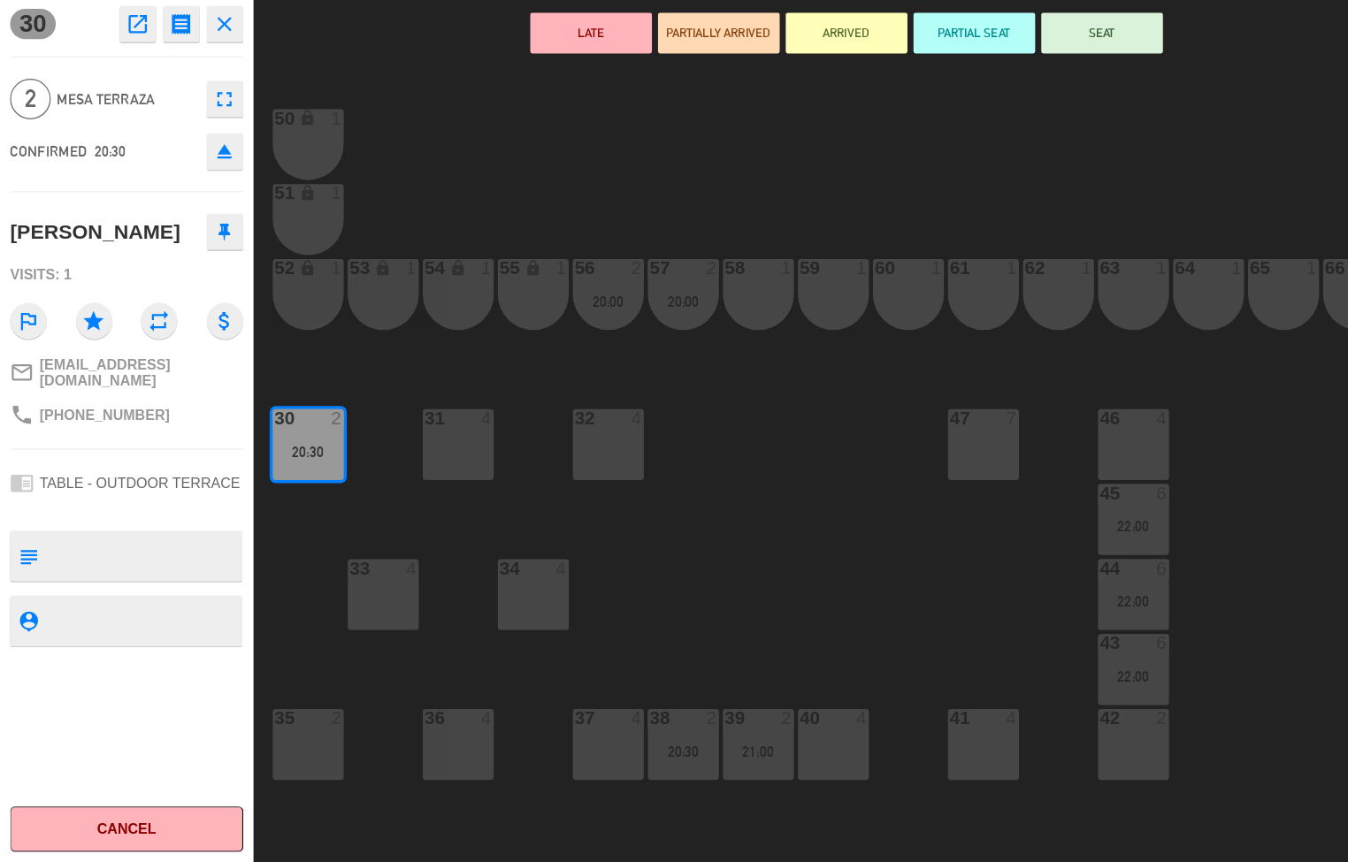
click at [652, 358] on div "50 lock 1 51 lock 1 52 lock 1 53 lock 1 54 lock 1 55 lock 1 56 2 20:00 61 1 63 …" at bounding box center [790, 518] width 1113 height 690
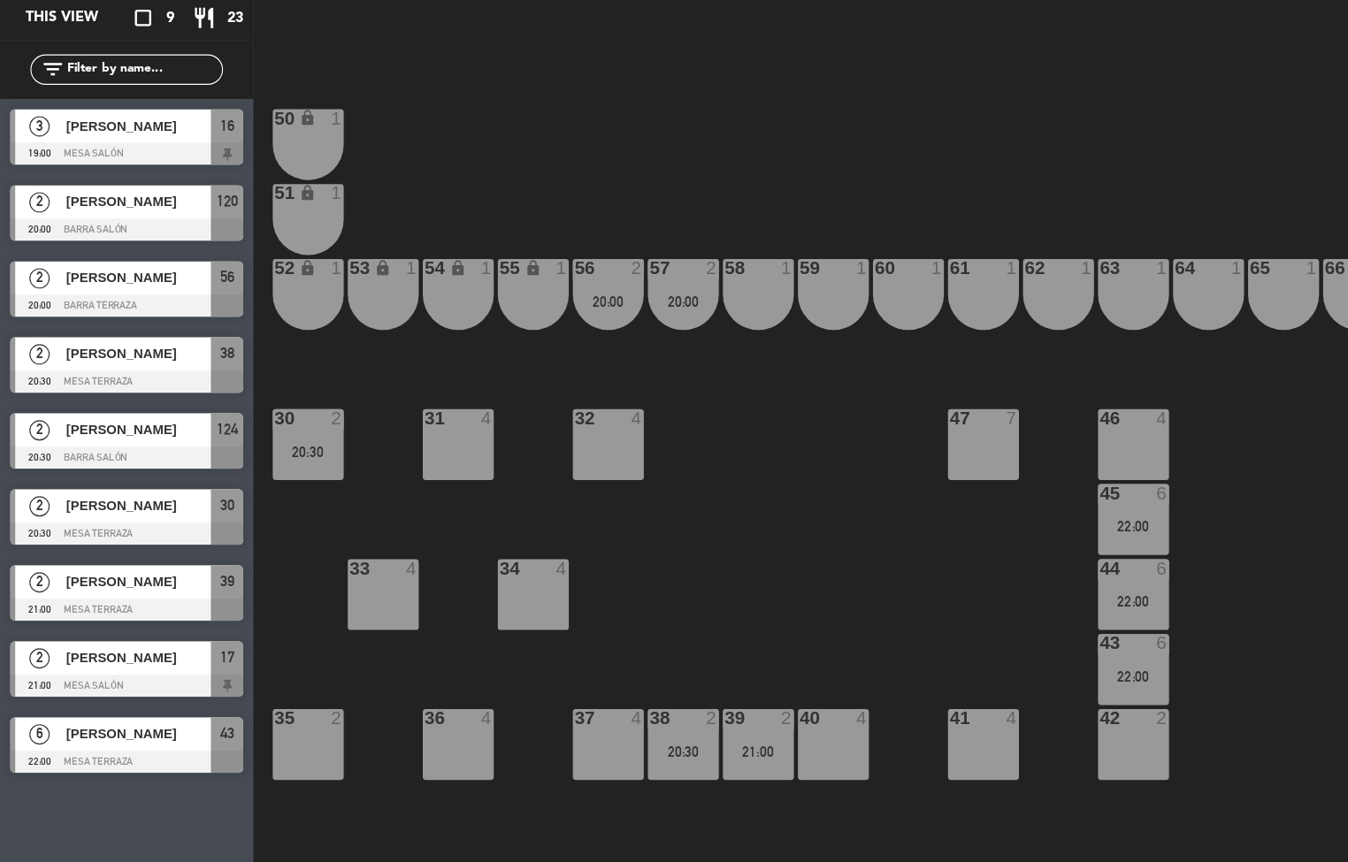
click at [652, 358] on div "39 2 21:00" at bounding box center [662, 760] width 62 height 62
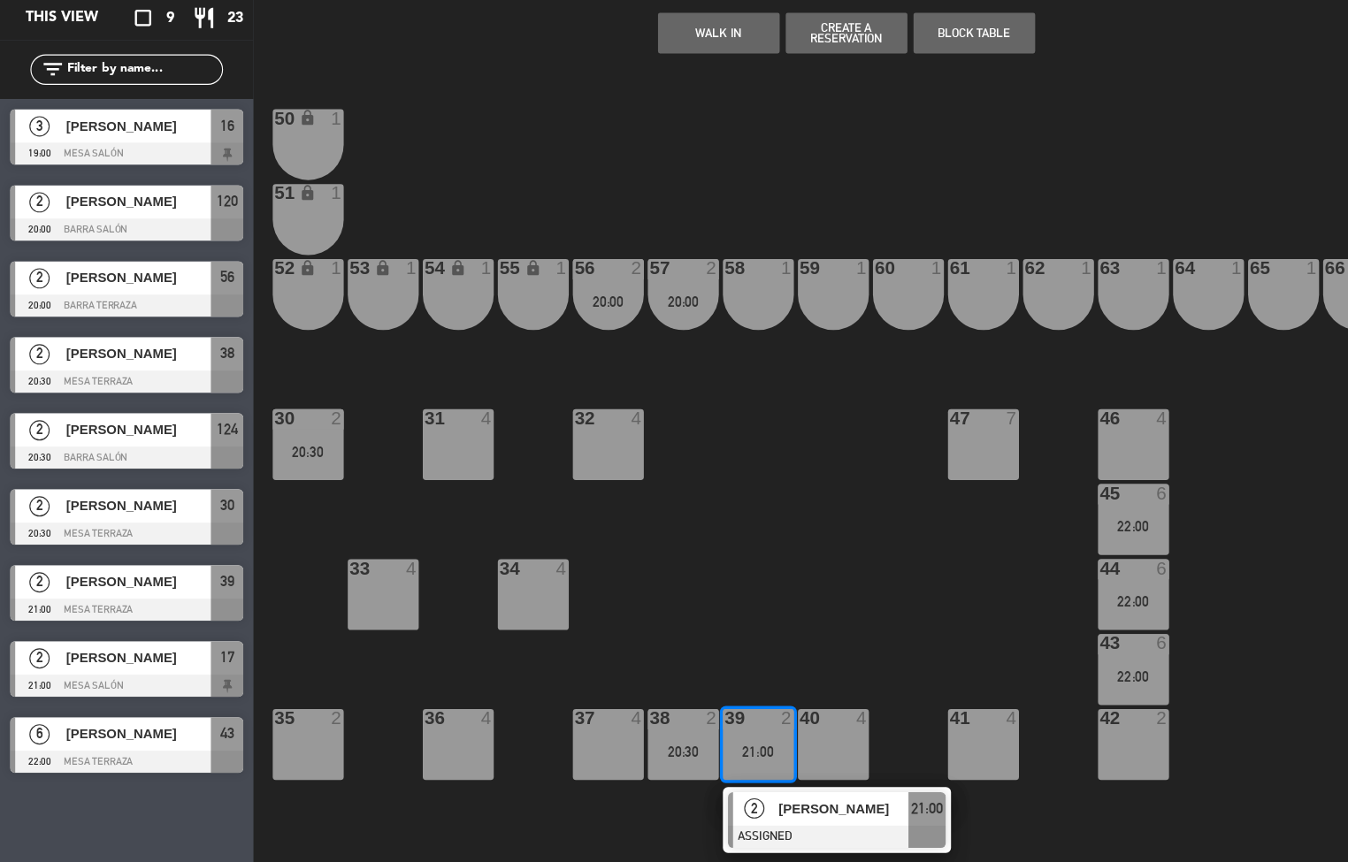
click at [652, 358] on div at bounding box center [730, 839] width 190 height 19
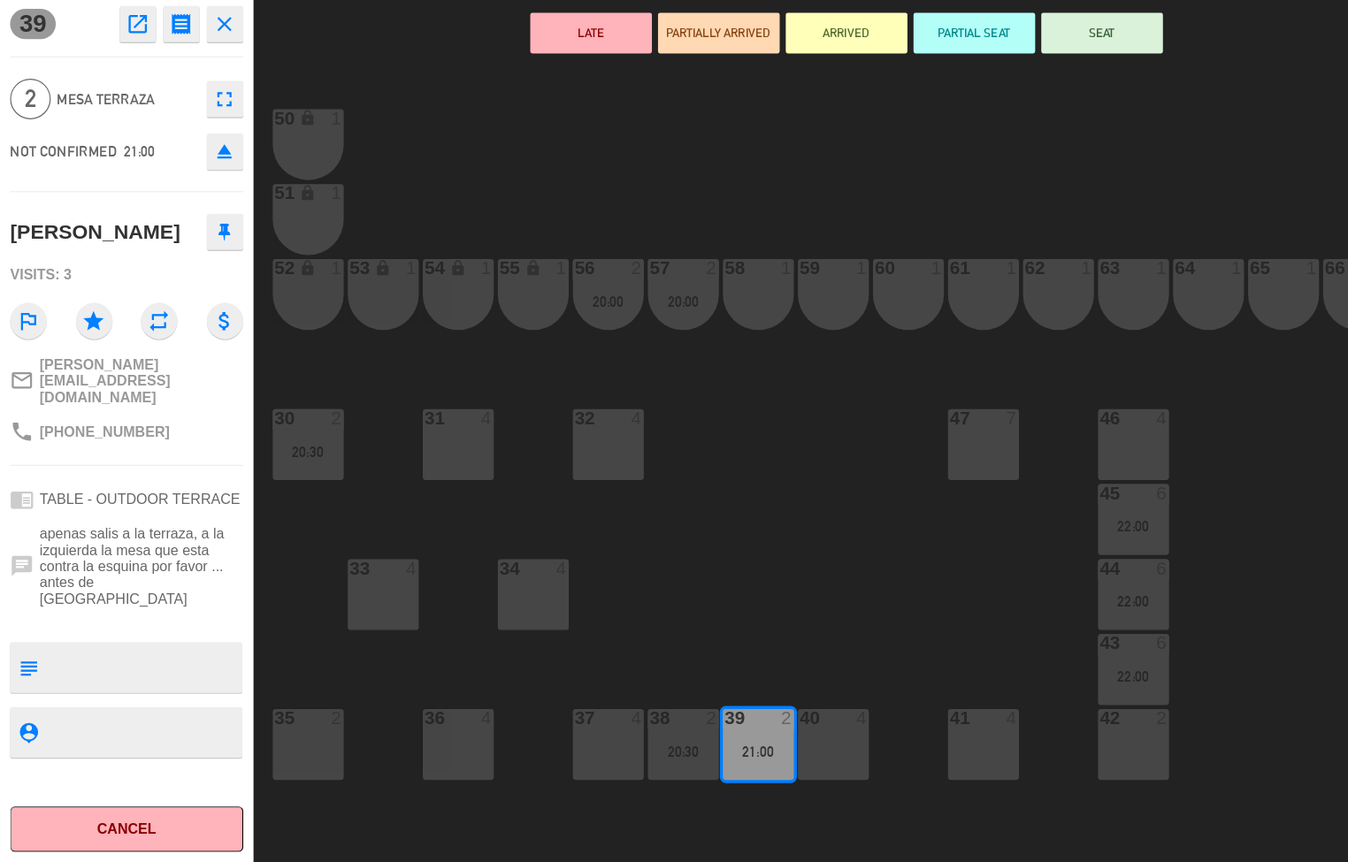
click at [271, 358] on div "35 2" at bounding box center [269, 760] width 62 height 62
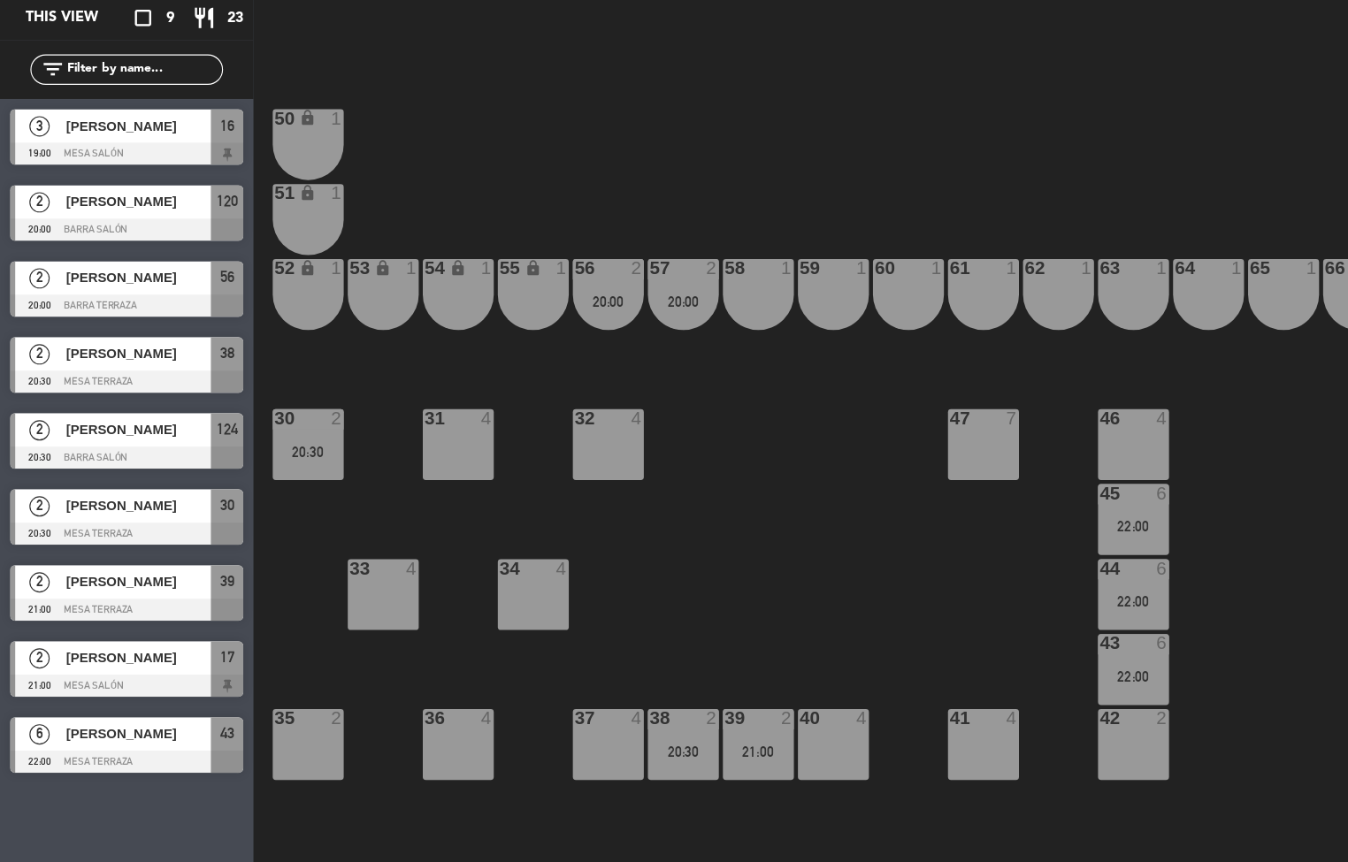
click at [652, 358] on div "40 4" at bounding box center [727, 760] width 62 height 62
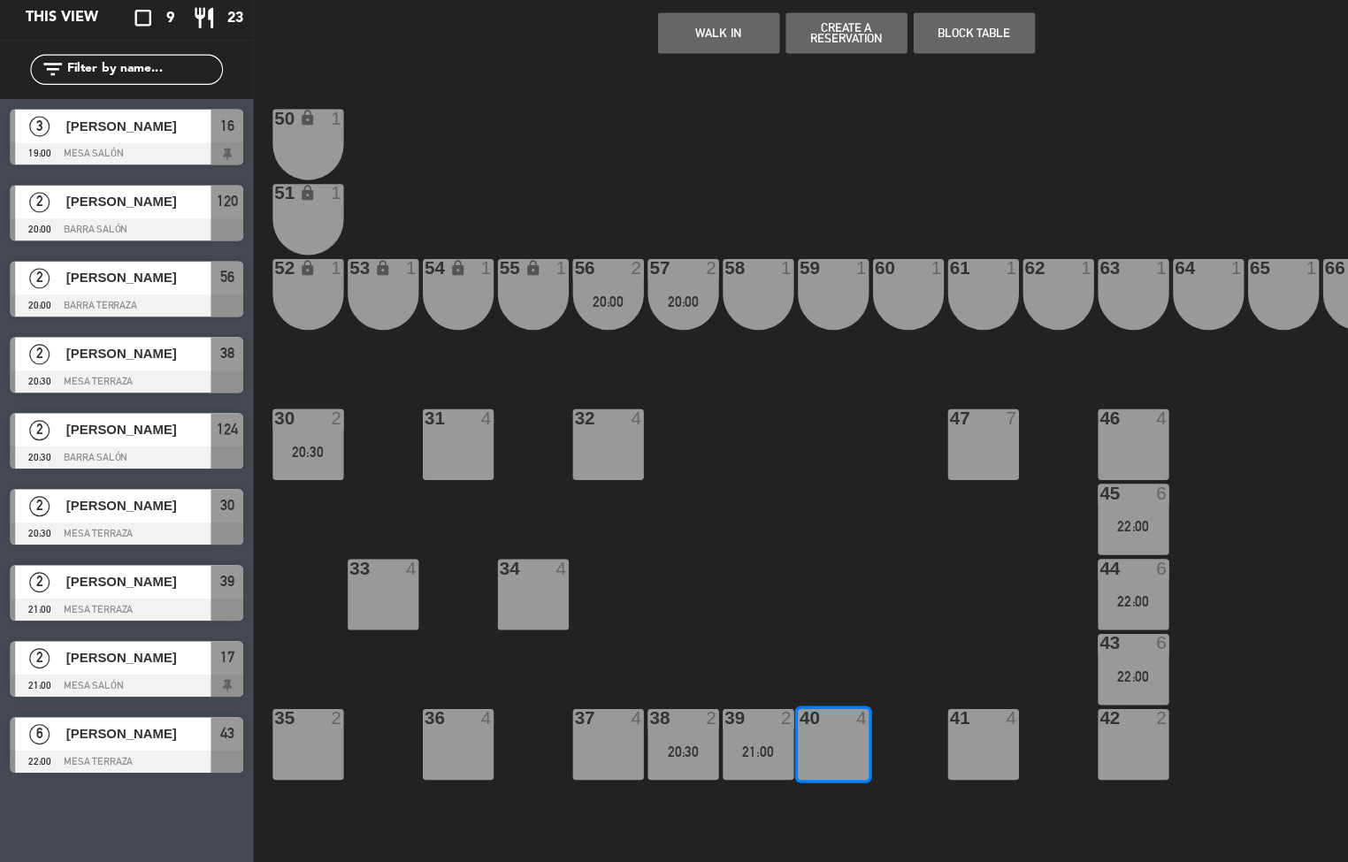
click at [652, 358] on div "50 lock 1 51 lock 1 52 lock 1 53 lock 1 54 lock 1 55 lock 1 56 2 20:00 61 1 63 …" at bounding box center [790, 518] width 1113 height 690
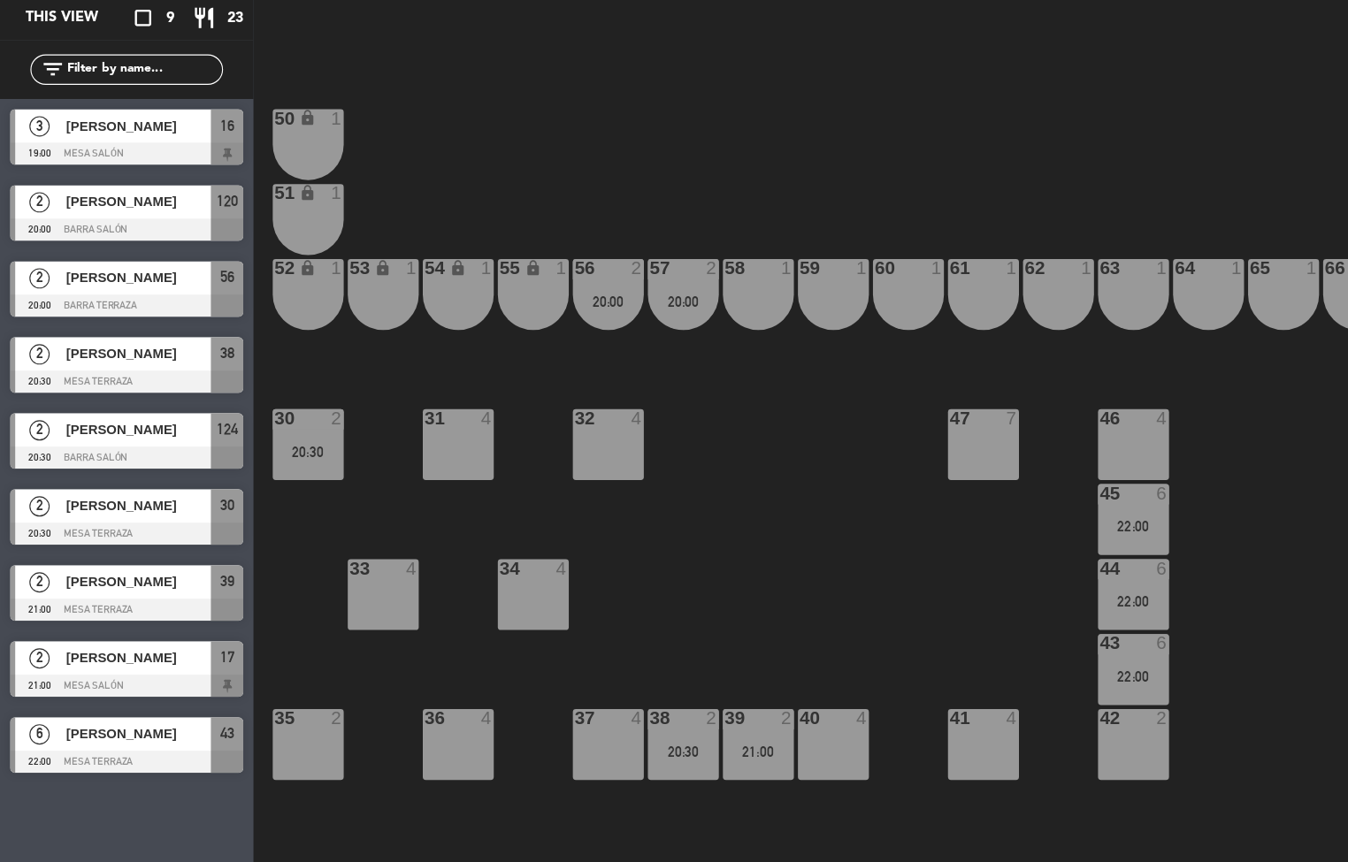
click at [652, 358] on div "39 2 21:00" at bounding box center [662, 760] width 62 height 62
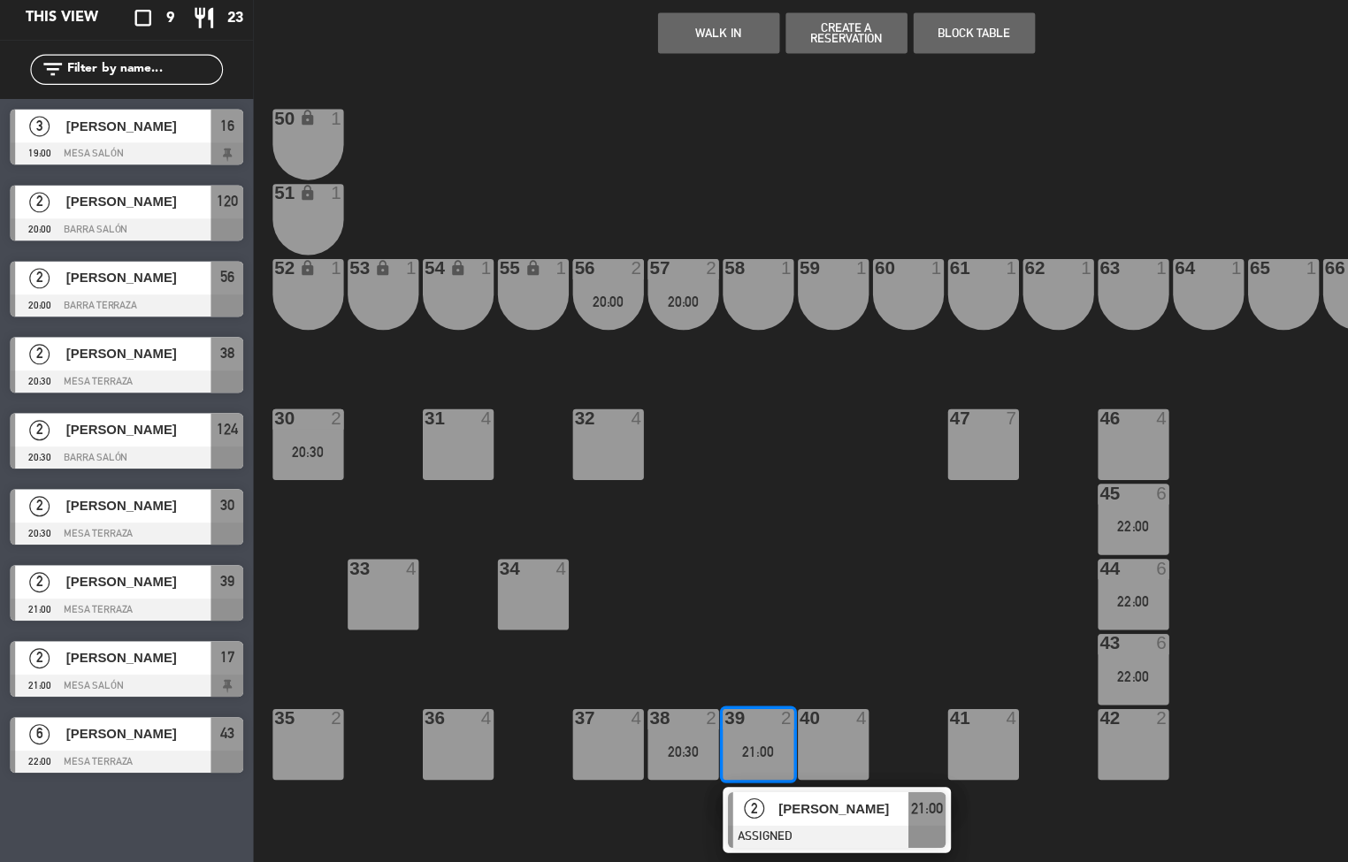
click at [289, 358] on div "35 2" at bounding box center [269, 760] width 62 height 62
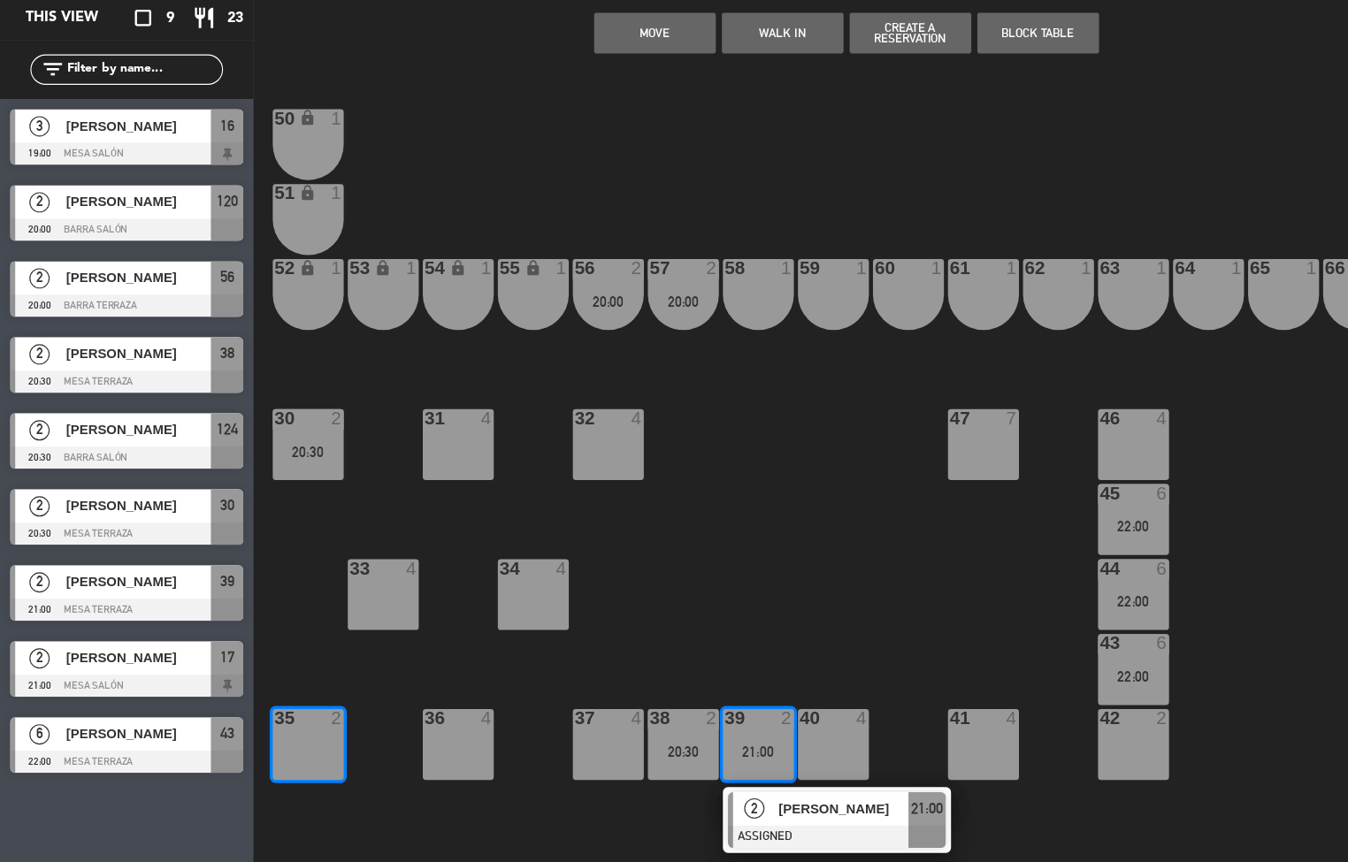
click at [560, 133] on button "Move" at bounding box center [571, 138] width 106 height 35
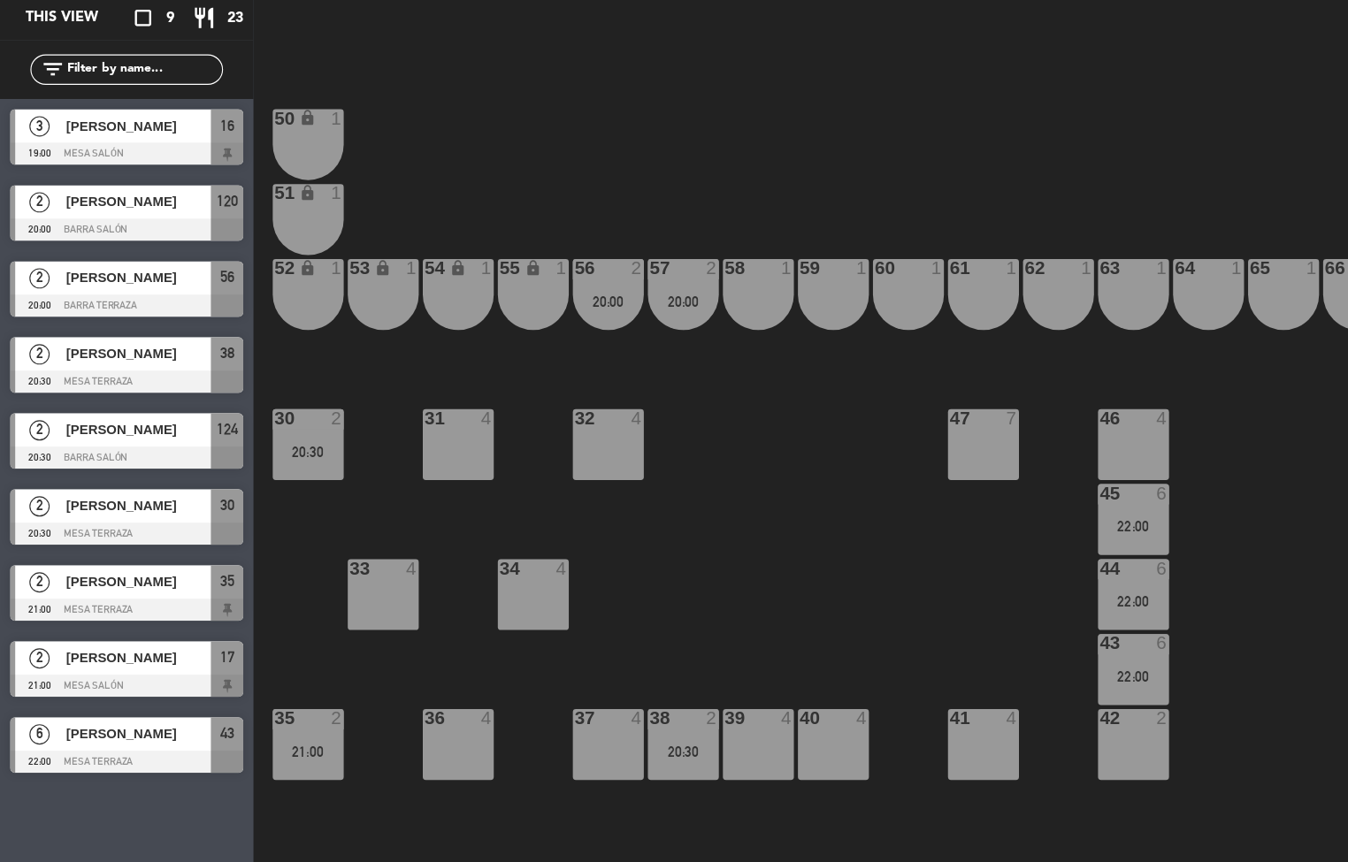
click at [577, 358] on div "20:00" at bounding box center [596, 373] width 62 height 12
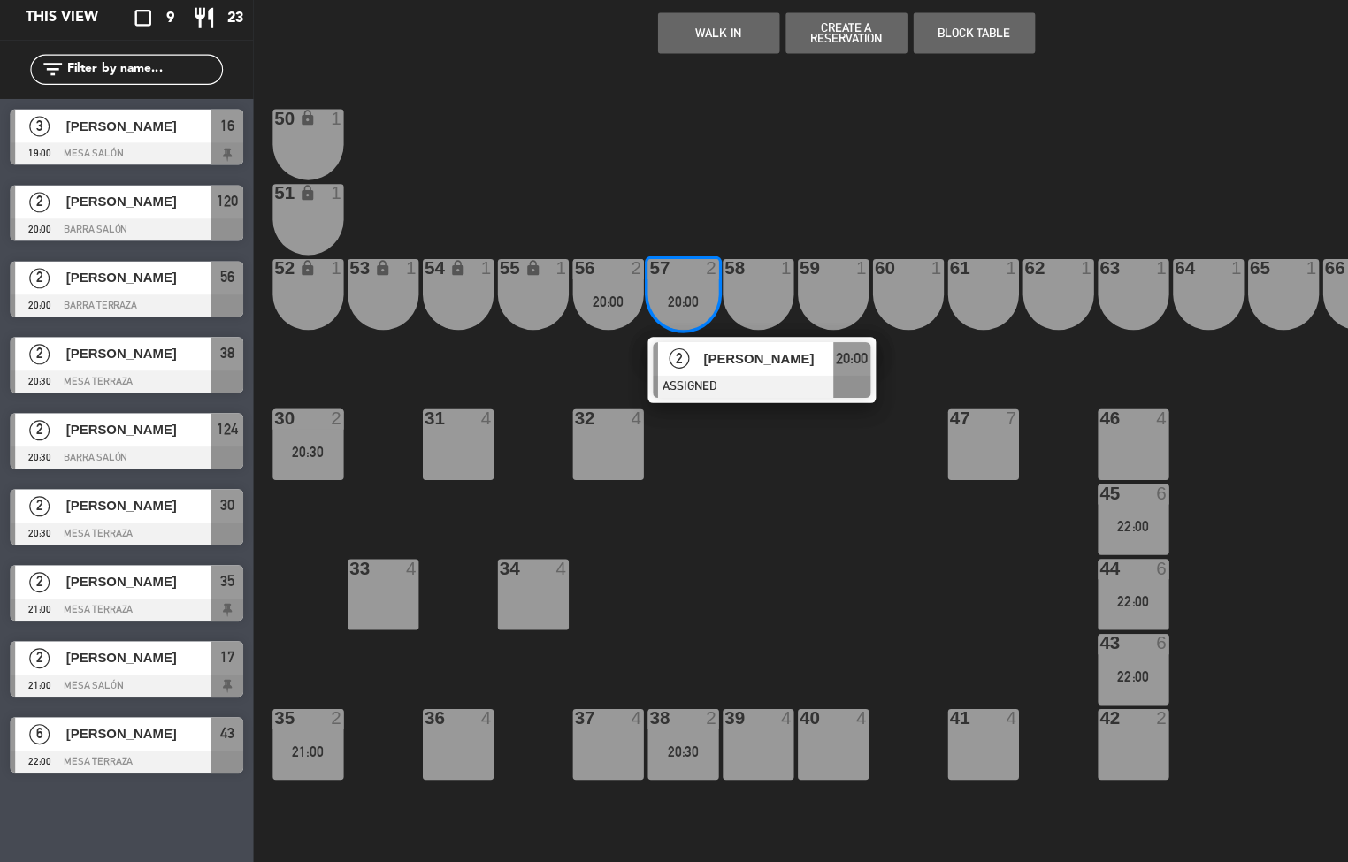
click at [630, 358] on div at bounding box center [665, 447] width 190 height 19
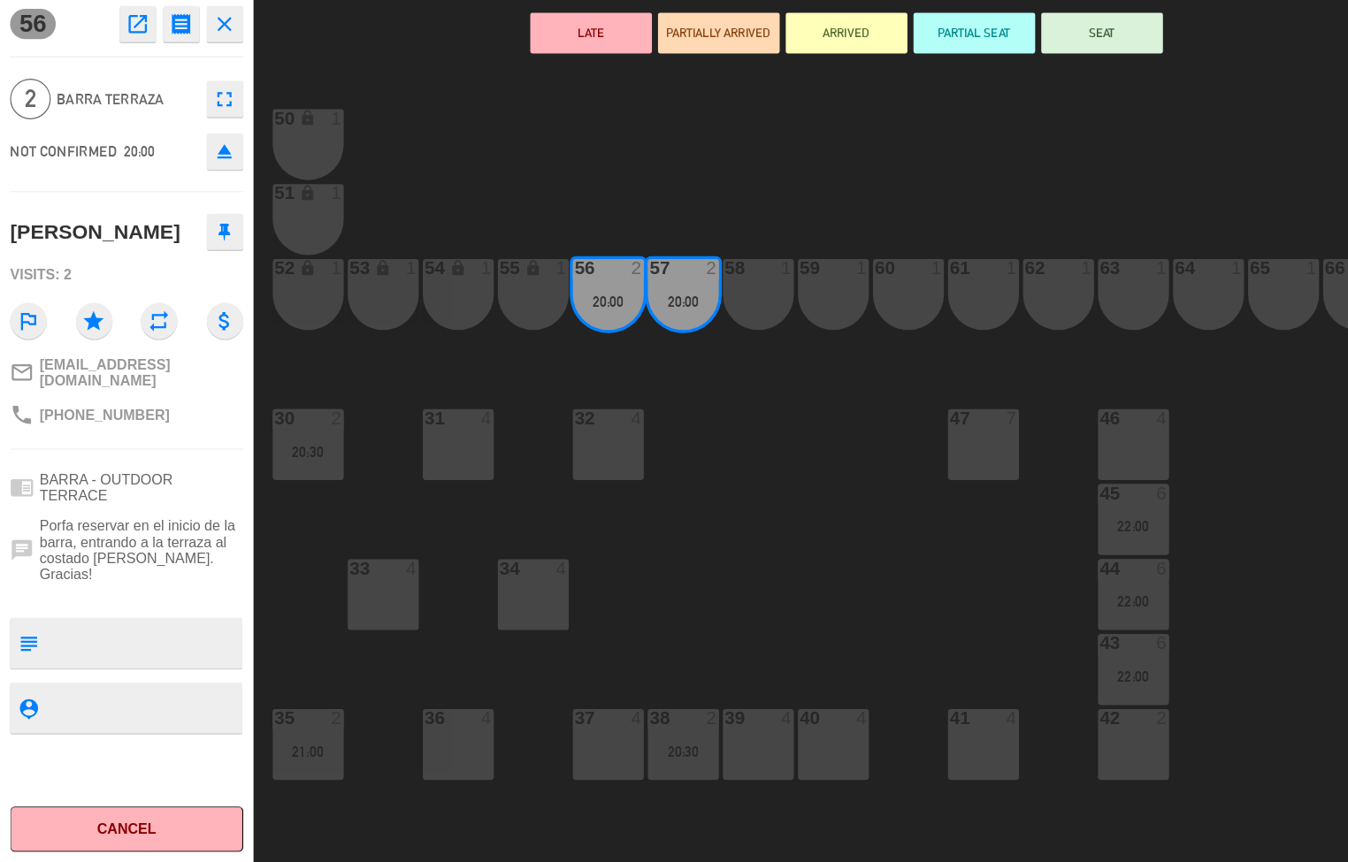
click at [265, 213] on icon "lock" at bounding box center [268, 212] width 15 height 15
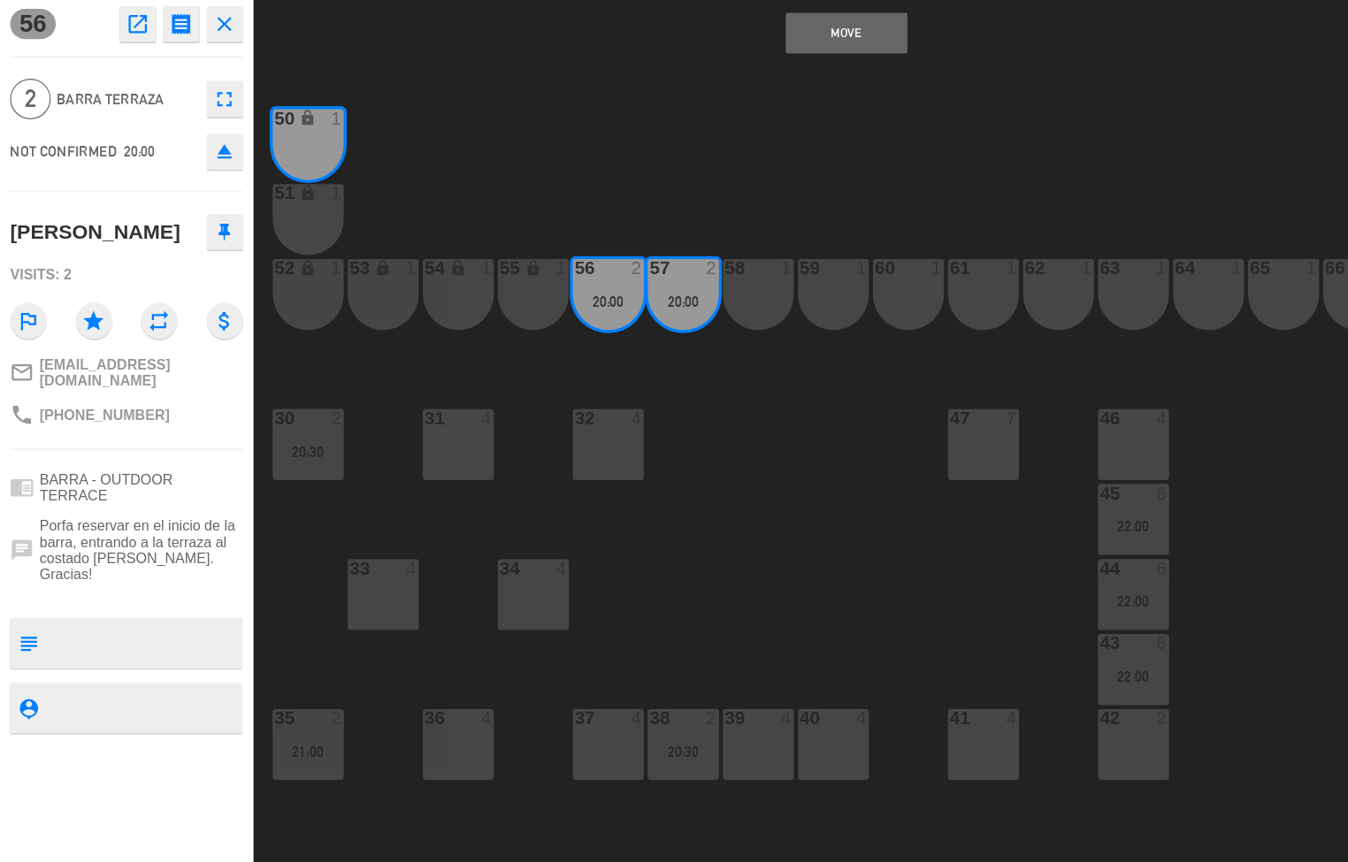
click at [285, 285] on div "1" at bounding box center [297, 279] width 29 height 17
click at [652, 139] on button "Move and Merge" at bounding box center [738, 138] width 106 height 35
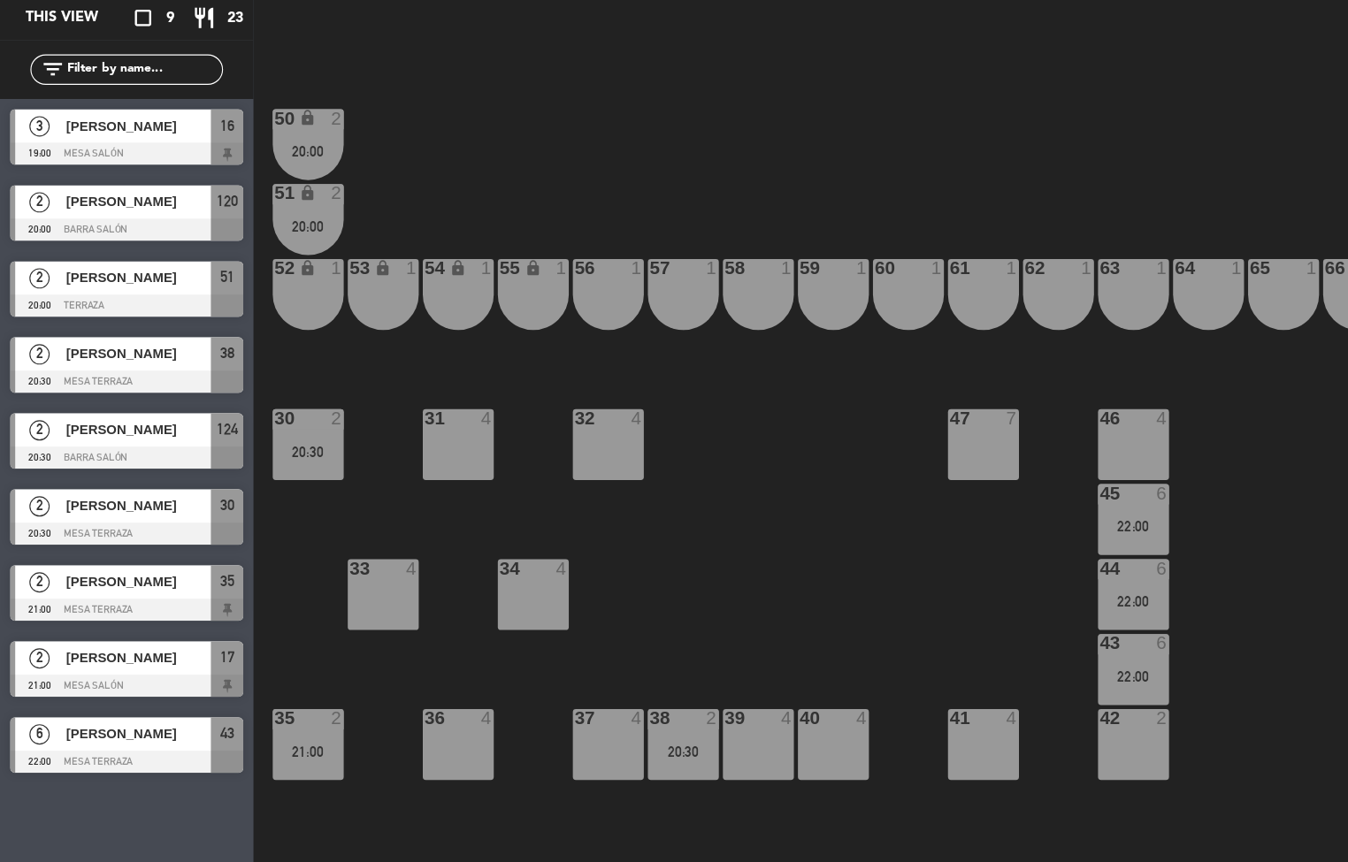
click at [292, 310] on div "20:00" at bounding box center [269, 308] width 62 height 12
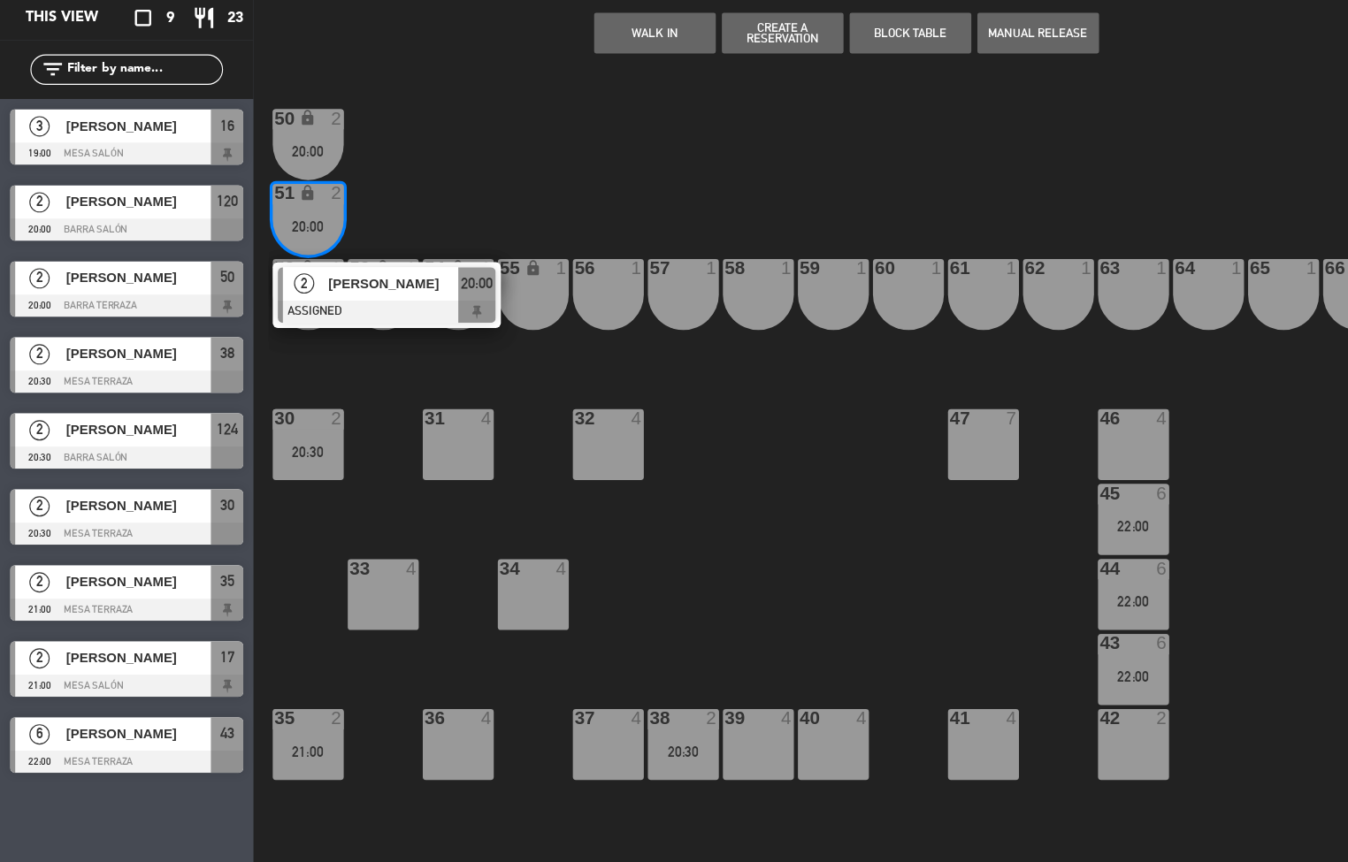
click at [335, 358] on div at bounding box center [337, 381] width 190 height 19
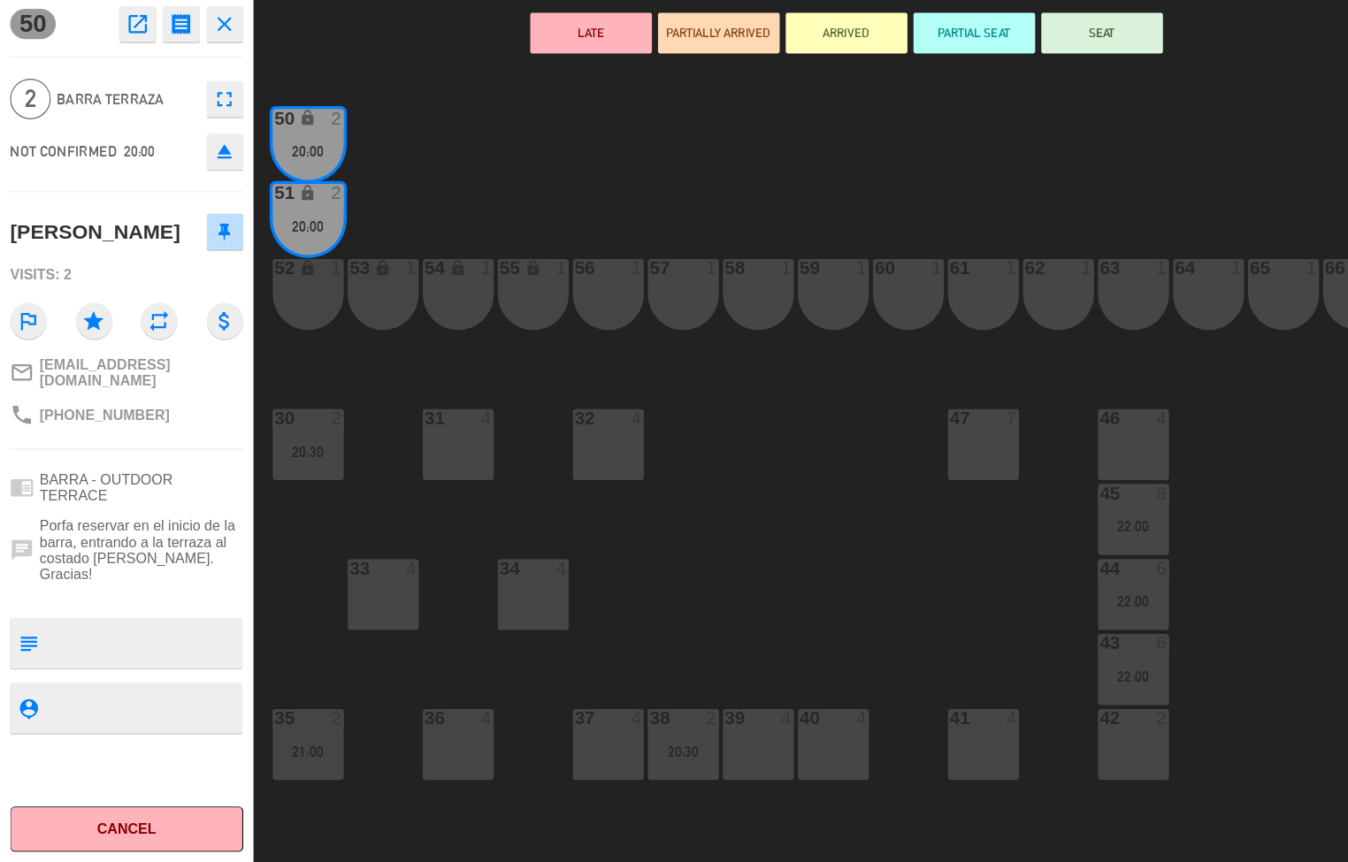
click at [122, 130] on icon "open_in_new" at bounding box center [120, 130] width 21 height 21
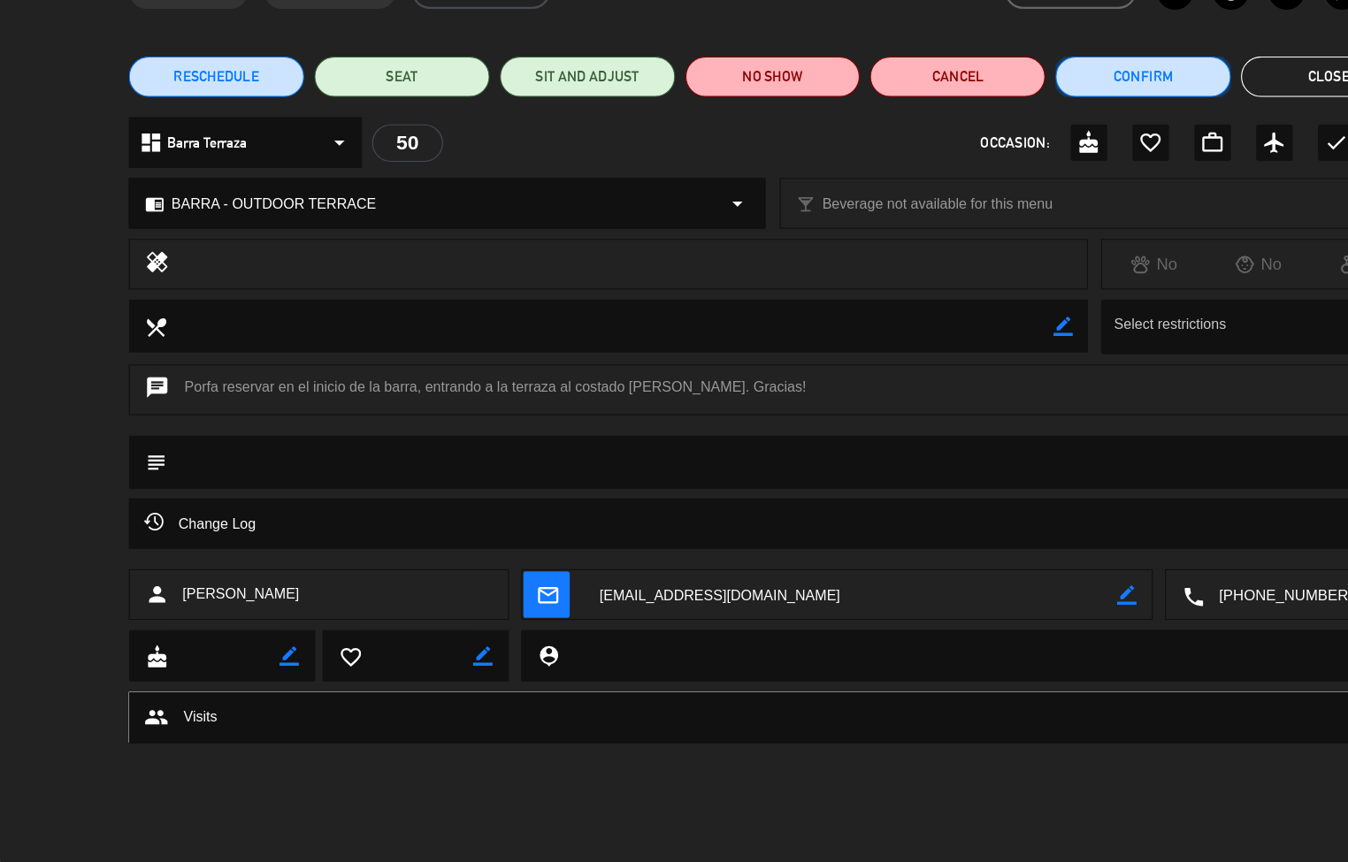
click at [652, 186] on button "Confirm" at bounding box center [997, 176] width 153 height 35
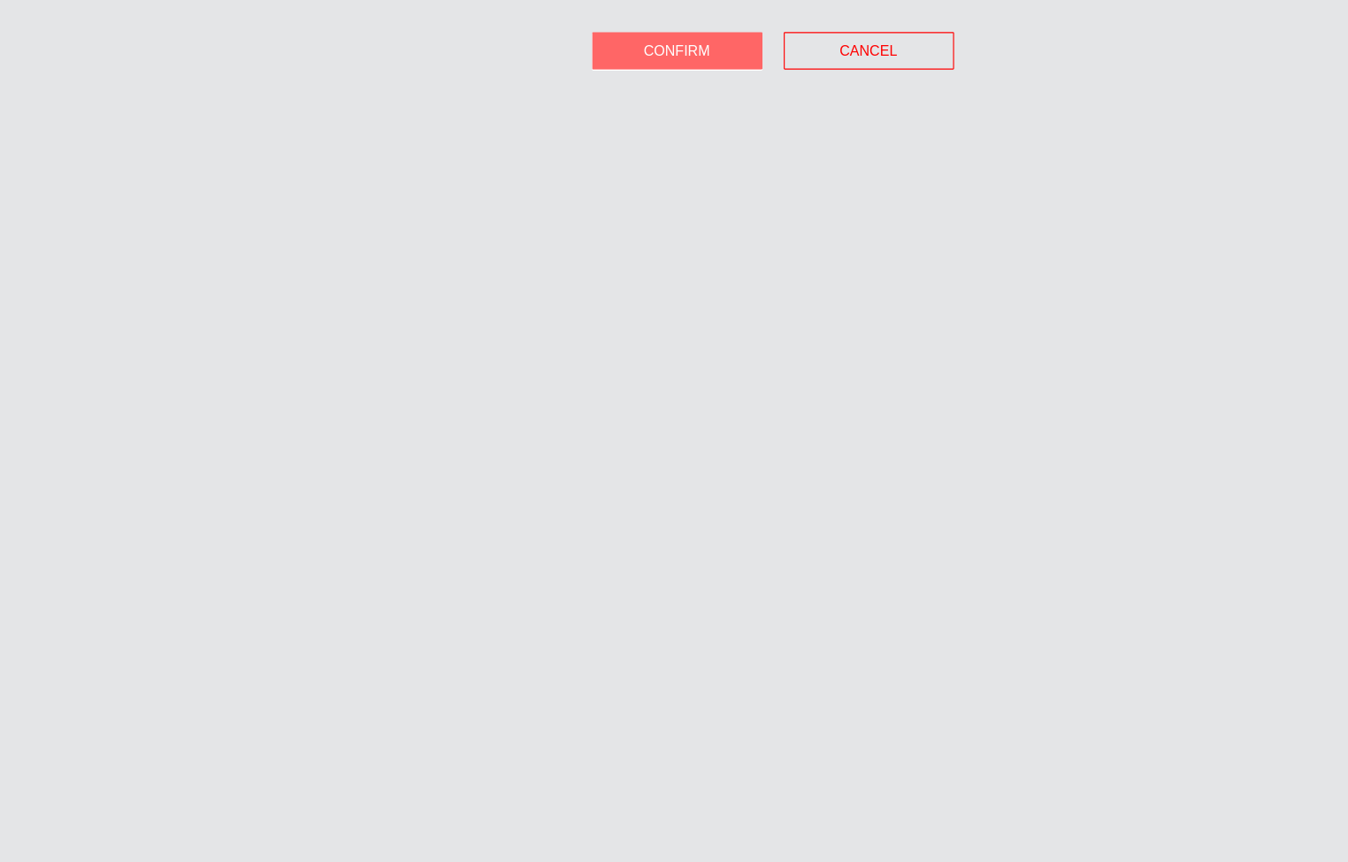
click at [581, 157] on span "Confirm" at bounding box center [590, 154] width 57 height 14
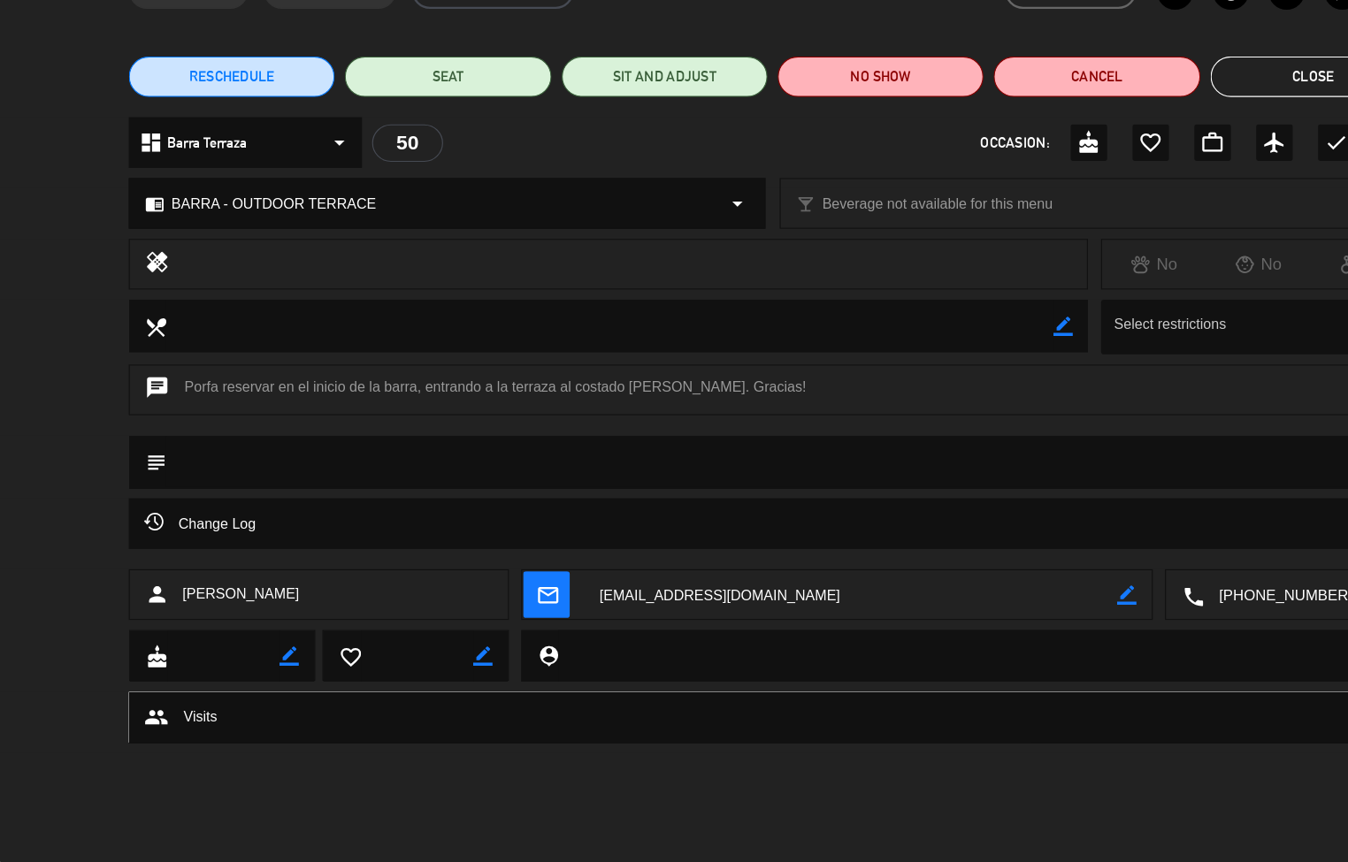
click at [652, 184] on button "Close" at bounding box center [1146, 176] width 180 height 35
